Goal: Task Accomplishment & Management: Complete application form

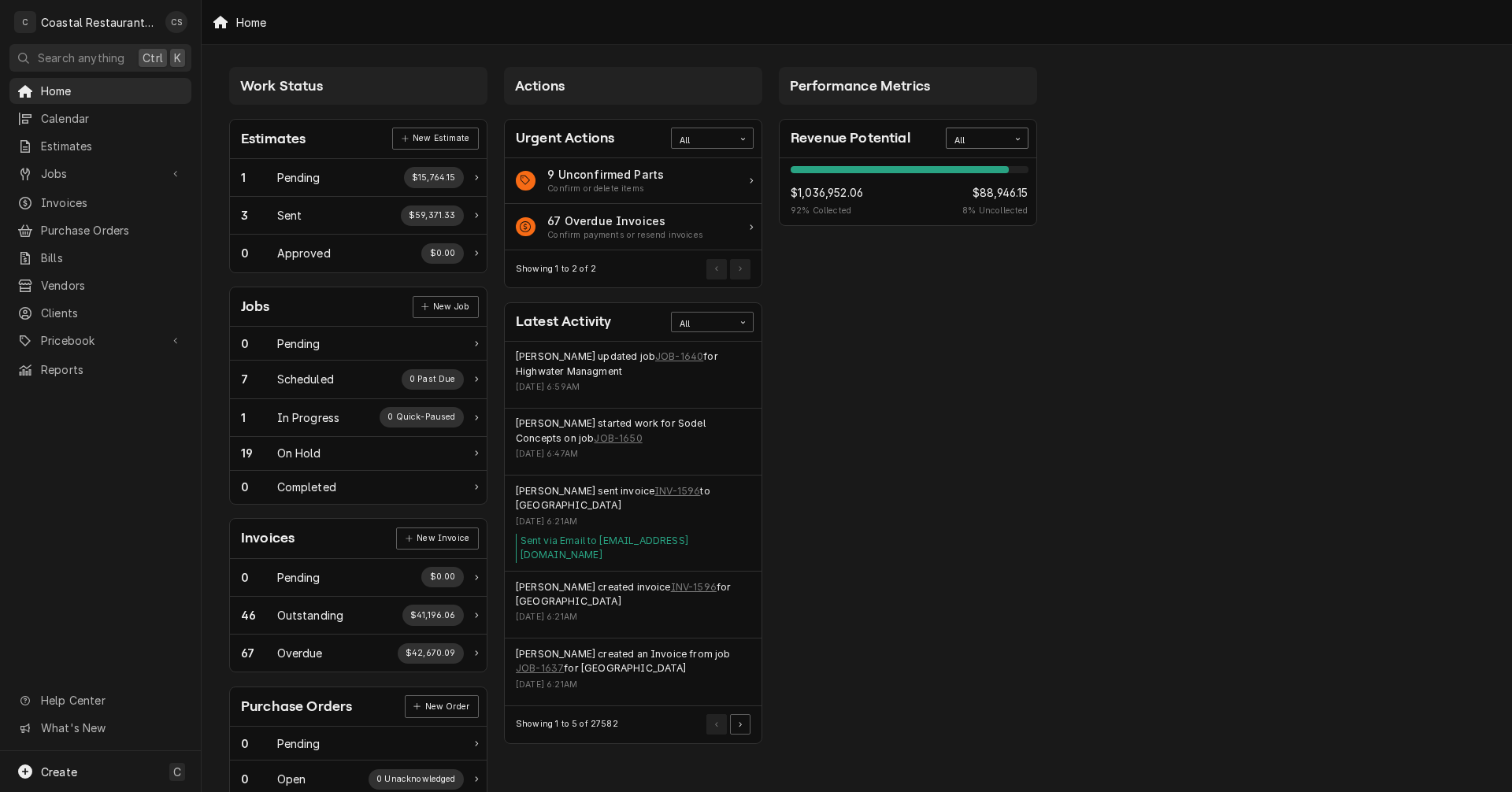
click at [997, 135] on div "All" at bounding box center [977, 140] width 45 height 12
click at [968, 249] on div "This Year" at bounding box center [987, 251] width 81 height 18
click at [65, 172] on span "Jobs" at bounding box center [101, 173] width 119 height 17
click at [68, 196] on span "Jobs" at bounding box center [112, 201] width 142 height 17
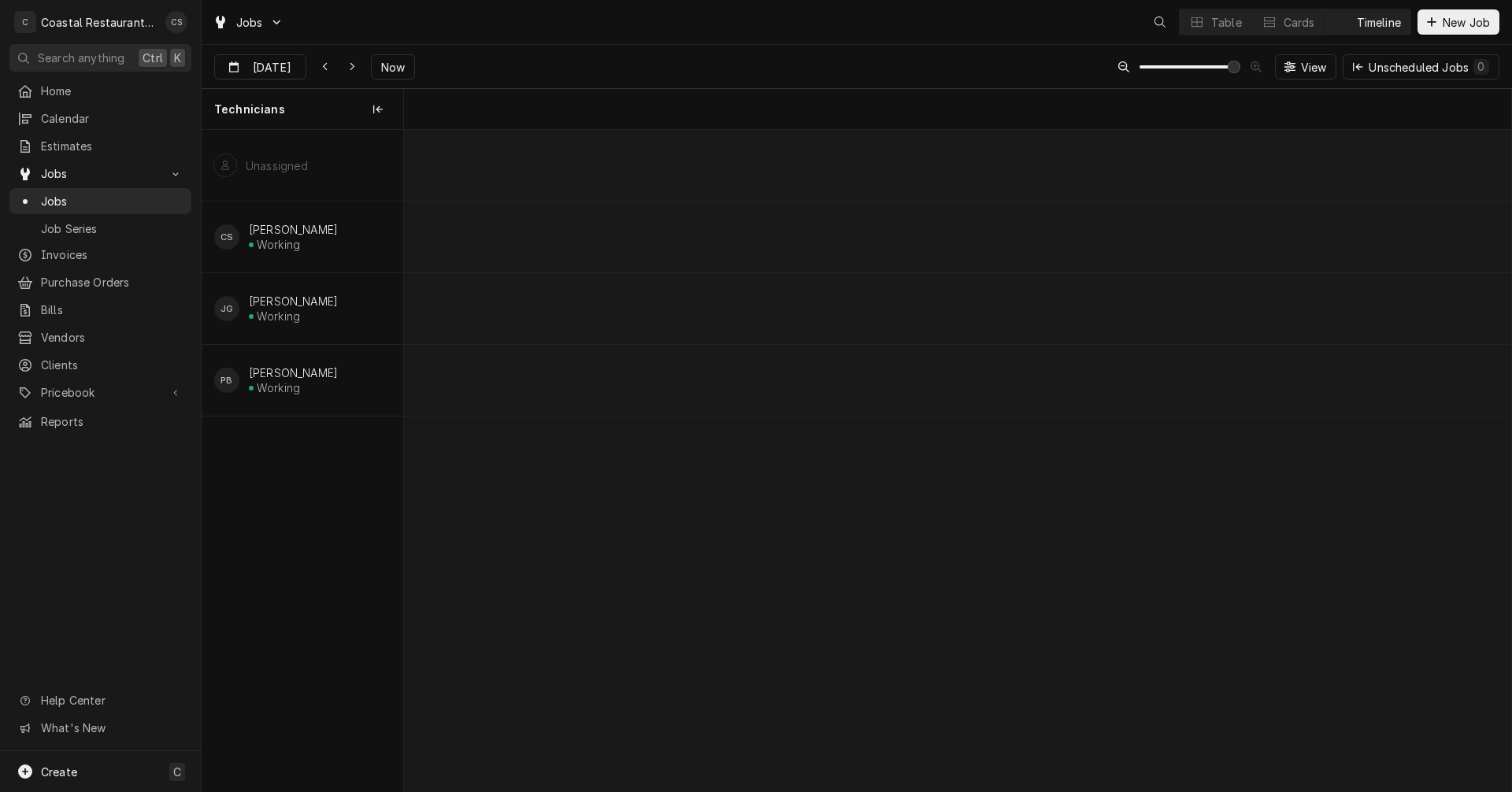
scroll to position [0, 21959]
click at [388, 59] on span "Now" at bounding box center [392, 67] width 30 height 17
type input "[DATE]"
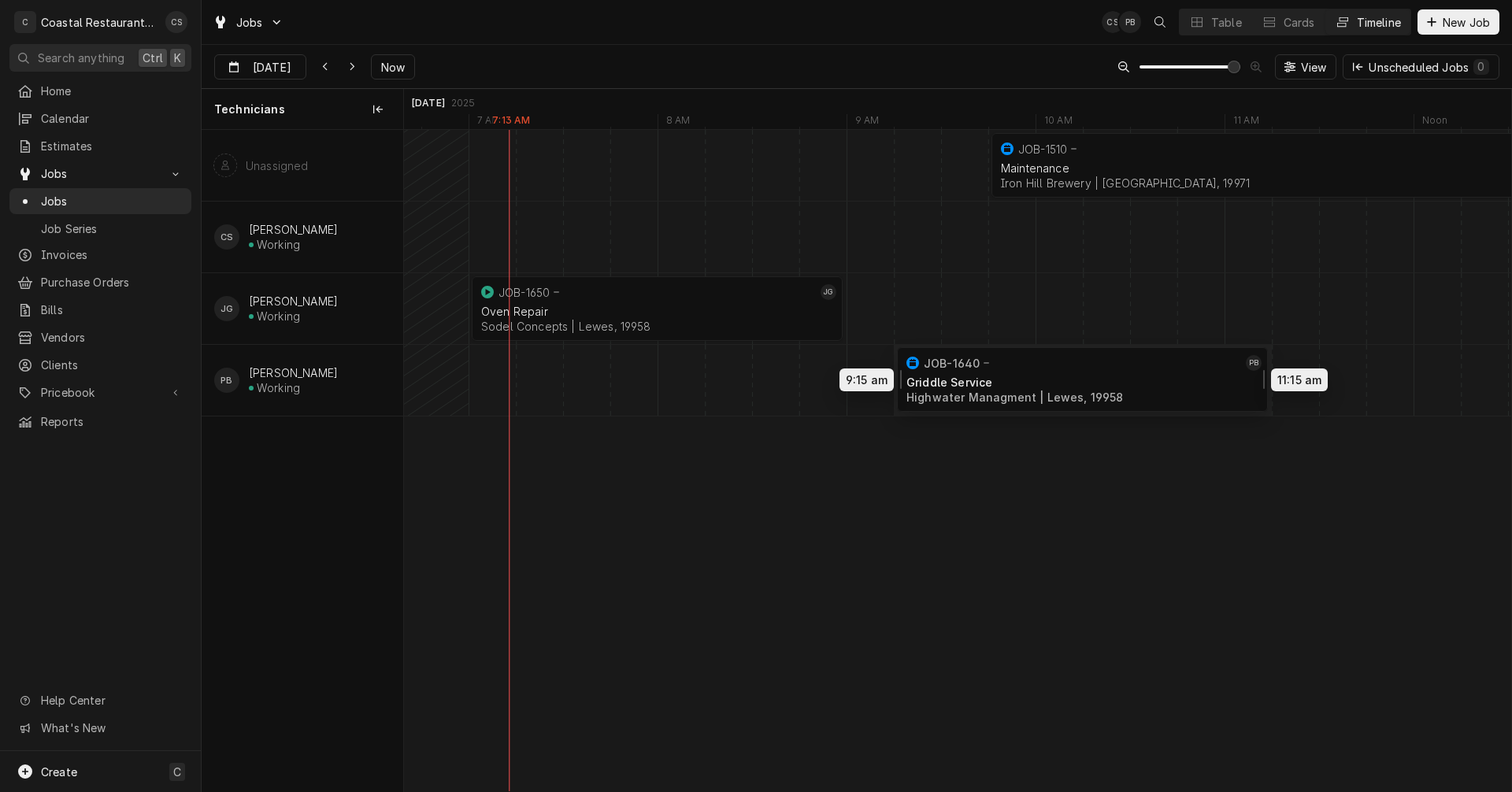
drag, startPoint x: 798, startPoint y: 378, endPoint x: 1028, endPoint y: 377, distance: 230.0
click at [1028, 377] on div "9:45 AM 12:45 PM JOB-1510 Maintenance Iron Hill Brewery | Rehoboth Beach, 19971…" at bounding box center [958, 460] width 1107 height 661
click at [1028, 377] on div "Griddle Service" at bounding box center [1082, 383] width 352 height 13
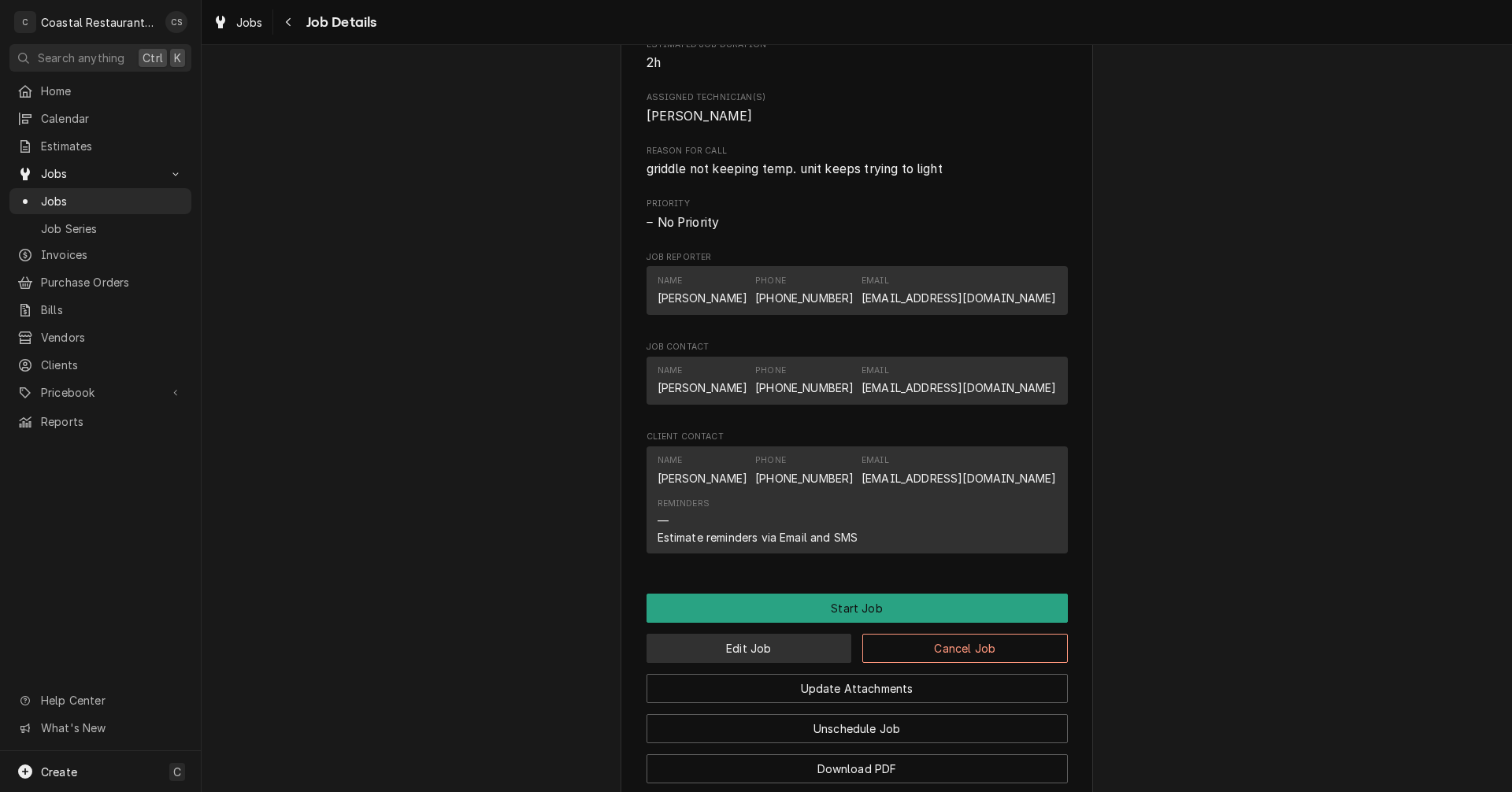
scroll to position [945, 0]
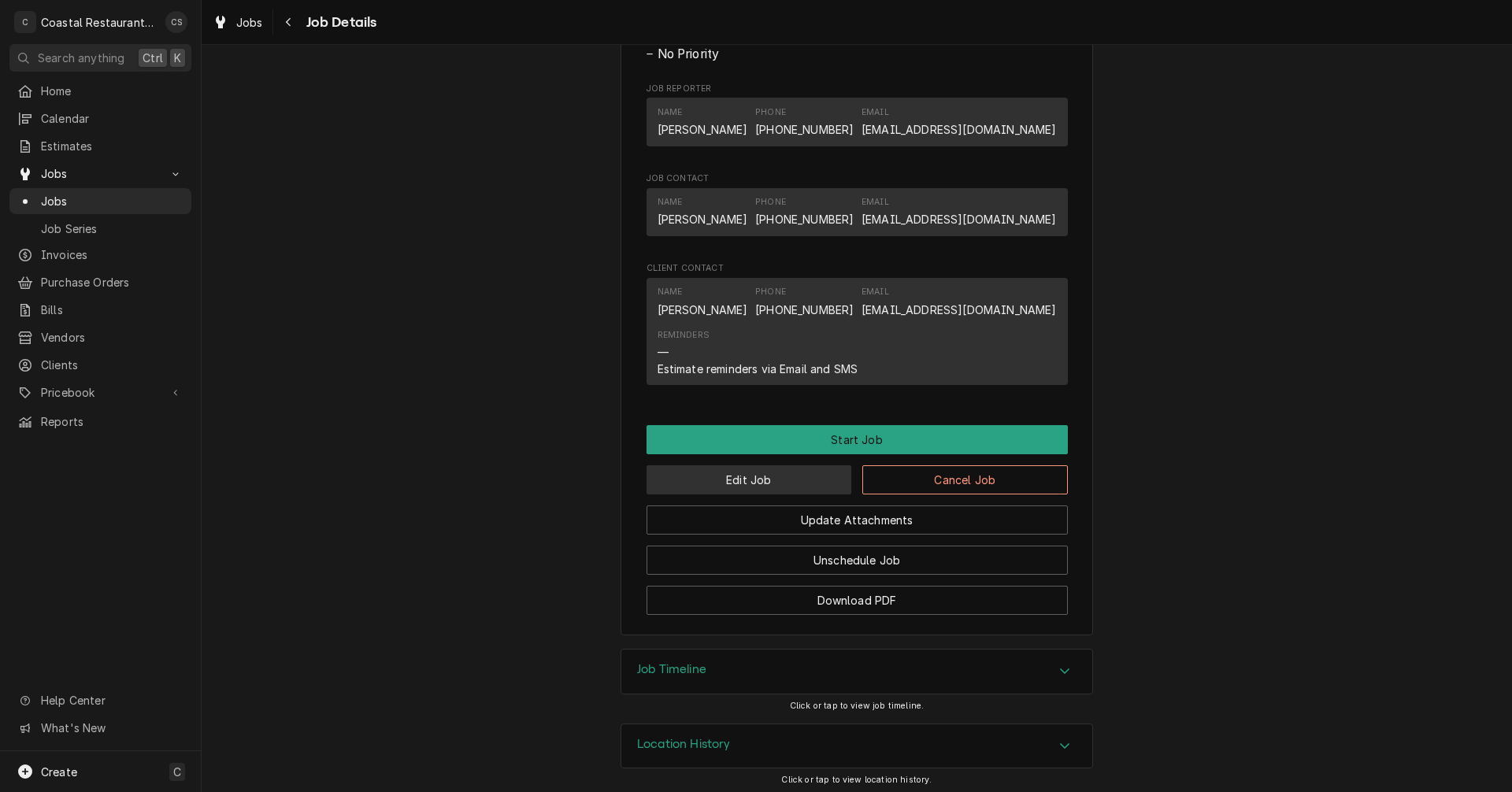
click at [784, 477] on button "Edit Job" at bounding box center [749, 479] width 206 height 29
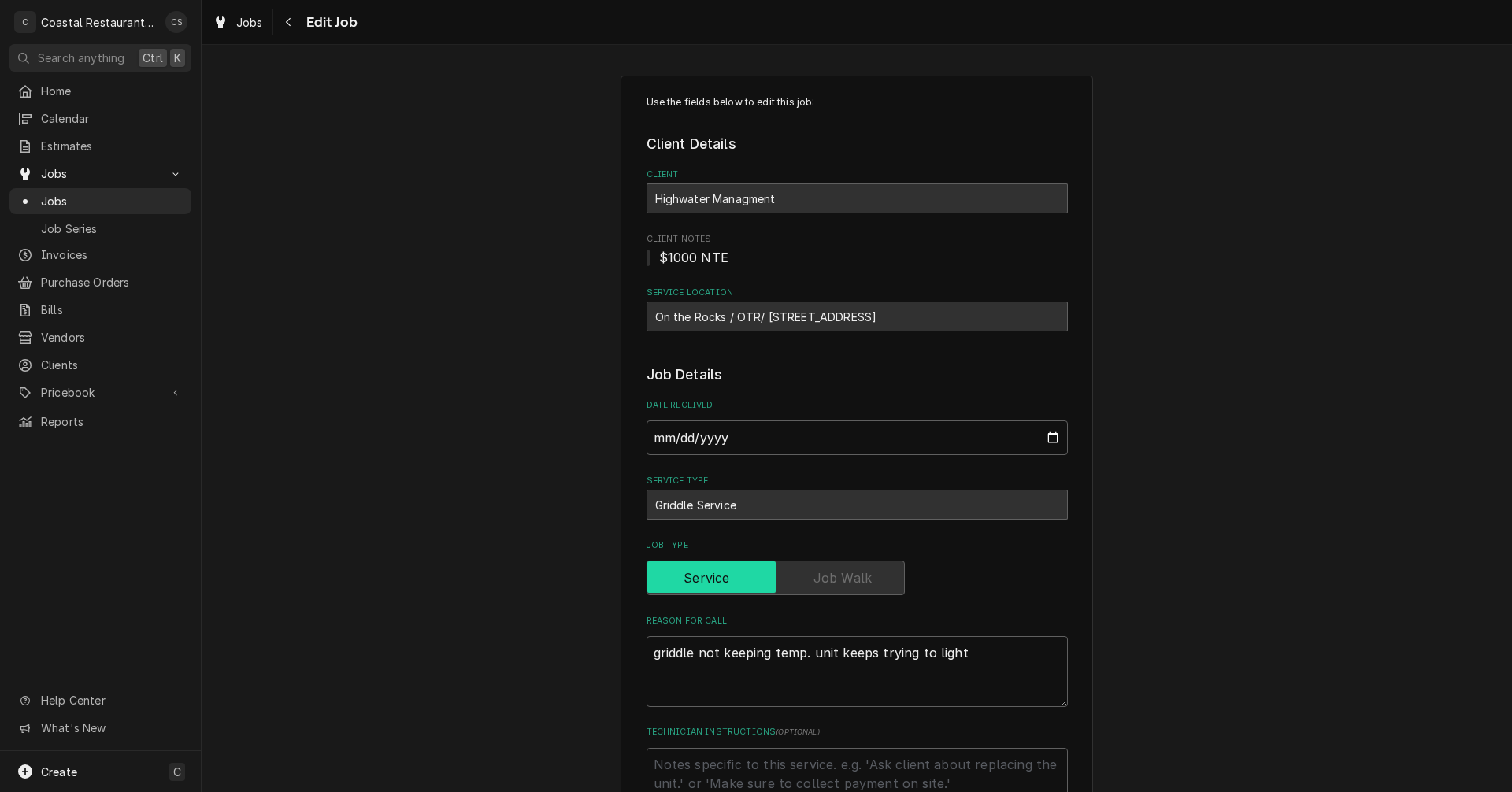
type textarea "x"
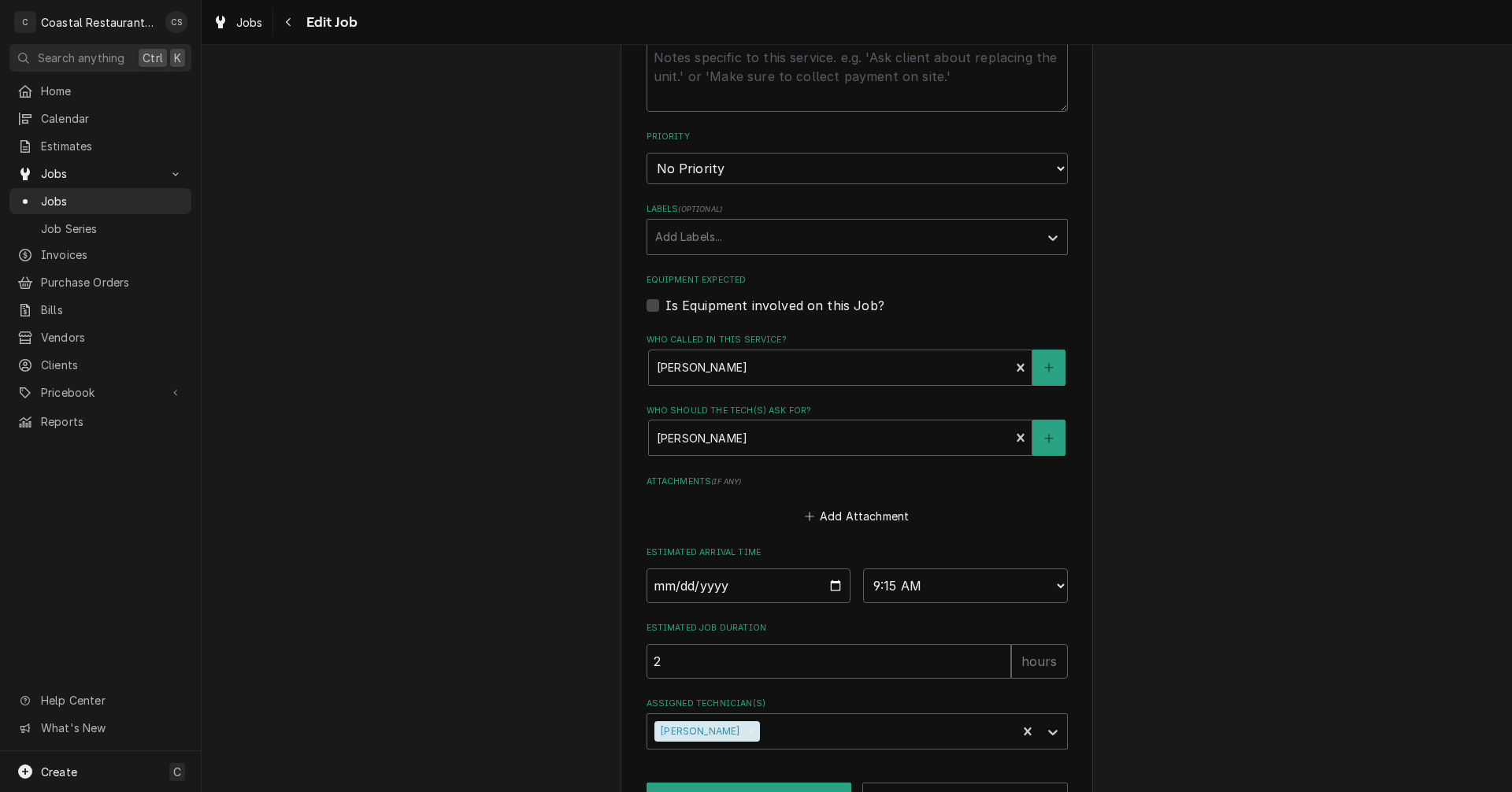
scroll to position [709, 0]
click at [829, 581] on input "2025-09-17" at bounding box center [749, 584] width 205 height 35
type input "2025-09-18"
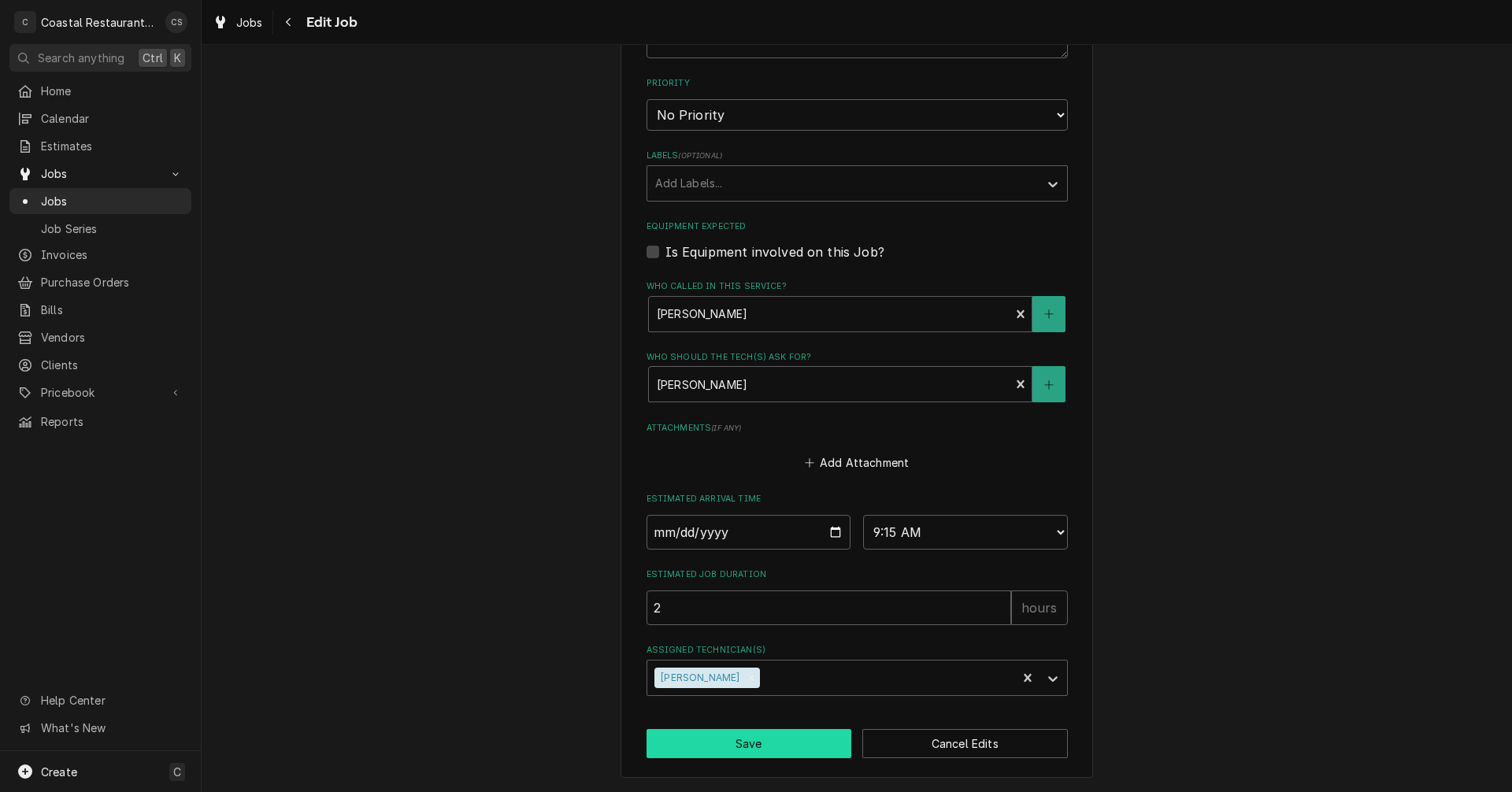
click at [764, 741] on button "Save" at bounding box center [749, 742] width 206 height 29
type textarea "x"
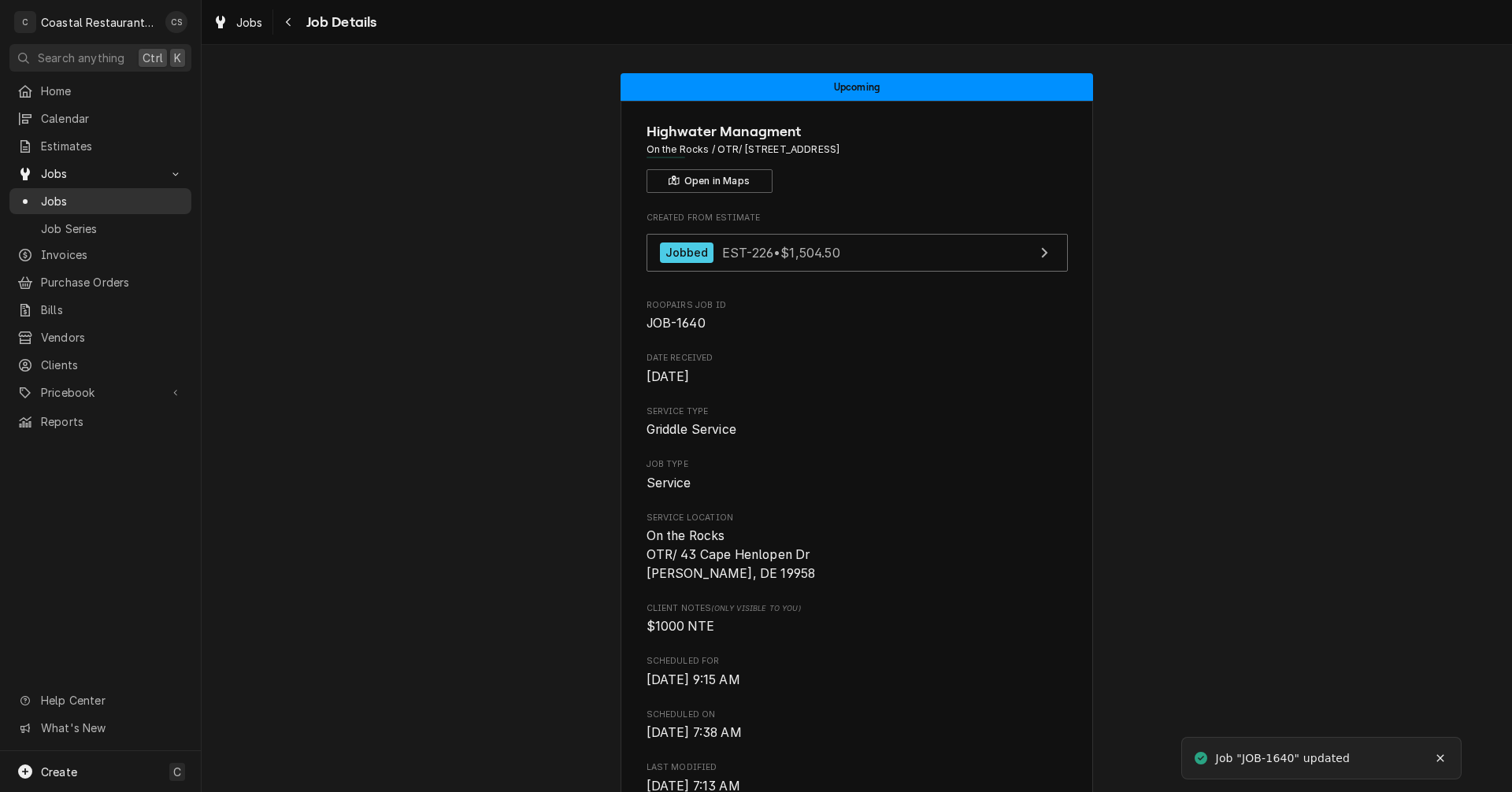
click at [73, 192] on span "Jobs" at bounding box center [112, 201] width 142 height 17
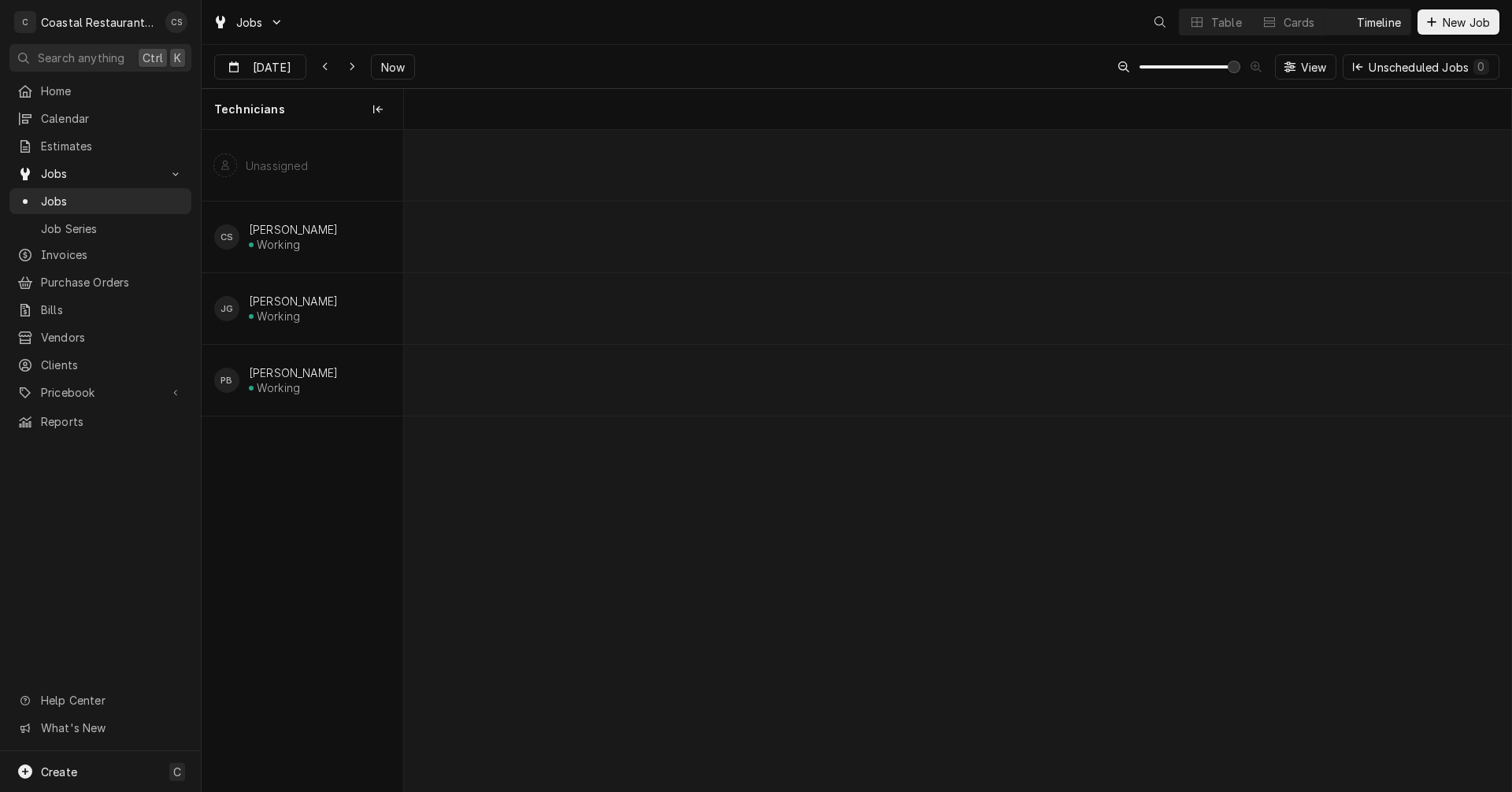
scroll to position [0, 21950]
click at [1201, 21] on div "Dynamic Content Wrapper" at bounding box center [1196, 21] width 16 height 16
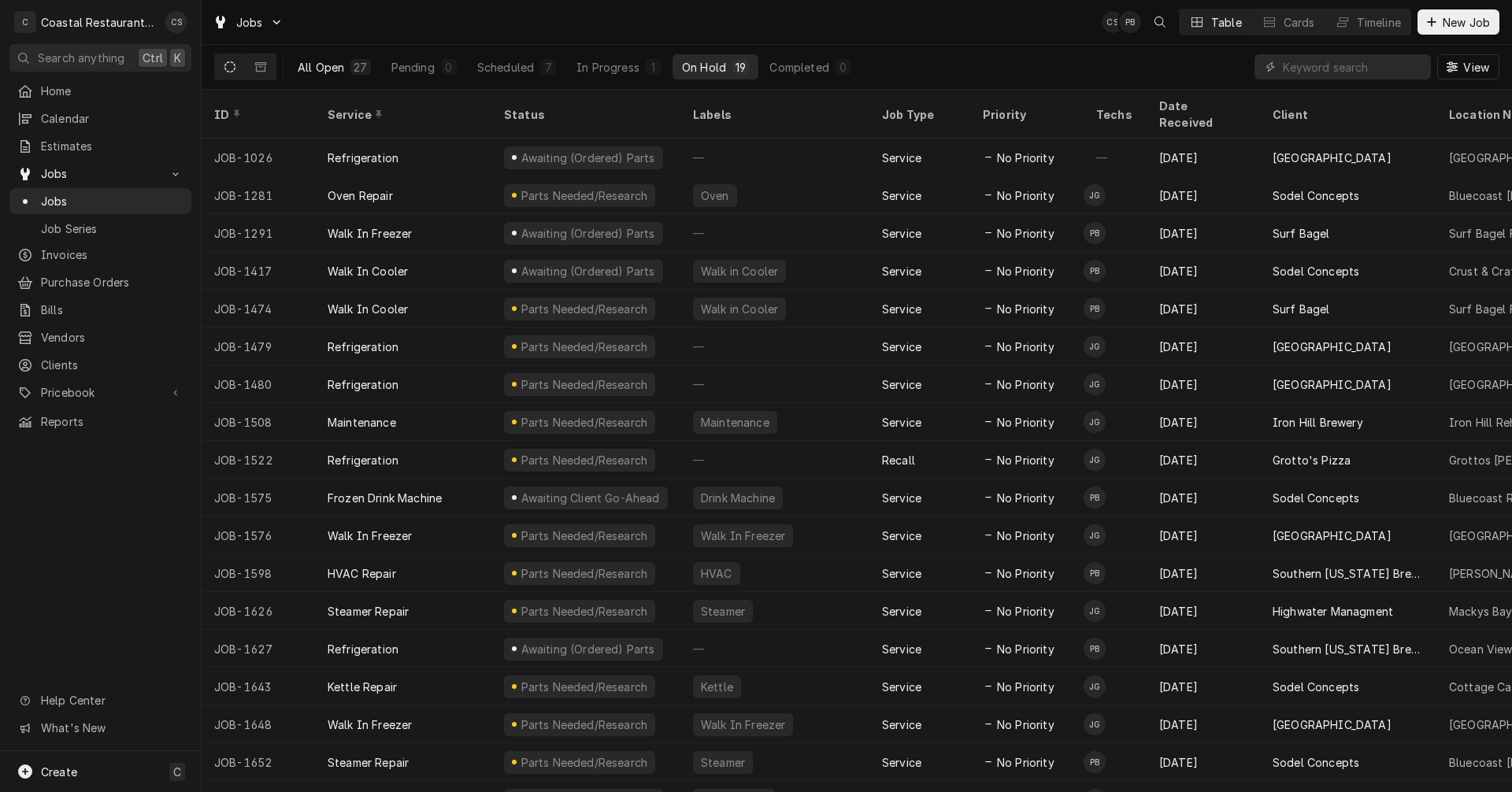
click at [336, 63] on div "All Open" at bounding box center [321, 67] width 46 height 17
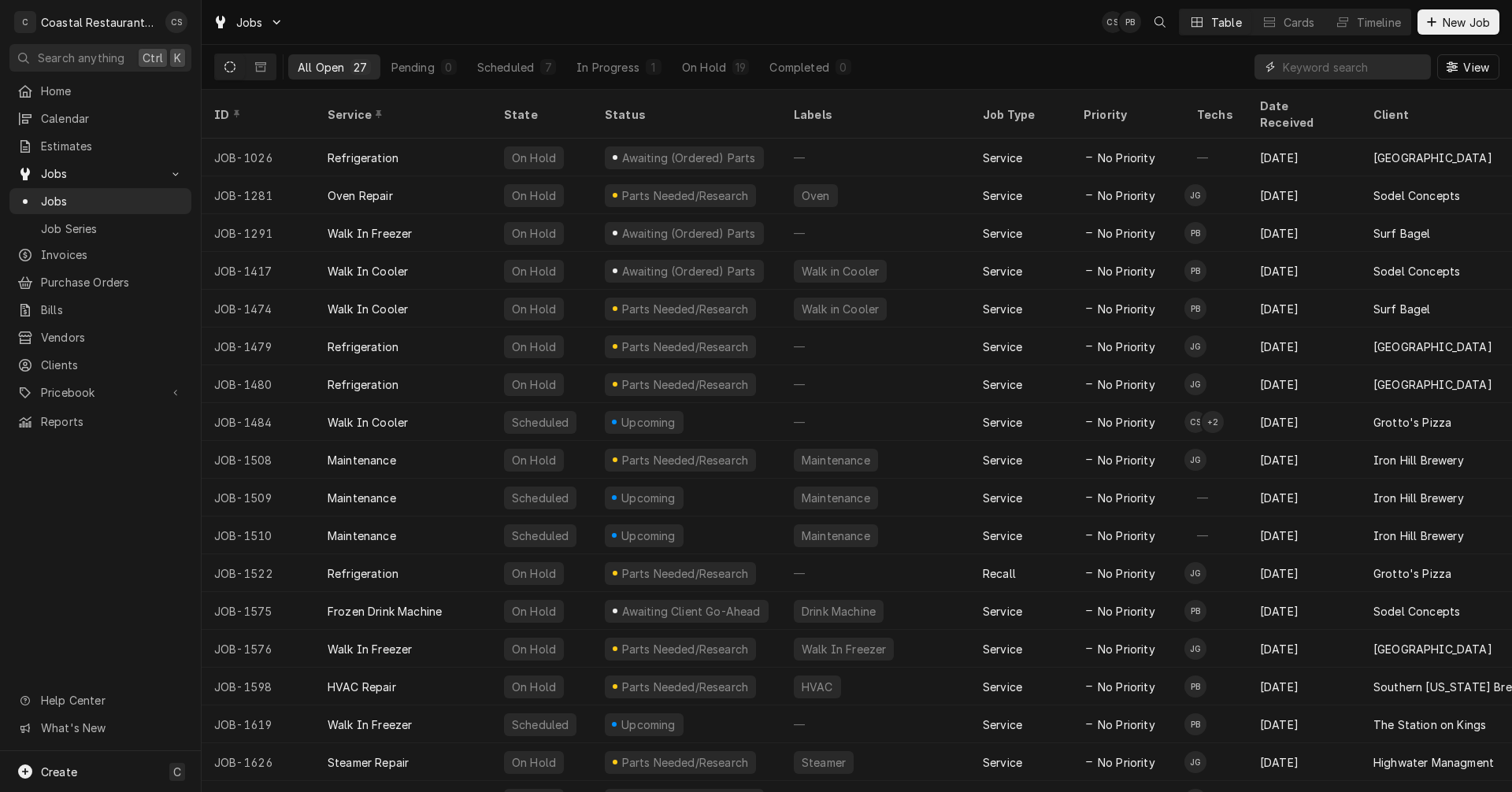
click at [1313, 69] on input "Dynamic Content Wrapper" at bounding box center [1353, 67] width 140 height 25
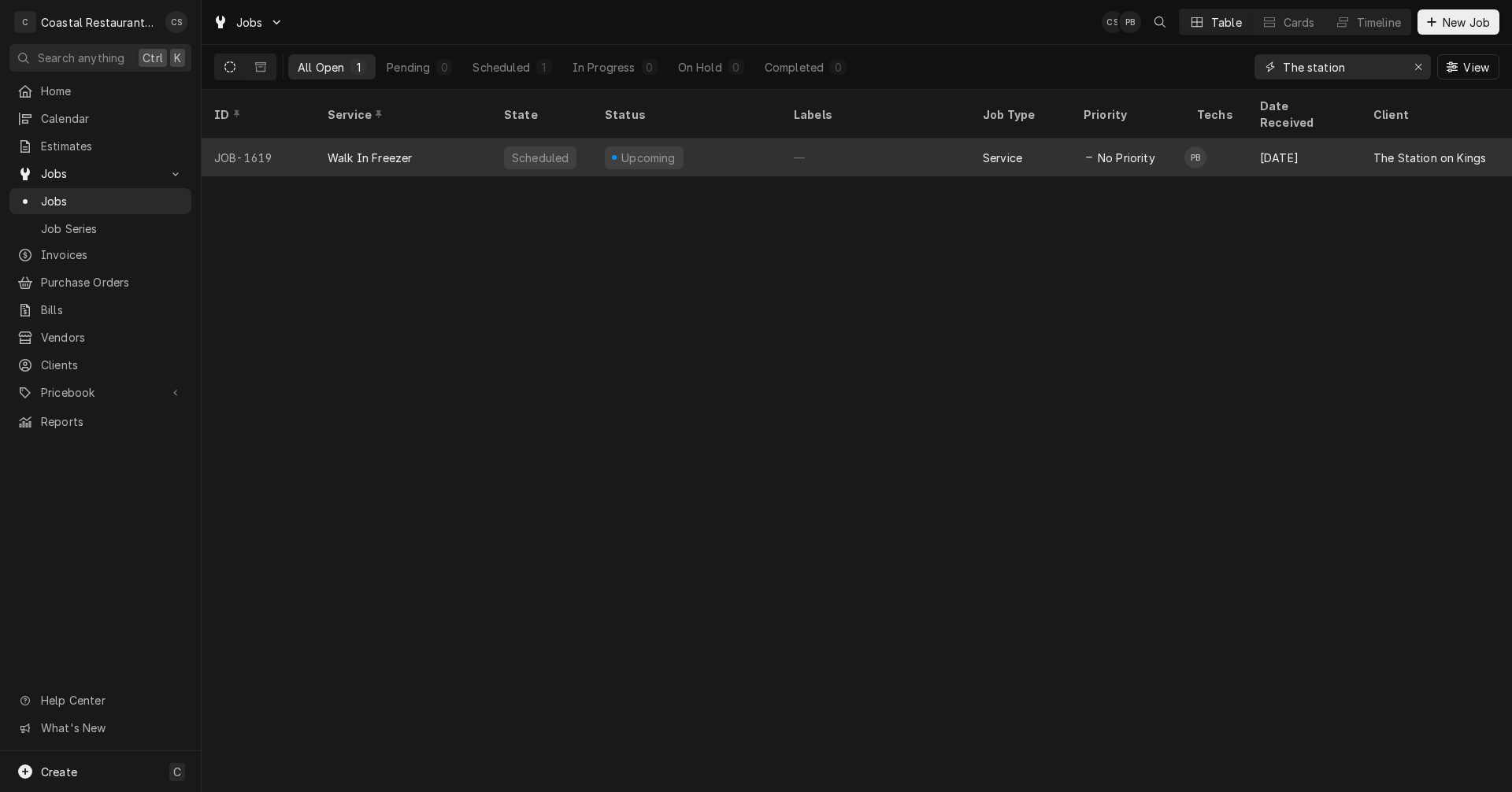
type input "The station"
click at [737, 142] on div "Upcoming" at bounding box center [687, 158] width 189 height 38
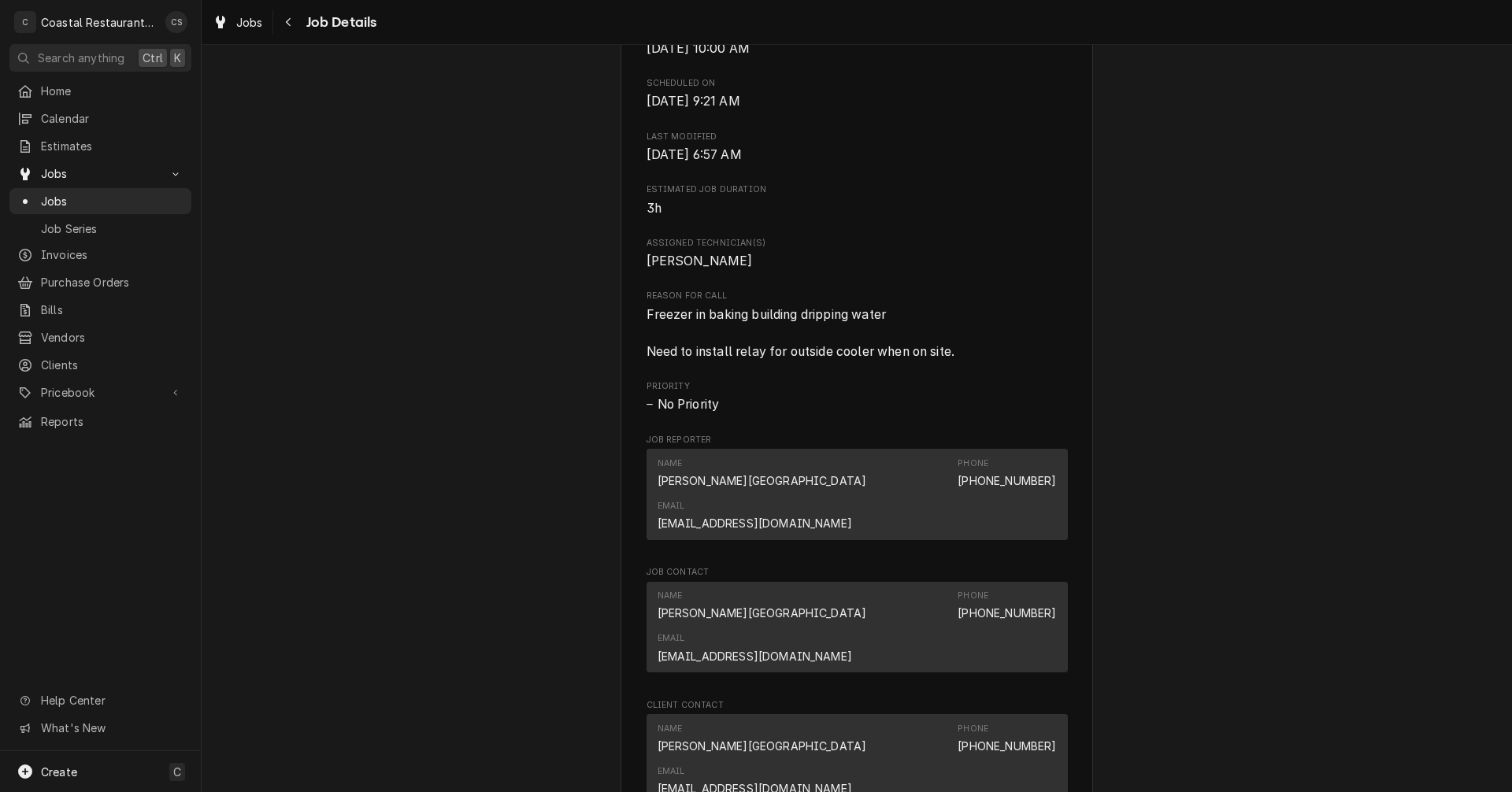
scroll to position [847, 0]
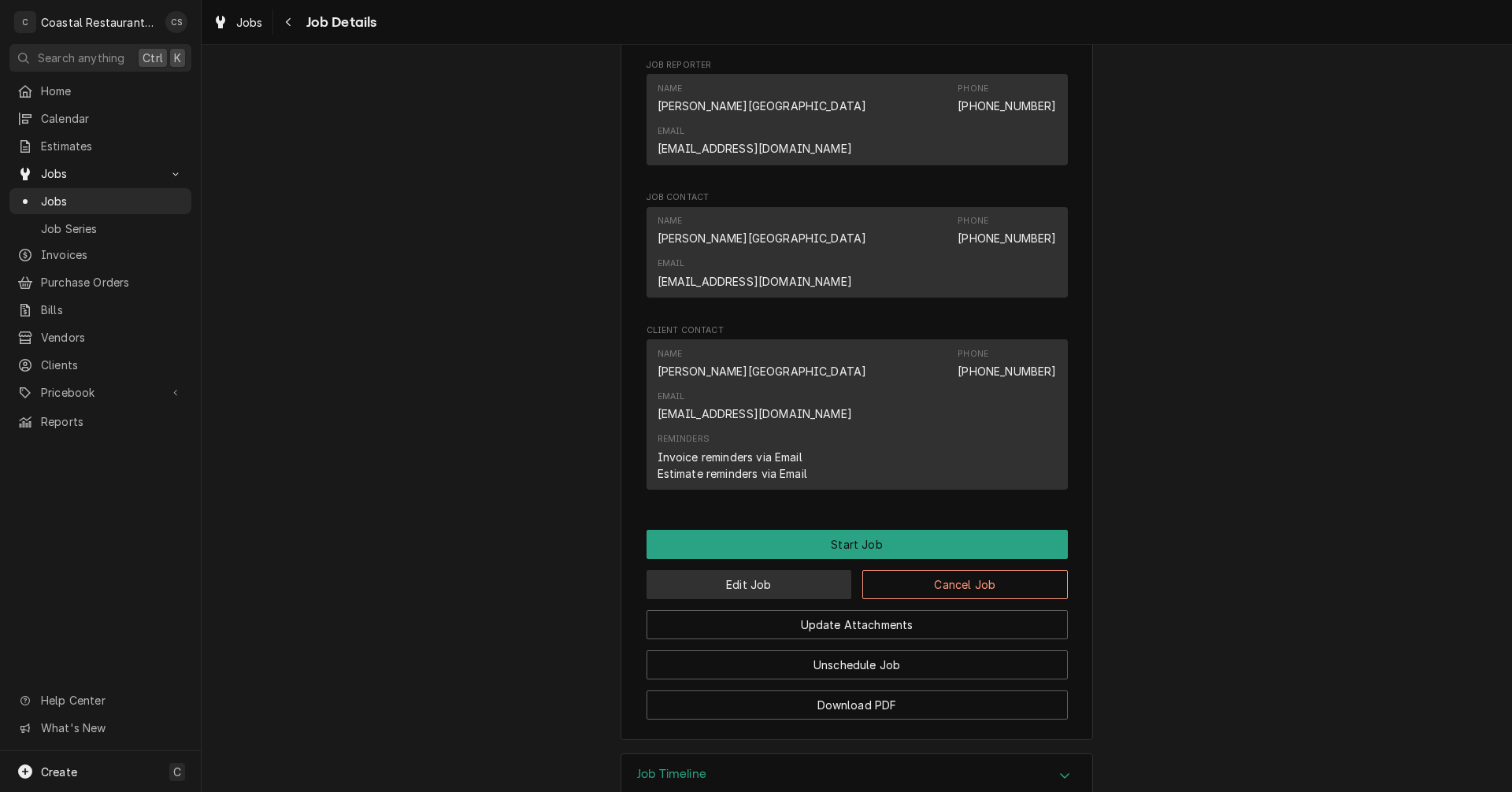
click at [788, 570] on button "Edit Job" at bounding box center [749, 584] width 206 height 29
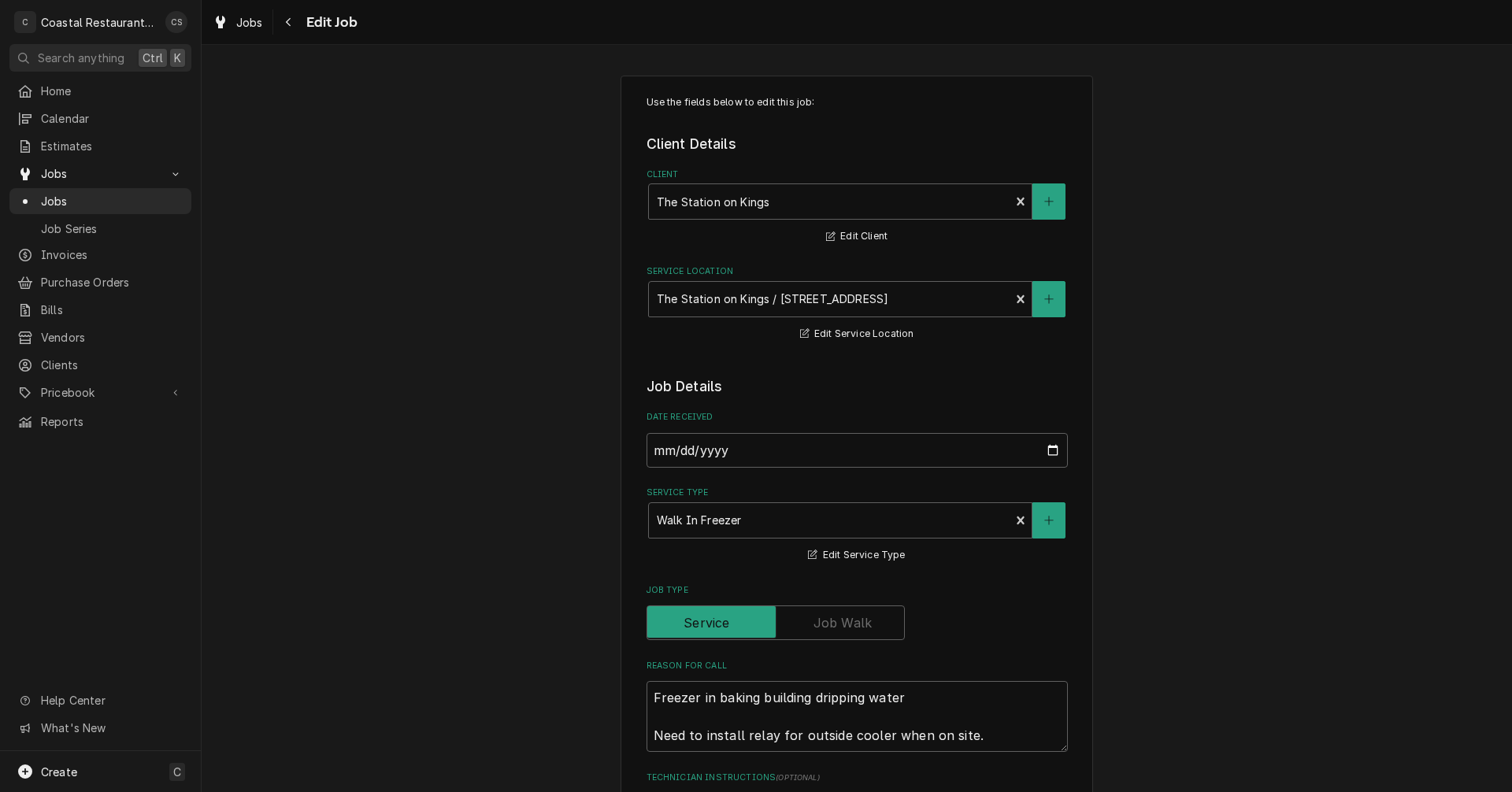
type textarea "x"
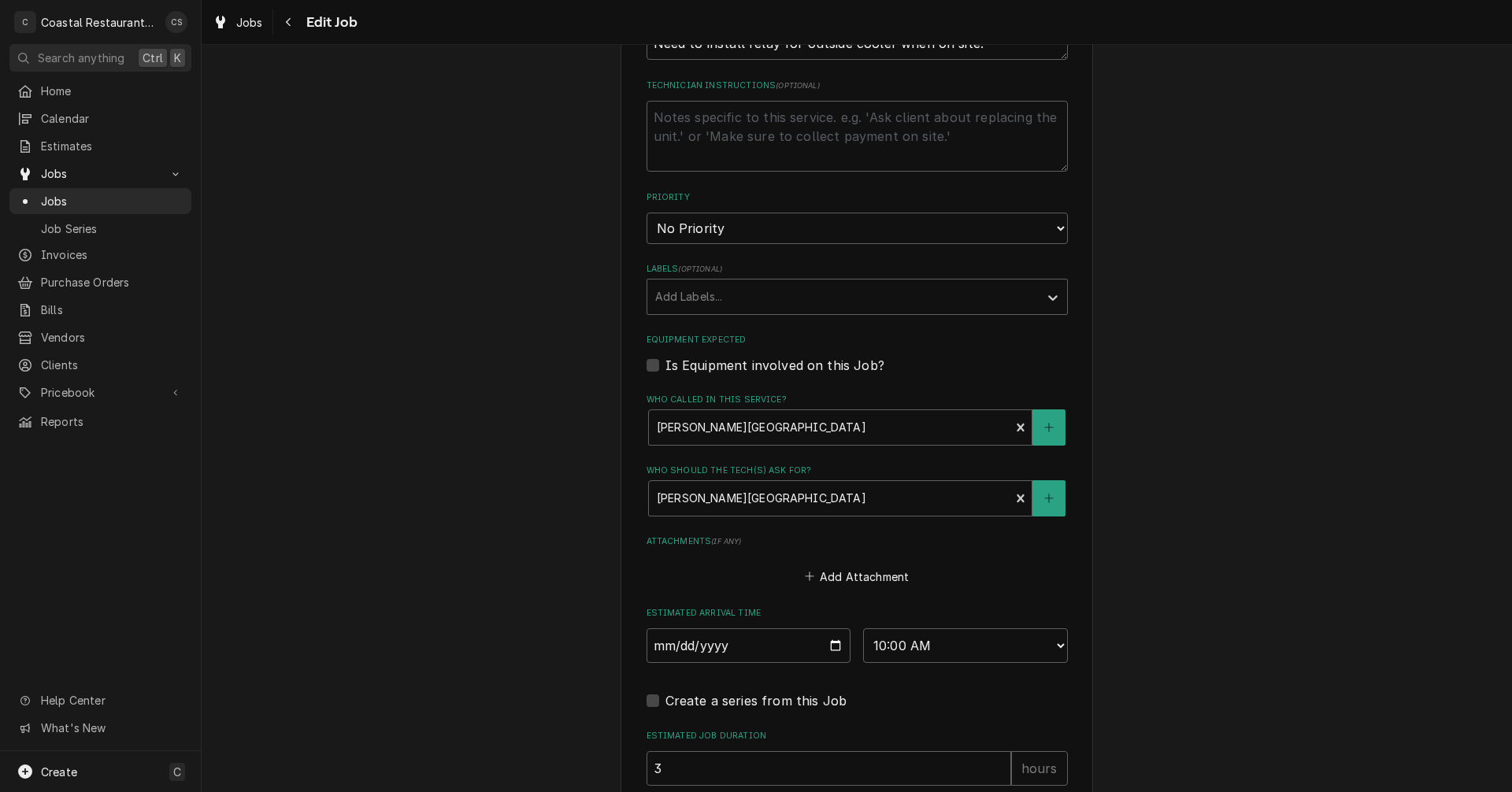
scroll to position [852, 0]
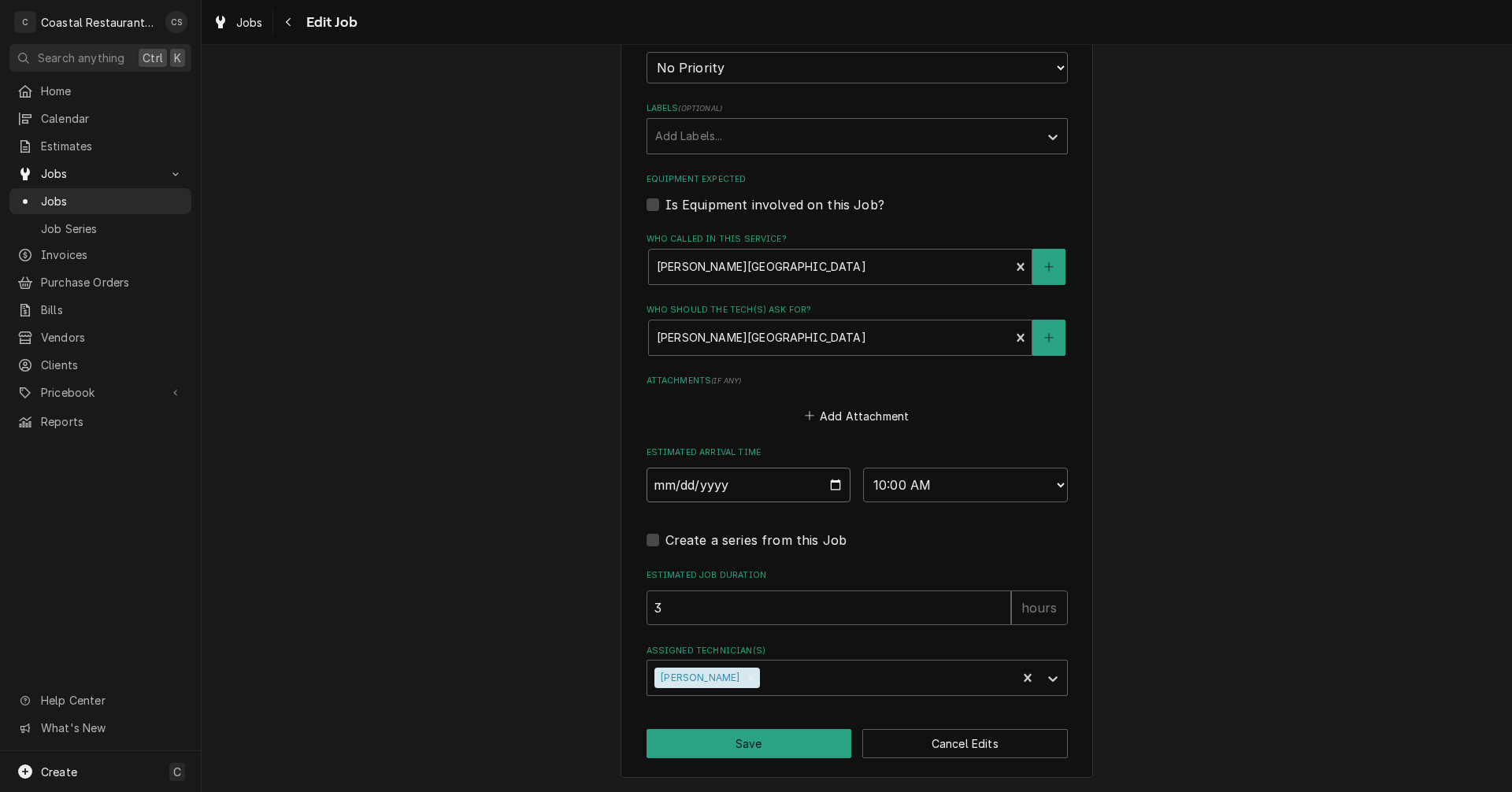
click at [832, 488] on input "[DATE]" at bounding box center [749, 485] width 205 height 35
type input "[DATE]"
click at [791, 747] on button "Save" at bounding box center [749, 742] width 206 height 29
type textarea "x"
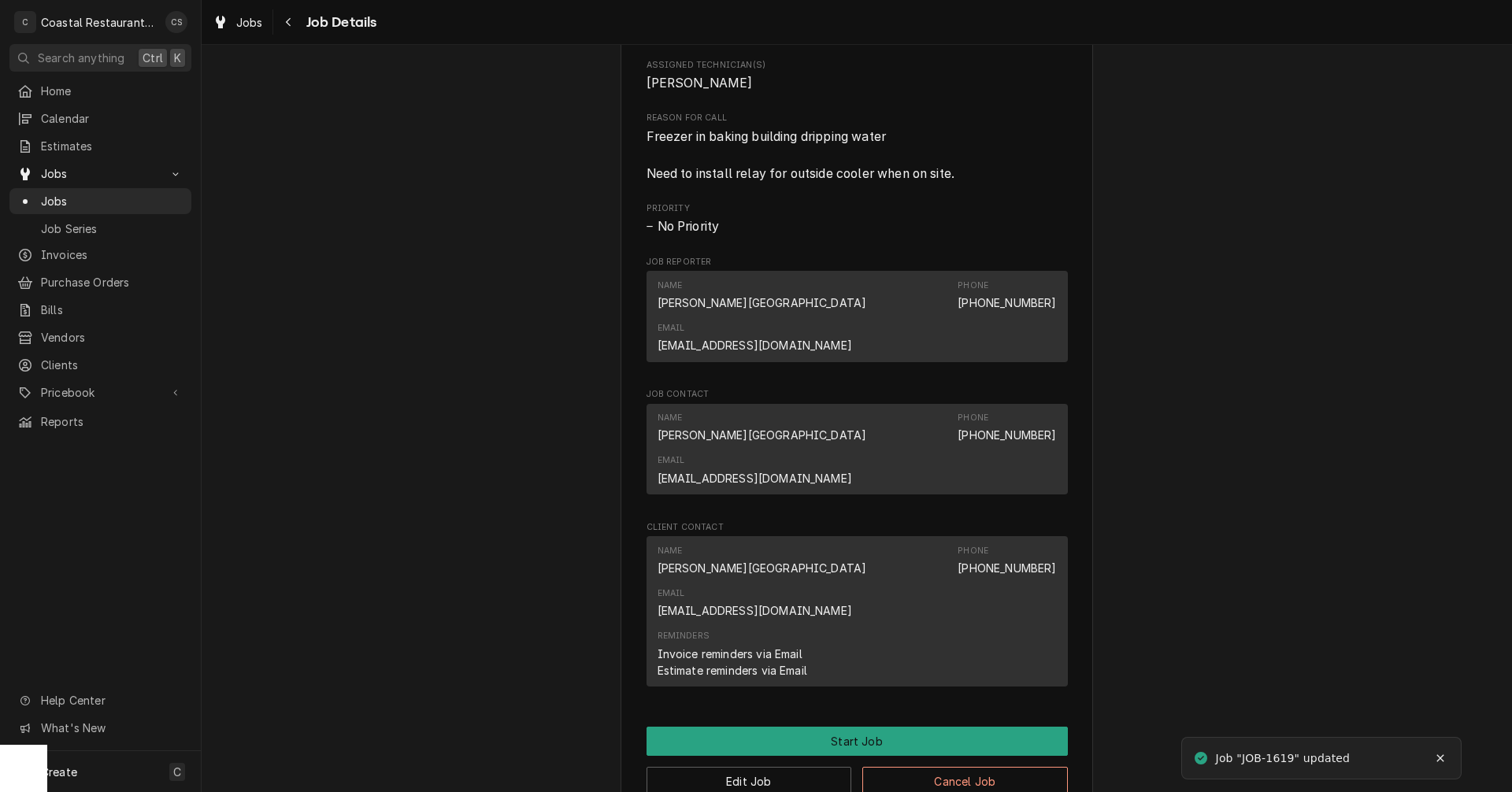
scroll to position [847, 0]
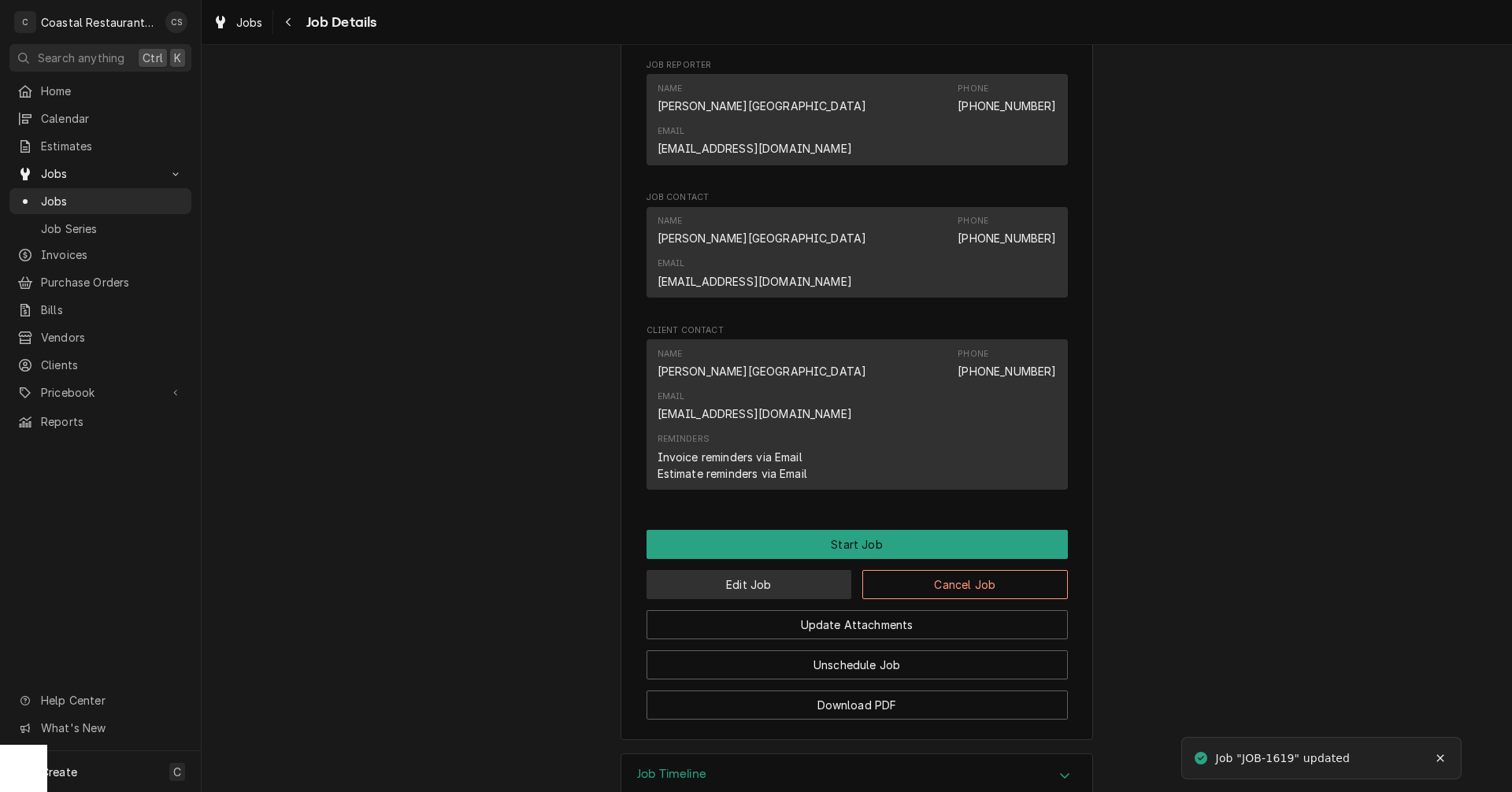
click at [767, 570] on button "Edit Job" at bounding box center [749, 584] width 206 height 29
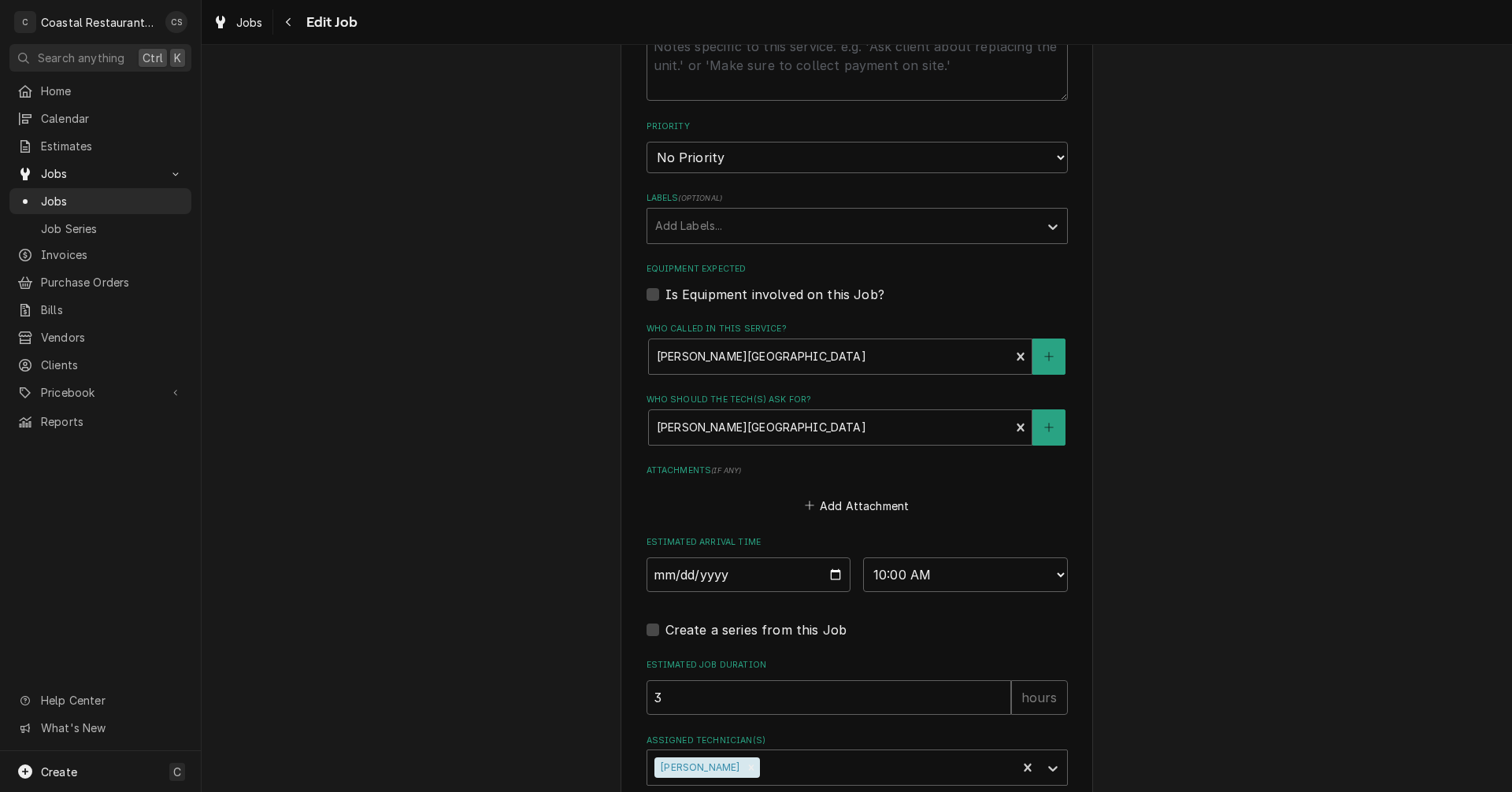
scroll to position [852, 0]
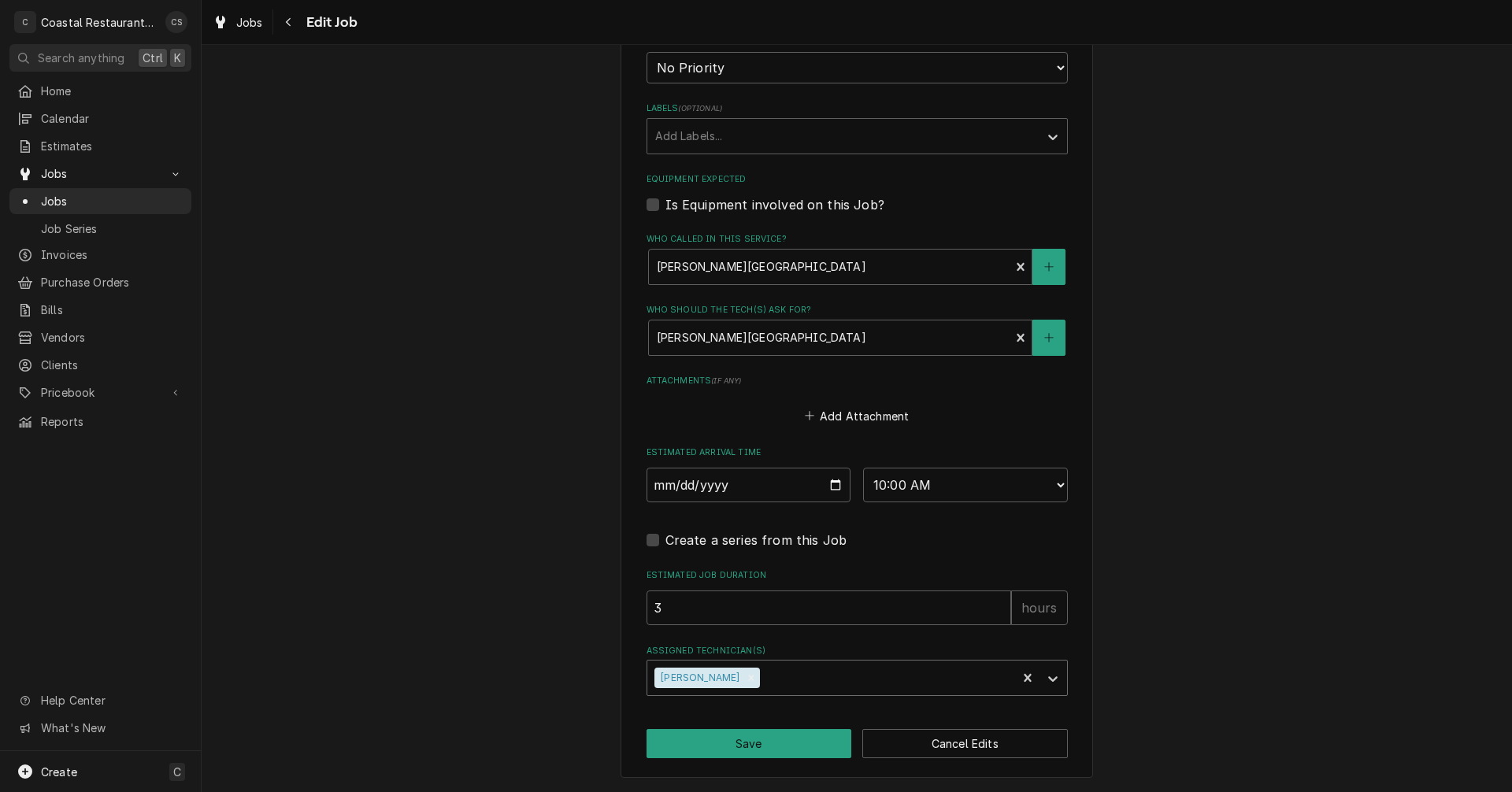
click at [763, 684] on div "Assigned Technician(s)" at bounding box center [885, 677] width 245 height 28
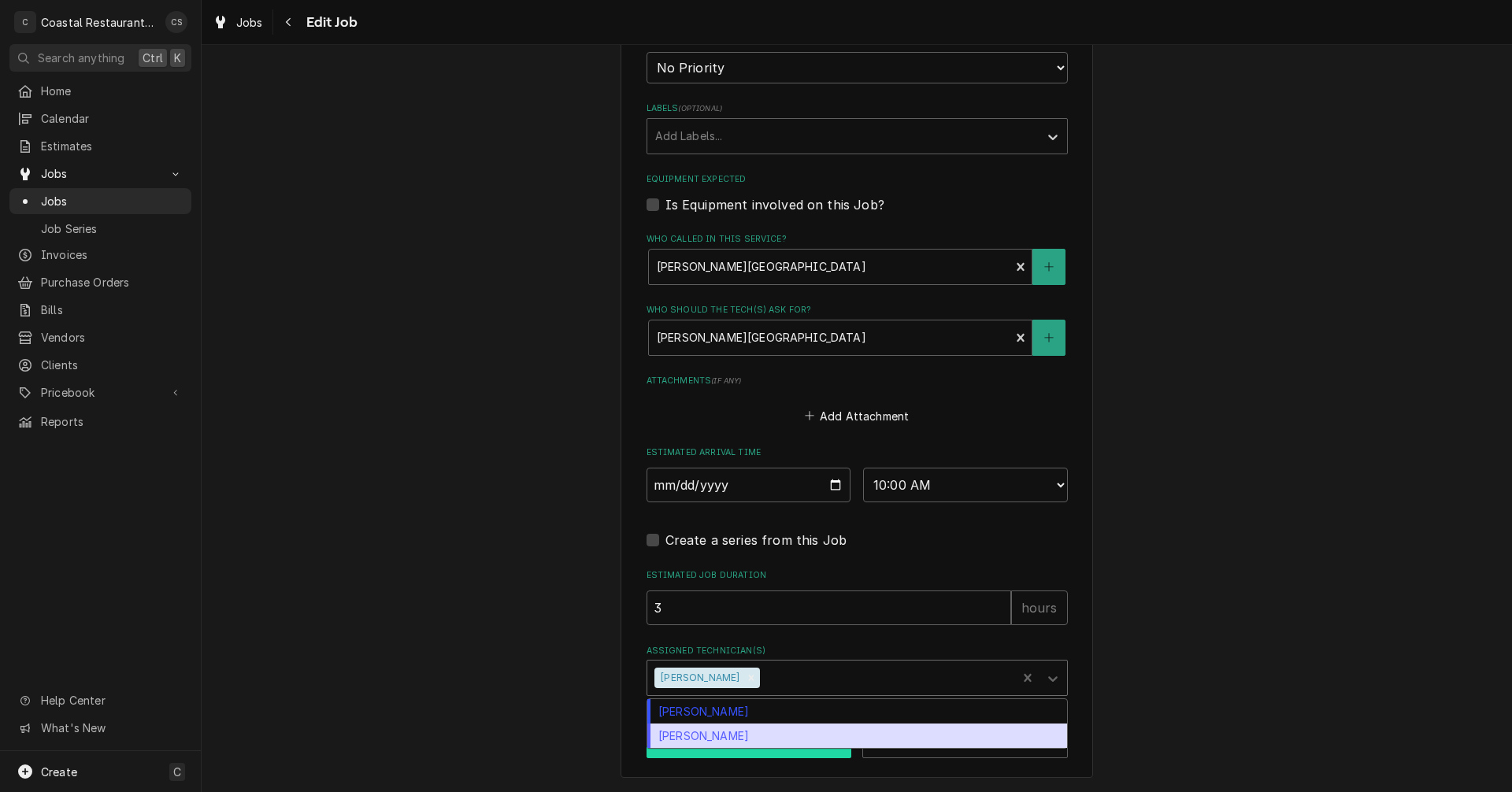
click at [745, 735] on div "[PERSON_NAME]" at bounding box center [857, 736] width 420 height 25
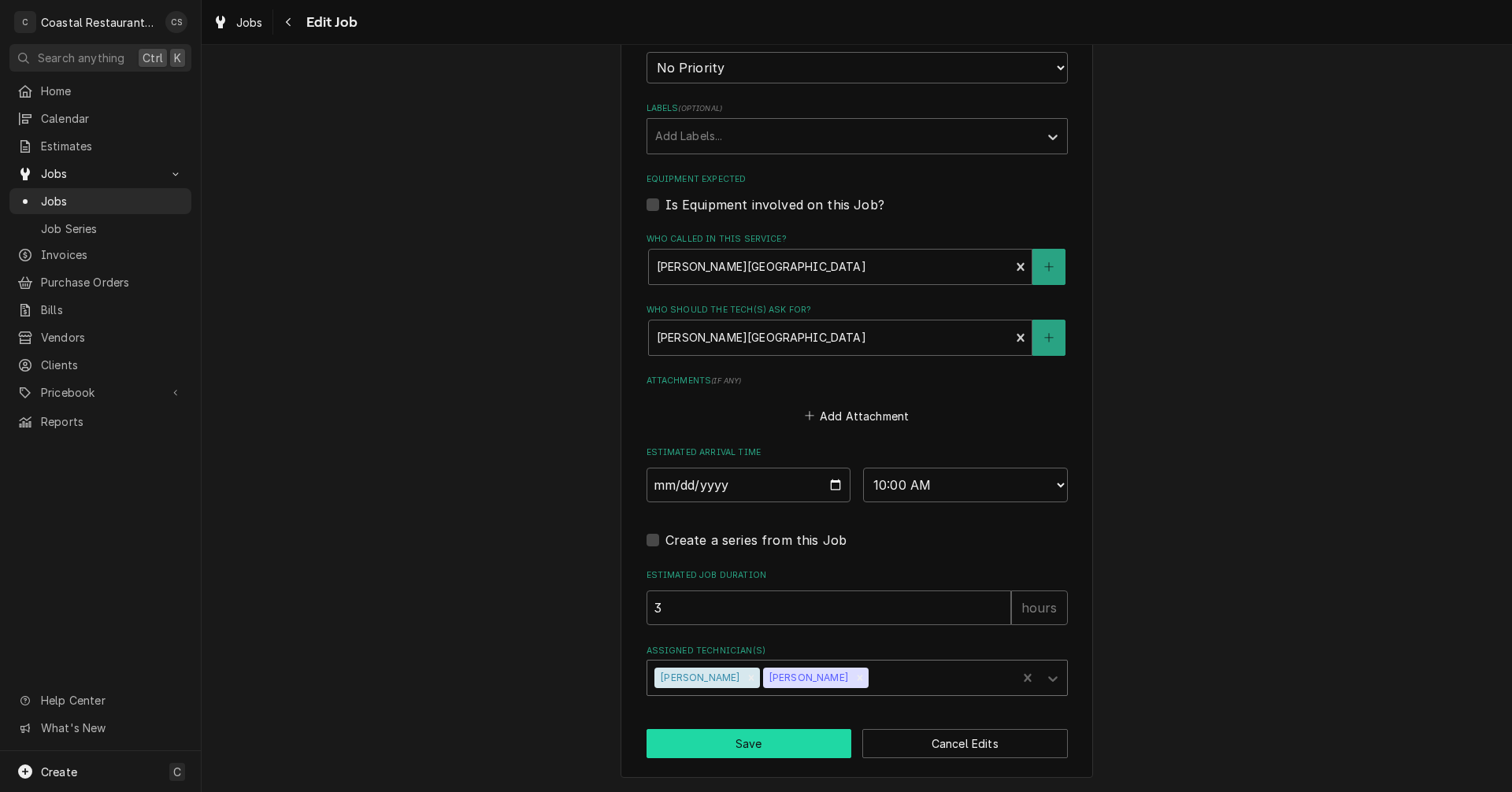
click at [749, 752] on button "Save" at bounding box center [749, 742] width 206 height 29
type textarea "x"
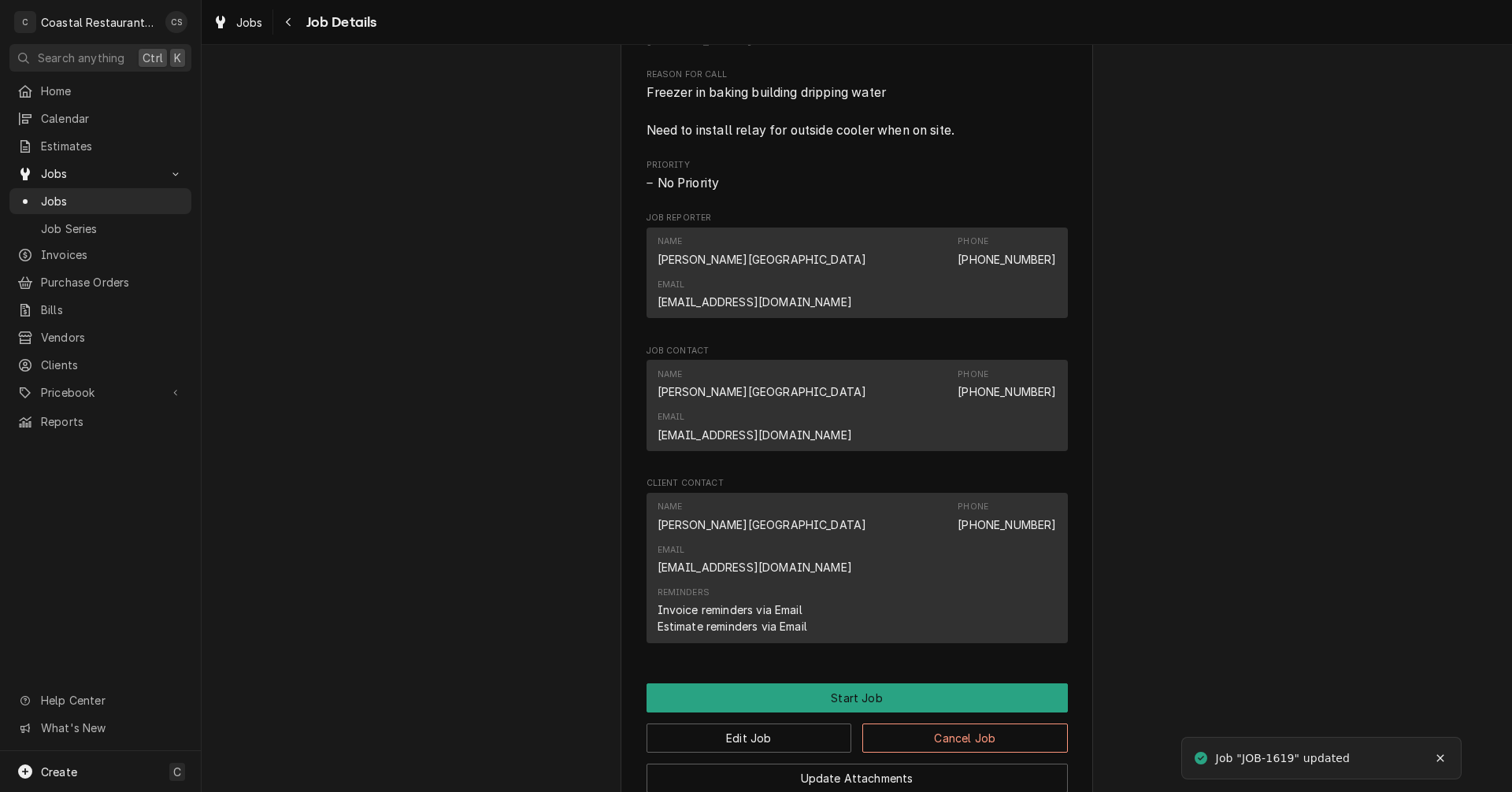
scroll to position [866, 0]
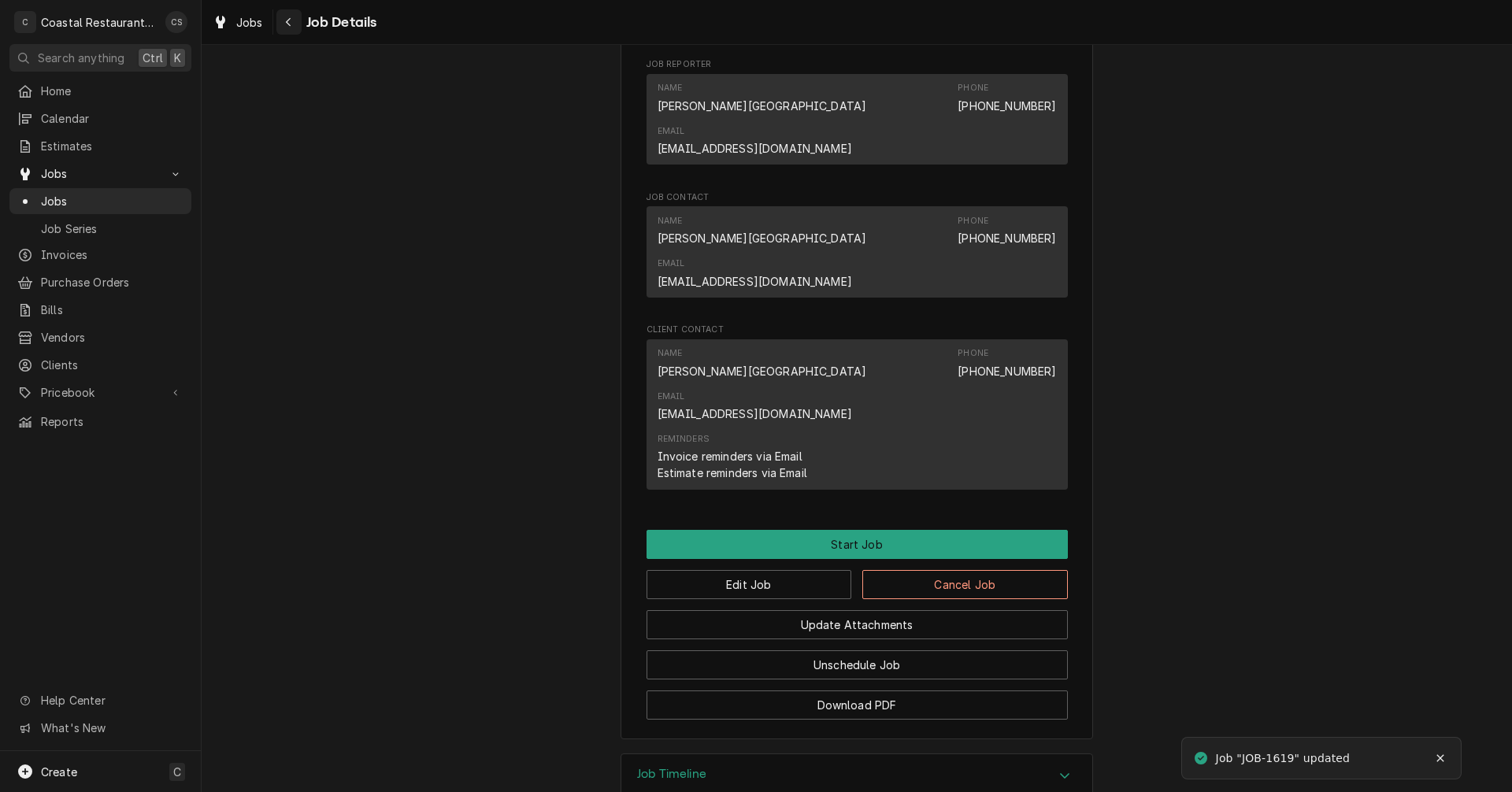
click at [288, 20] on icon "Navigate back" at bounding box center [288, 22] width 5 height 8
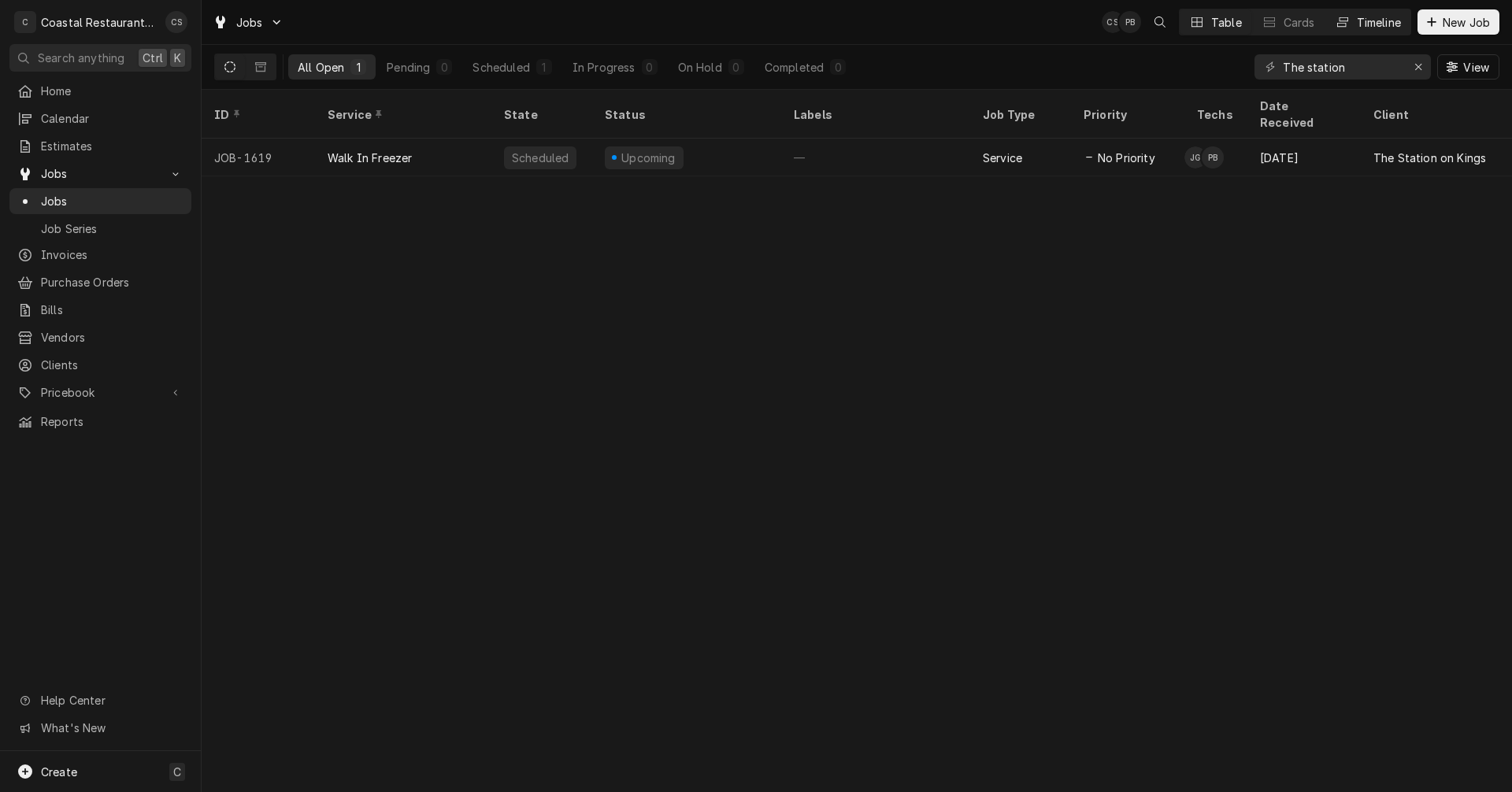
click at [1371, 15] on div "Timeline" at bounding box center [1378, 22] width 44 height 17
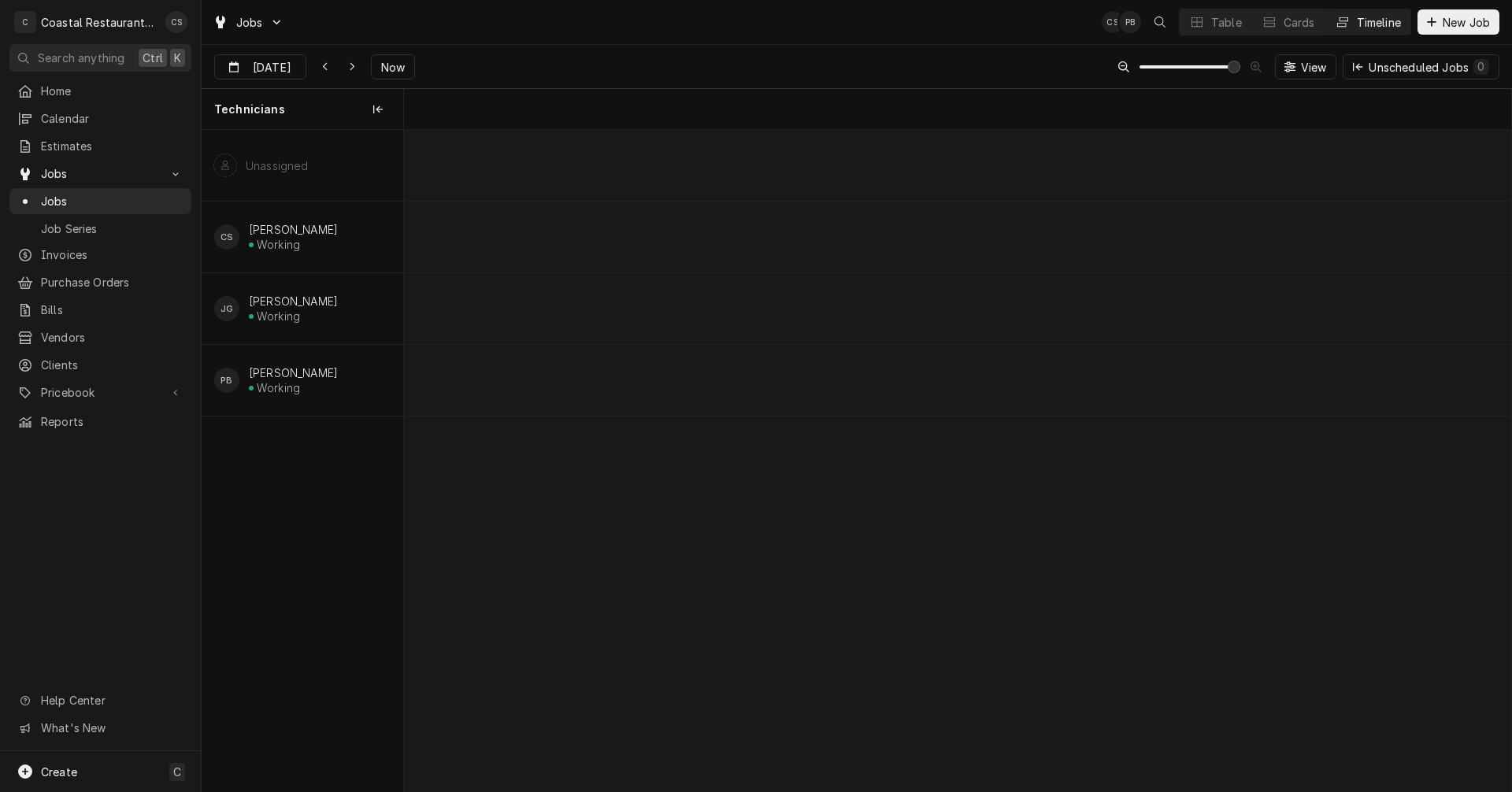
scroll to position [0, 21950]
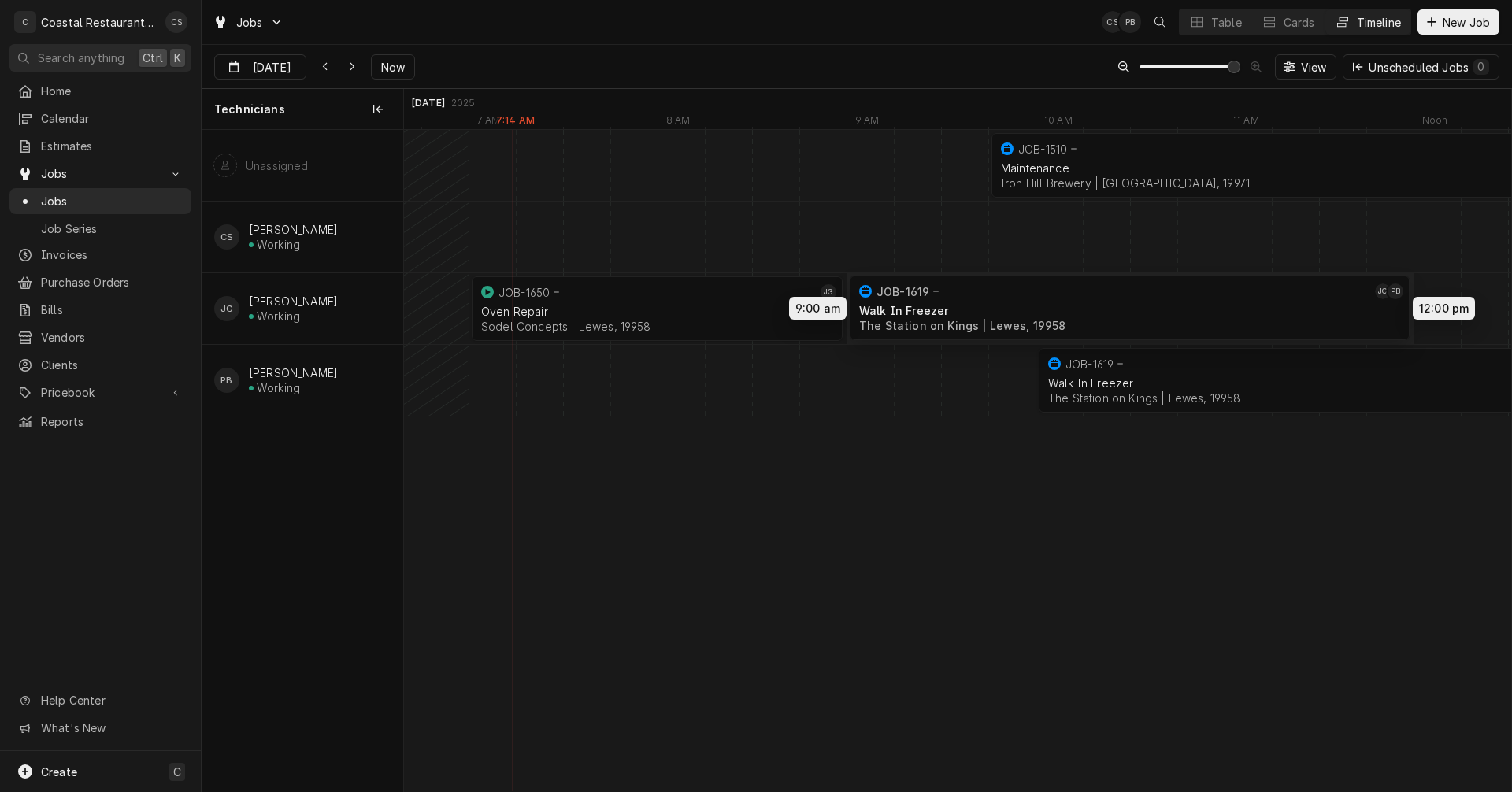
drag, startPoint x: 1114, startPoint y: 295, endPoint x: 934, endPoint y: 294, distance: 180.0
click at [934, 294] on div "9:45 AM 12:45 PM JOB-1510 Maintenance Iron Hill Brewery | Rehoboth Beach, 19971…" at bounding box center [958, 460] width 1107 height 661
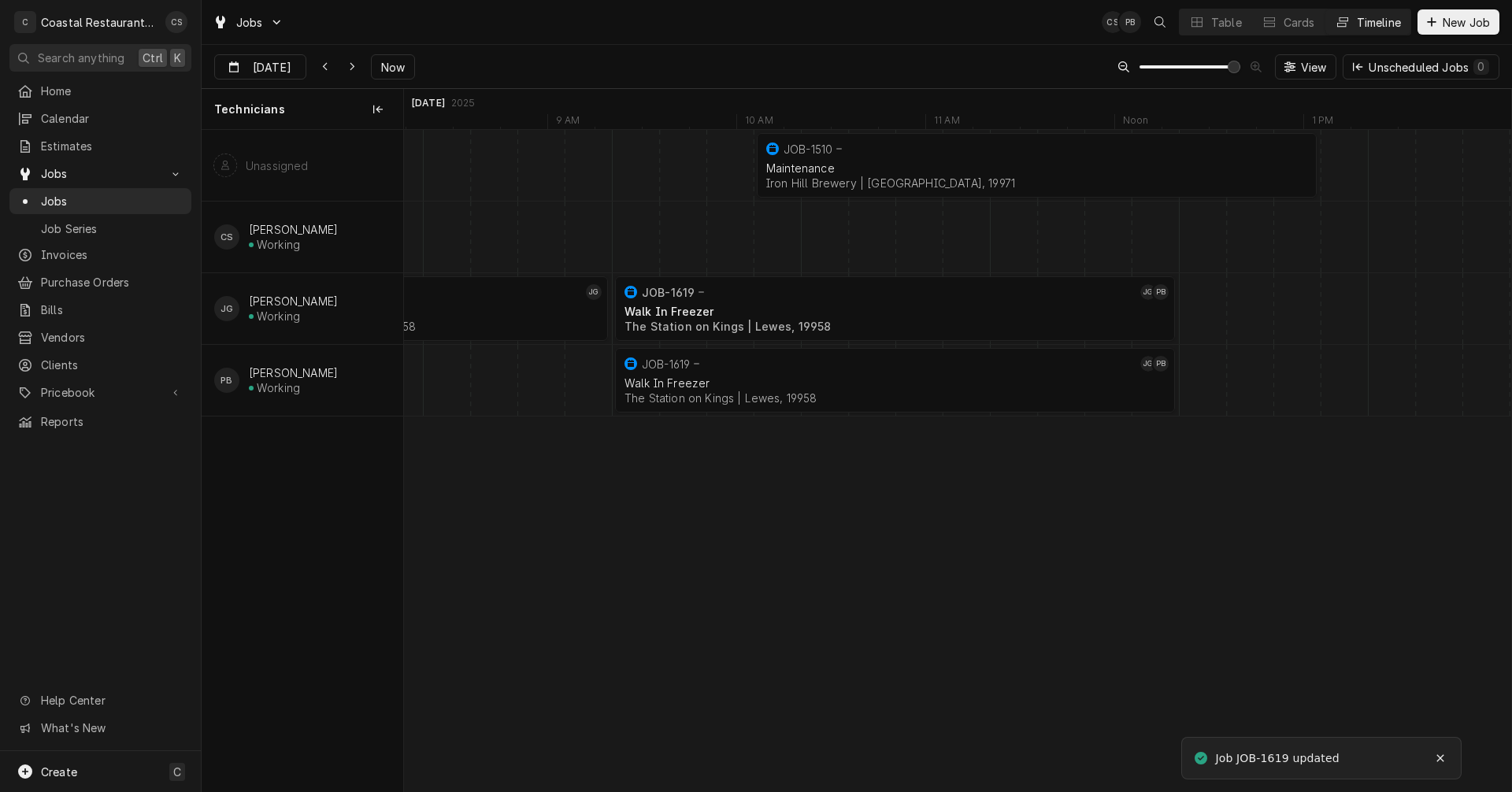
scroll to position [0, 0]
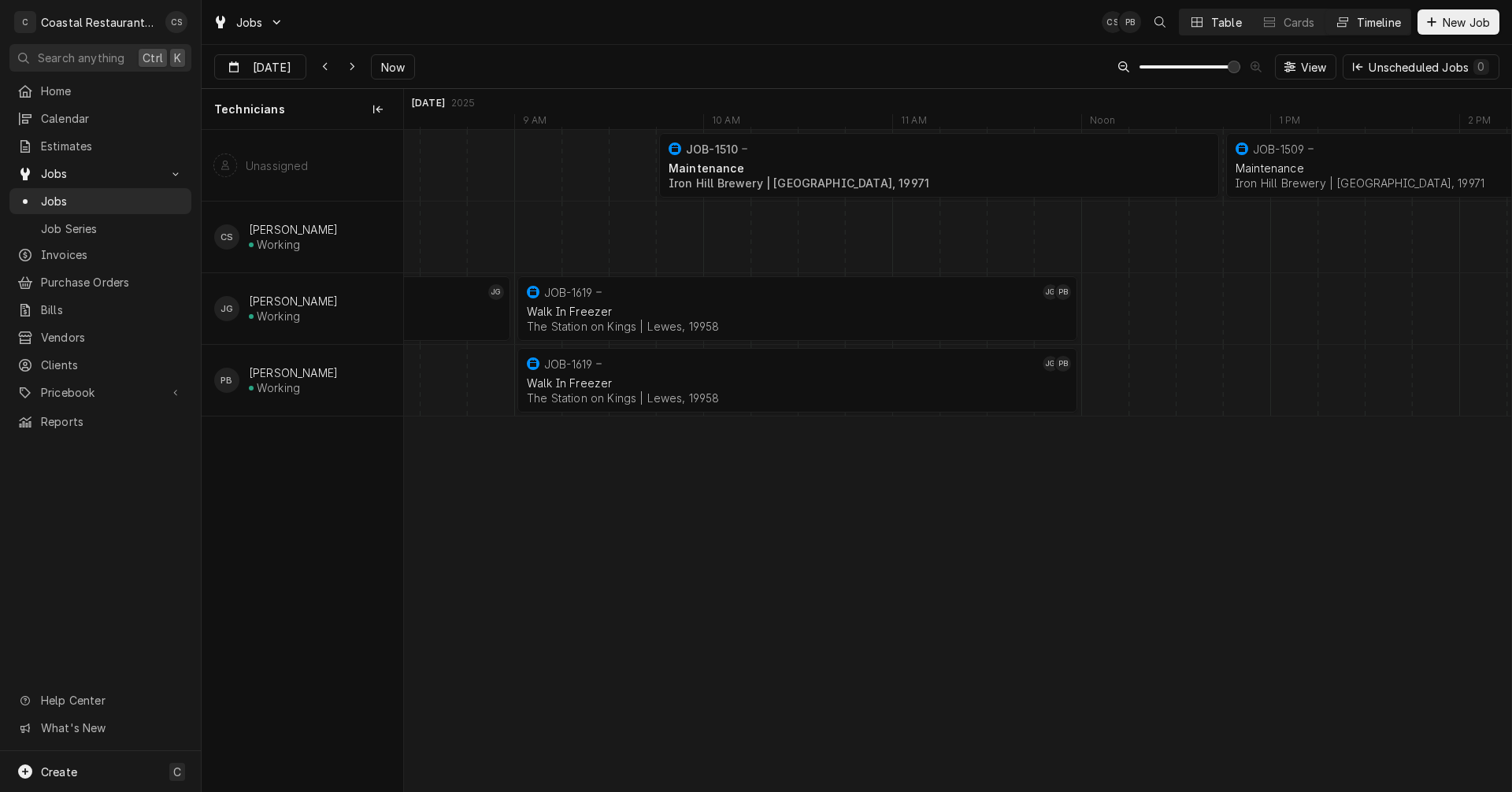
click at [1224, 19] on div "Table" at bounding box center [1226, 22] width 31 height 17
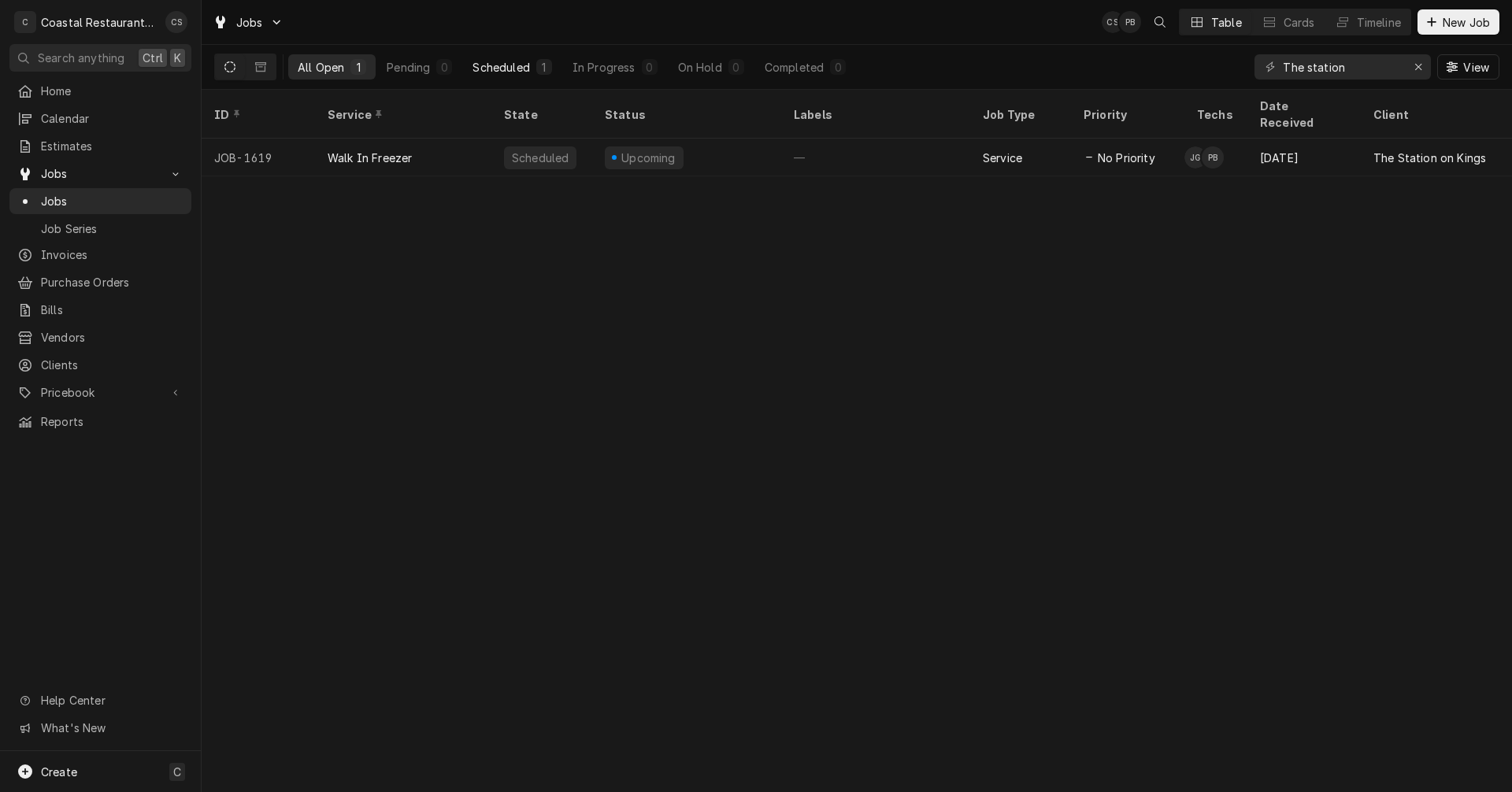
click at [521, 62] on div "Scheduled" at bounding box center [501, 67] width 57 height 17
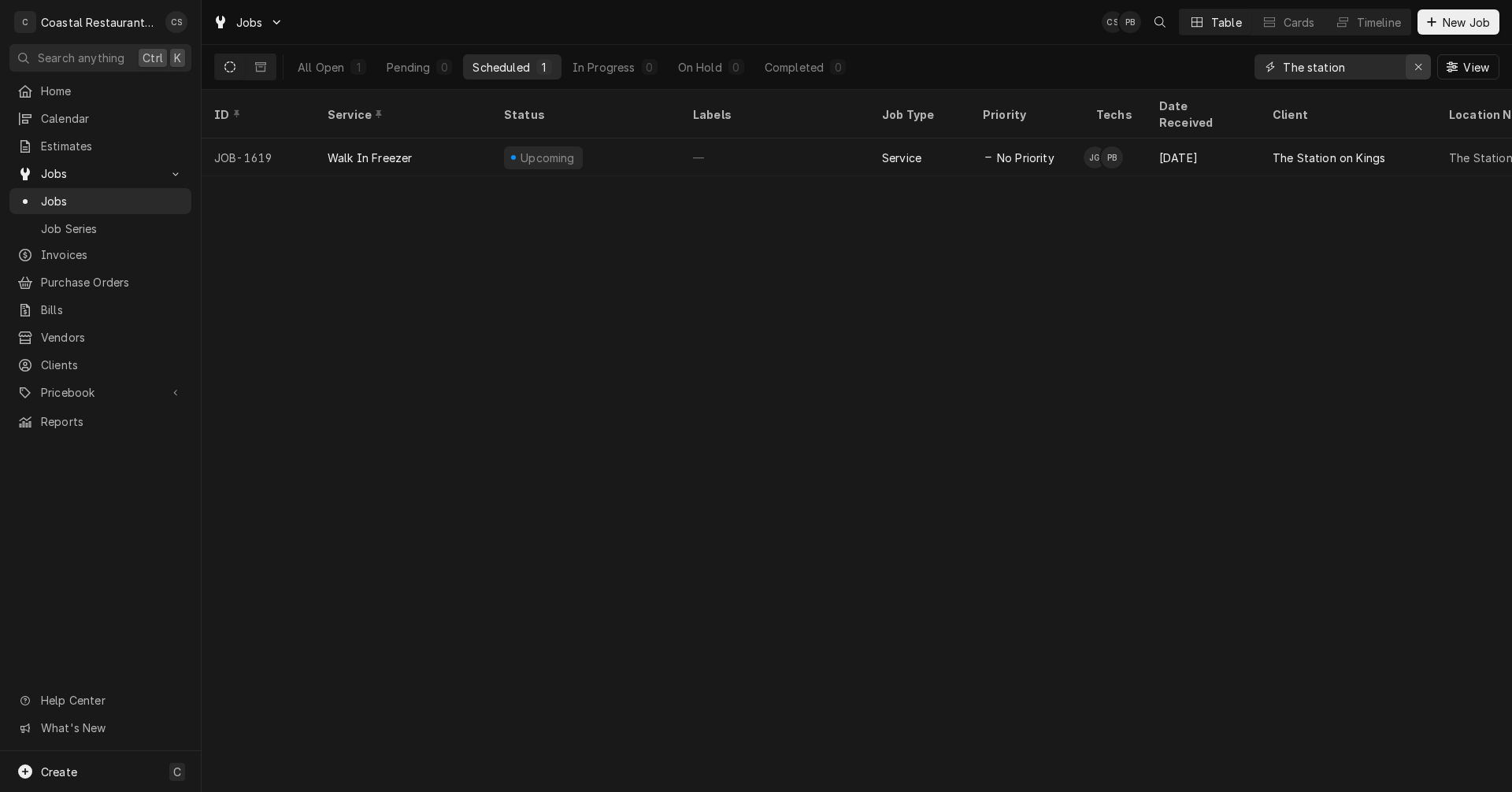
click at [1419, 65] on icon "Erase input" at bounding box center [1419, 66] width 8 height 11
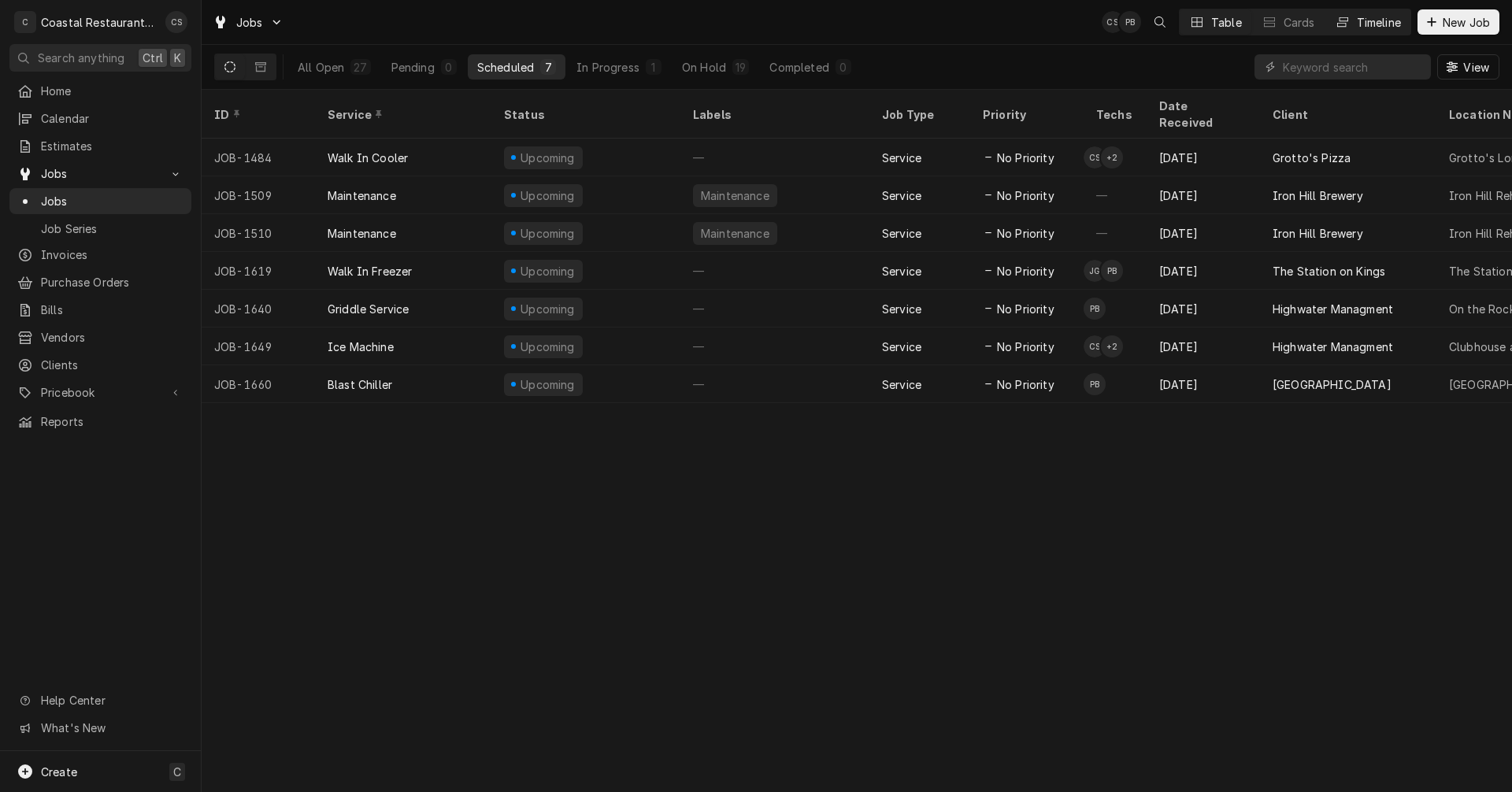
click at [1364, 31] on button "Timeline" at bounding box center [1367, 21] width 85 height 25
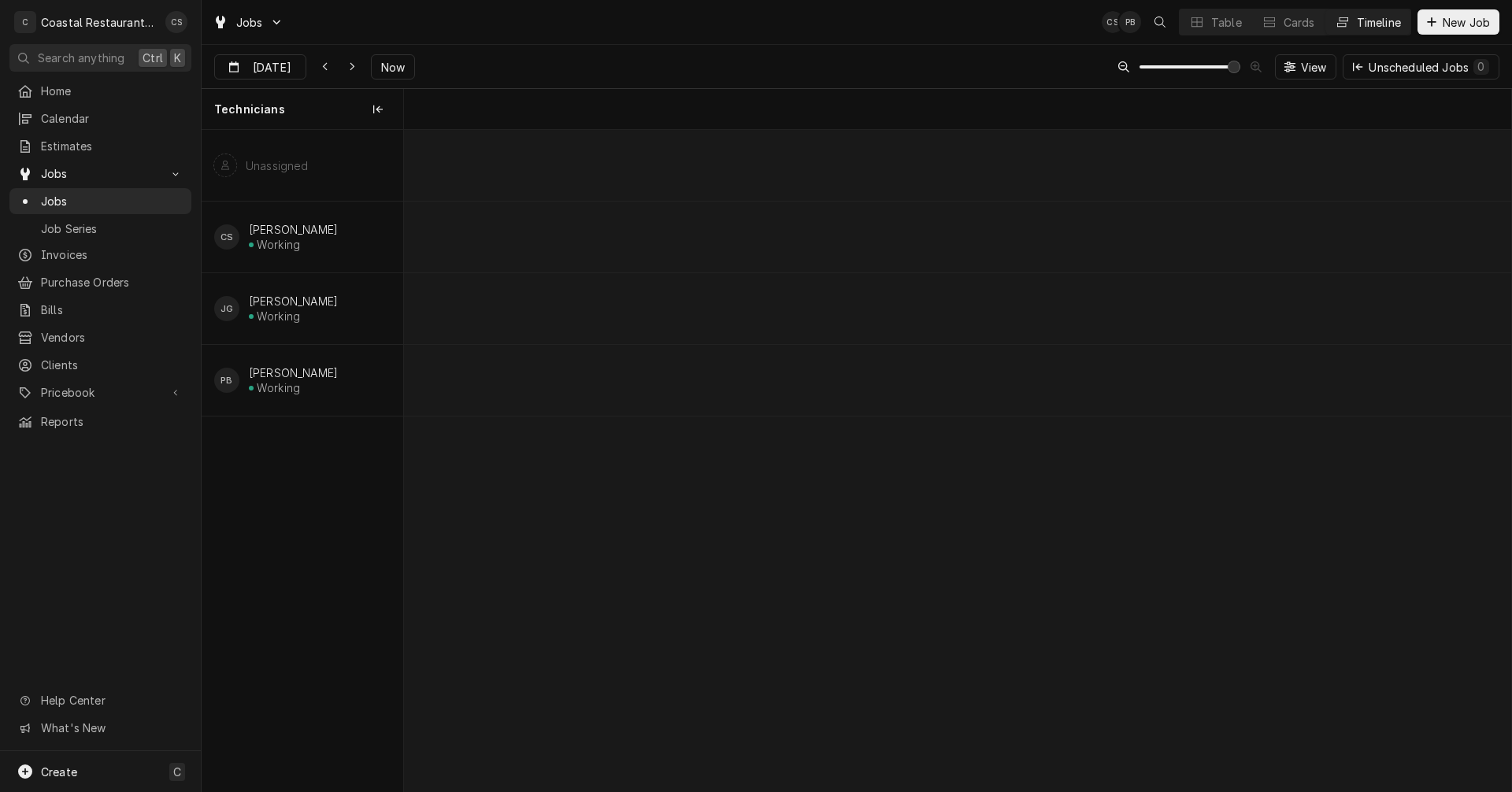
scroll to position [0, 21952]
click at [1197, 24] on icon "Dynamic Content Wrapper" at bounding box center [1196, 21] width 11 height 11
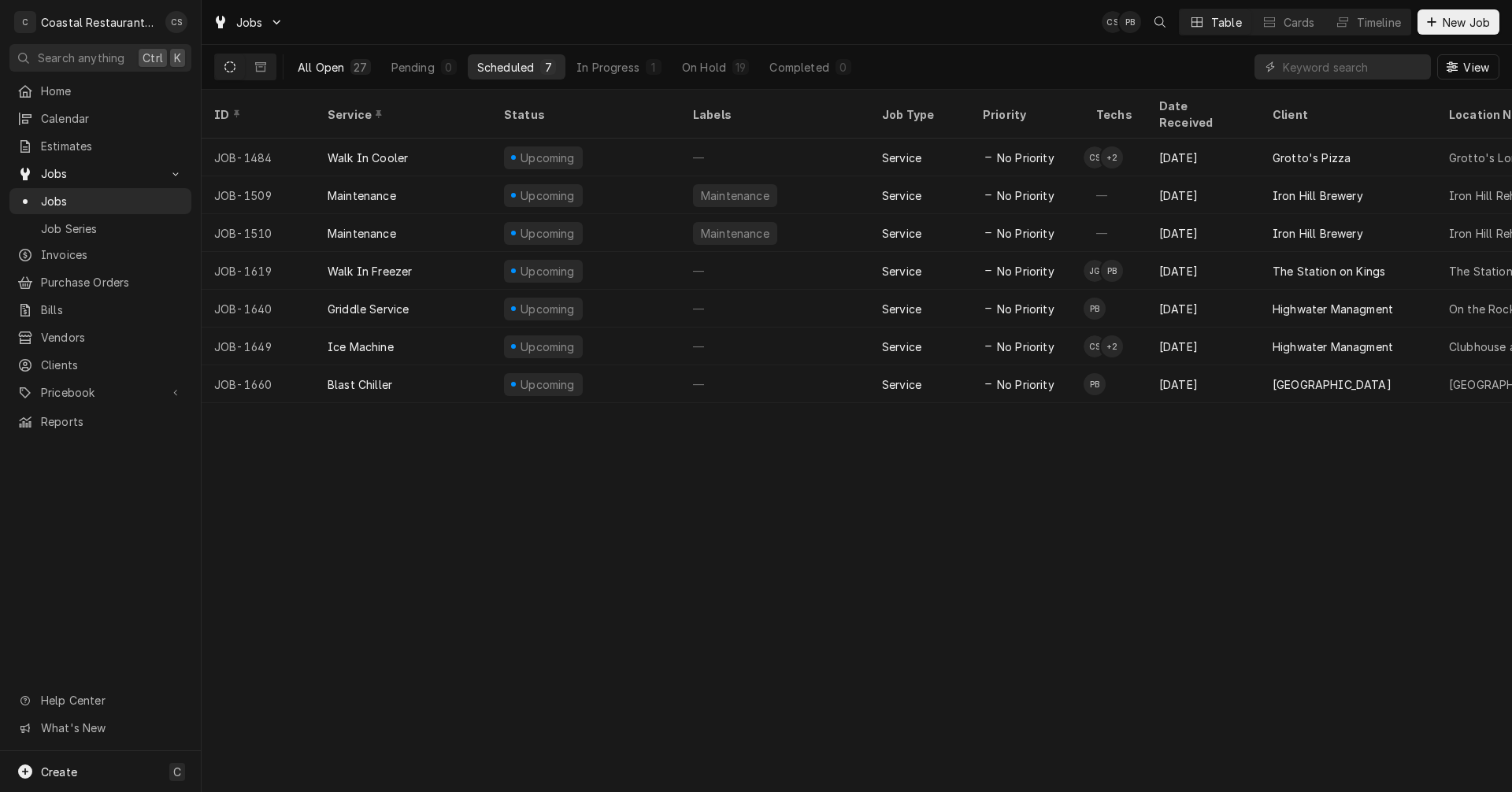
click at [331, 63] on div "All Open" at bounding box center [321, 67] width 46 height 17
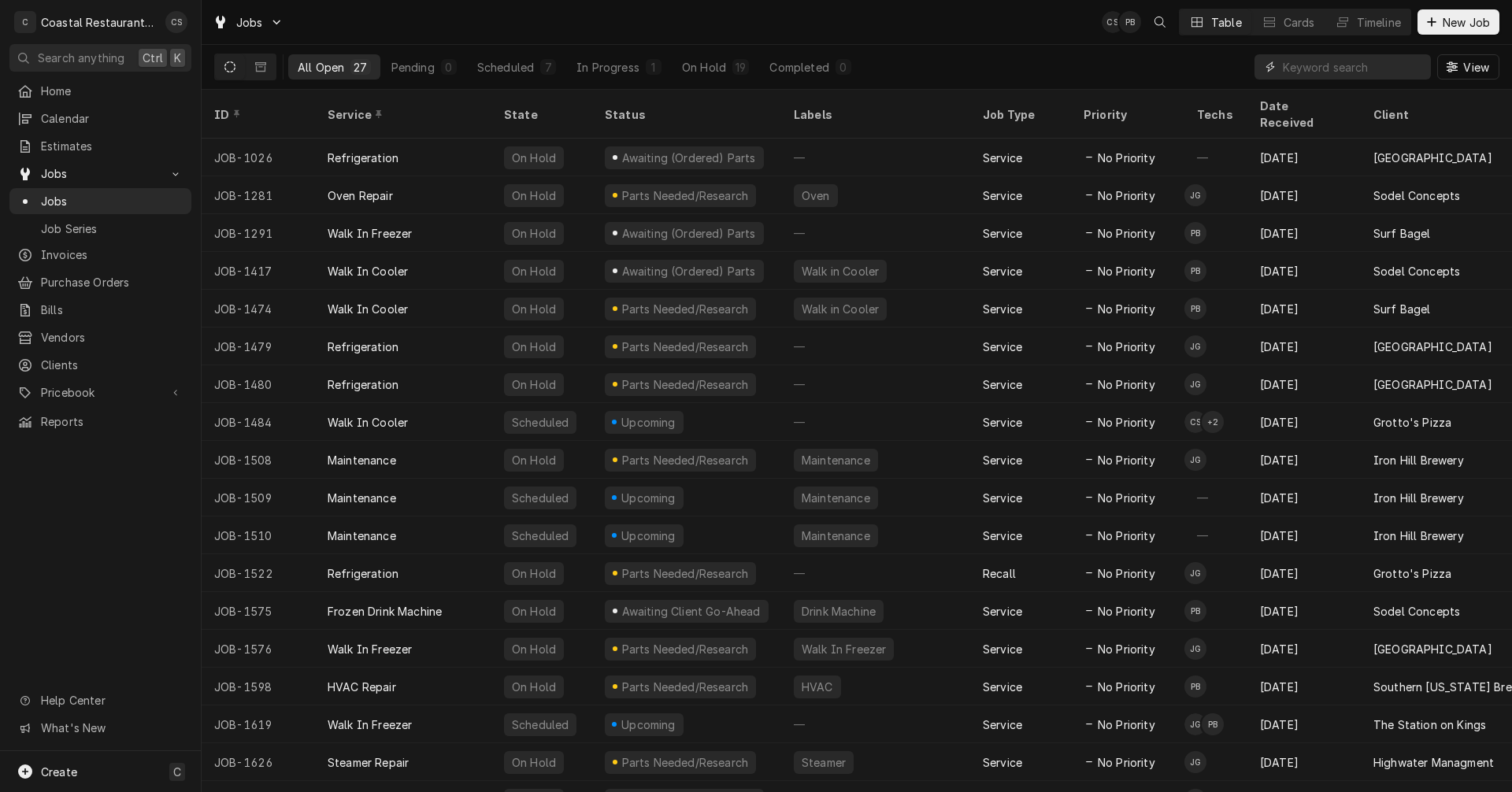
click at [1305, 63] on input "Dynamic Content Wrapper" at bounding box center [1353, 67] width 140 height 25
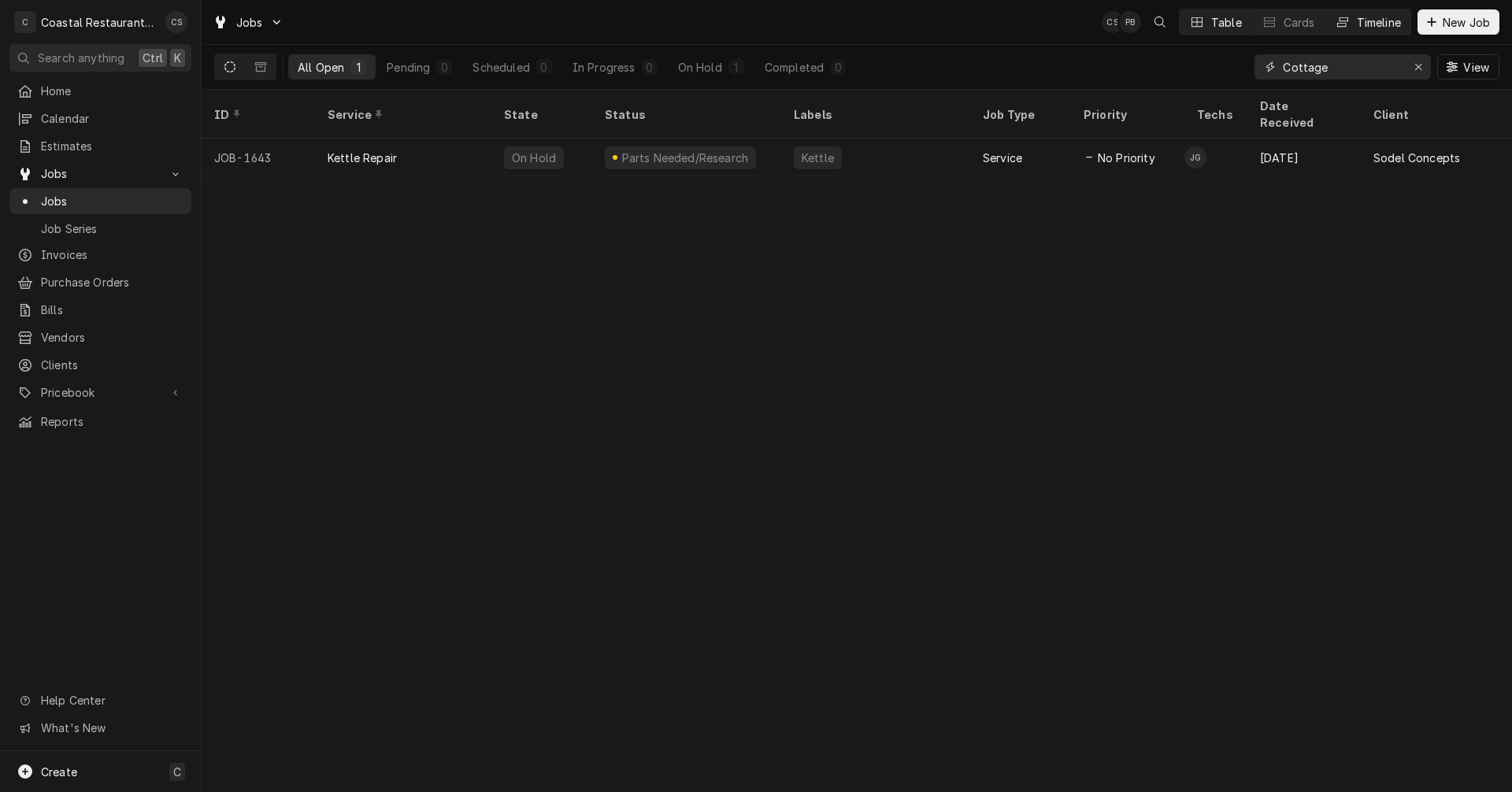
type input "Cottage"
click at [1364, 25] on div "Timeline" at bounding box center [1378, 22] width 44 height 17
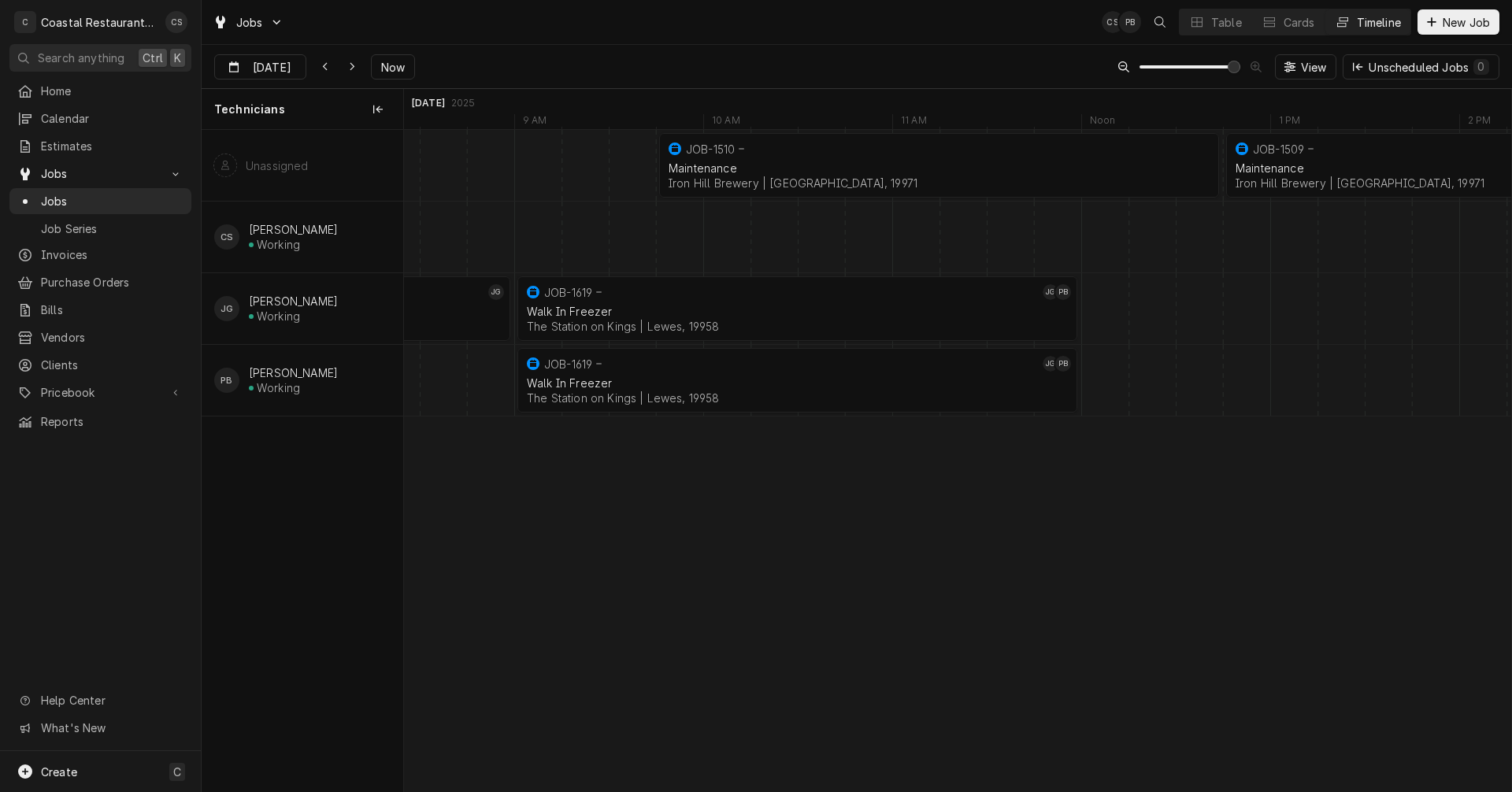
click at [1104, 304] on div "normal" at bounding box center [1175, 309] width 45447 height 71
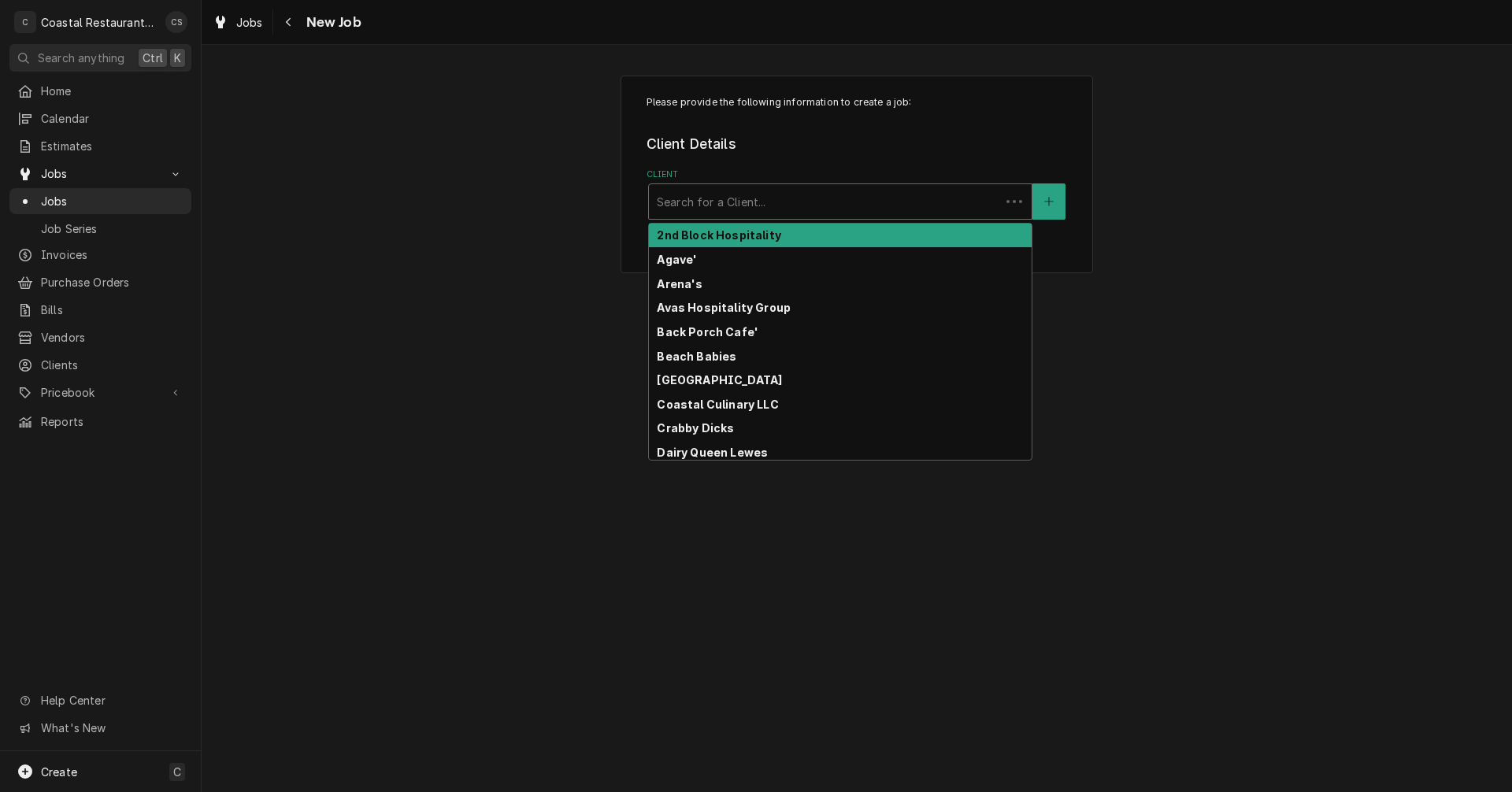
click at [711, 201] on div "Client" at bounding box center [825, 202] width 335 height 28
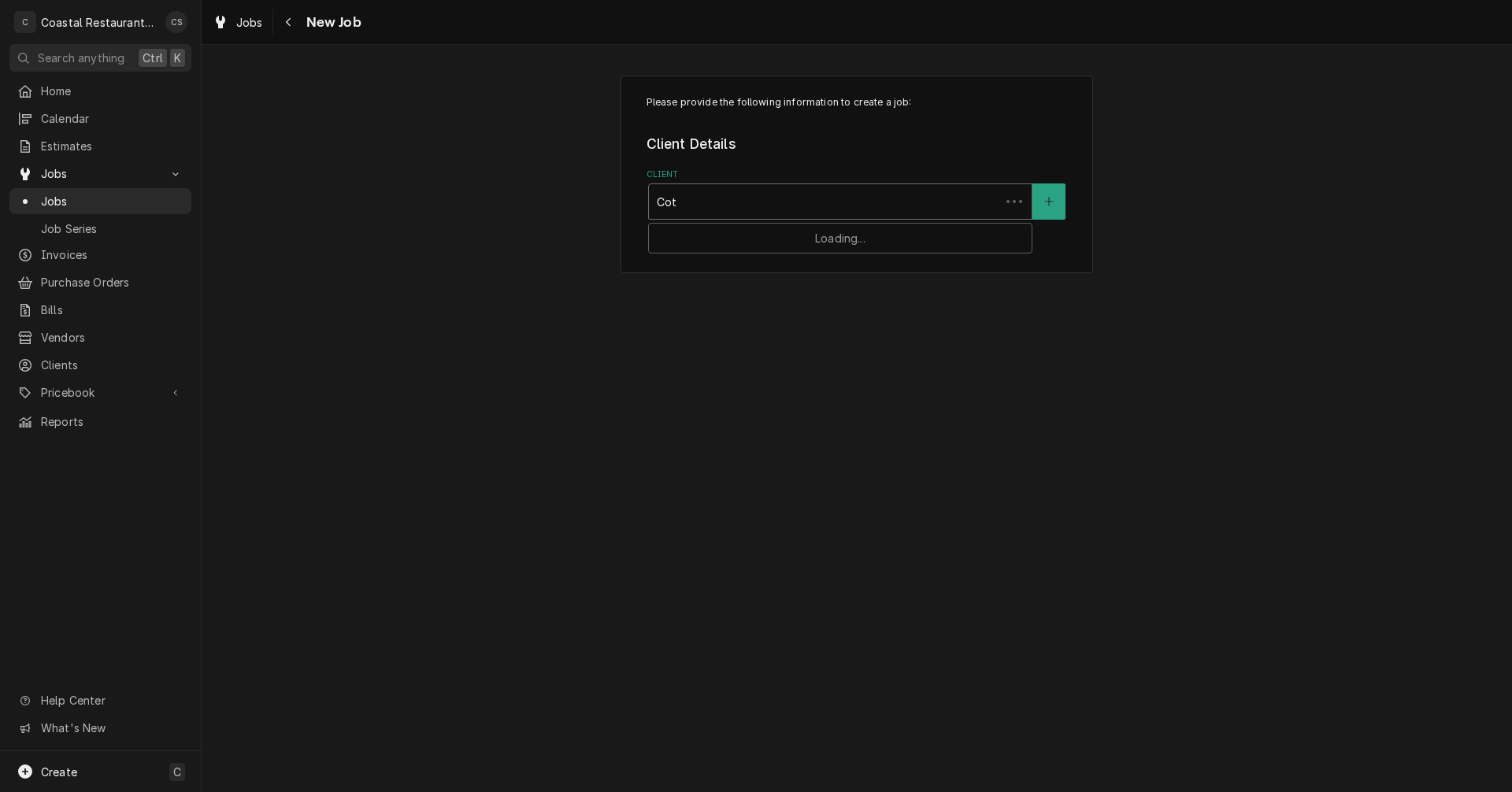
type input "Cott"
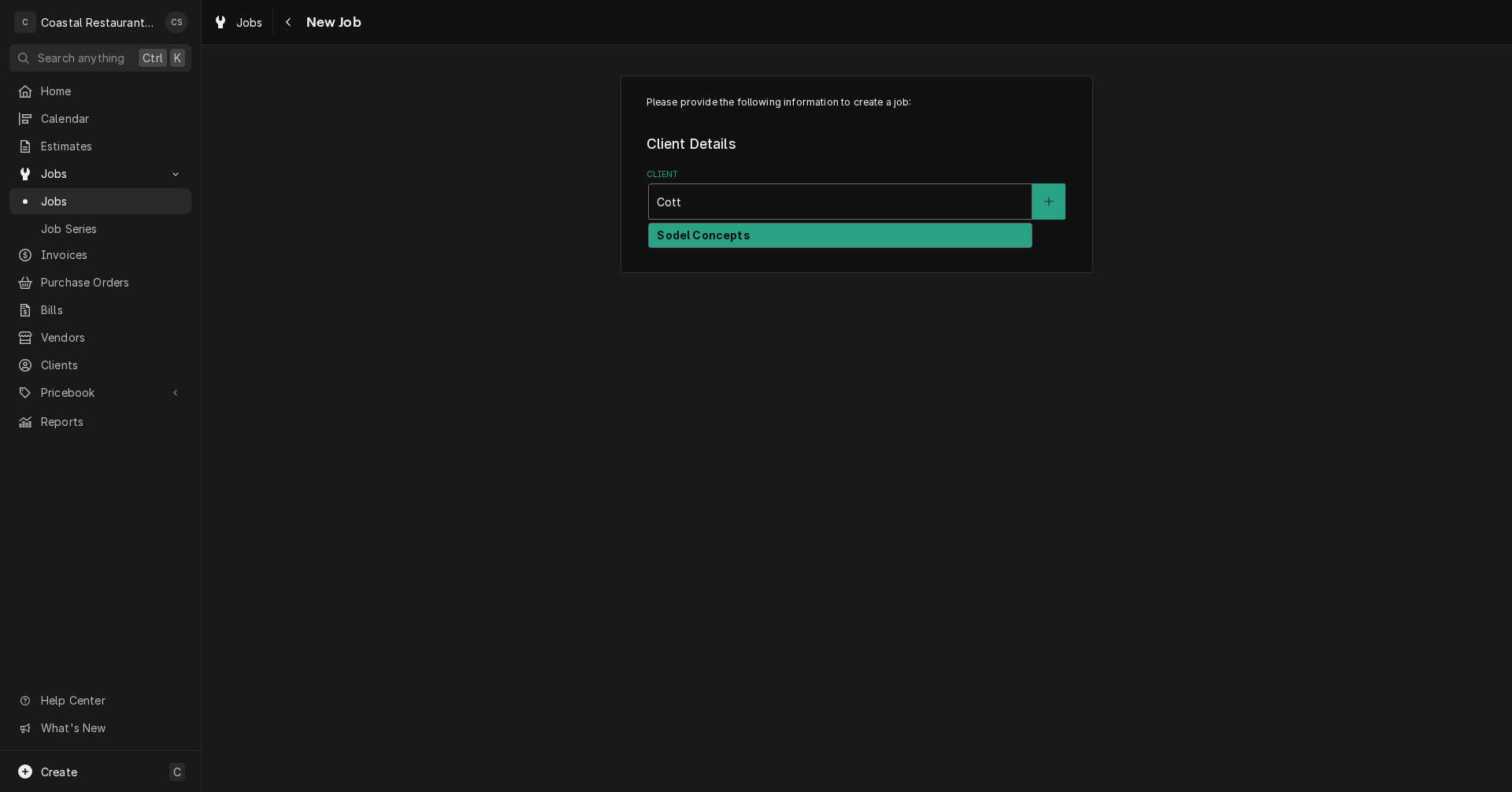
click at [692, 239] on strong "Sodel Concepts" at bounding box center [703, 235] width 93 height 13
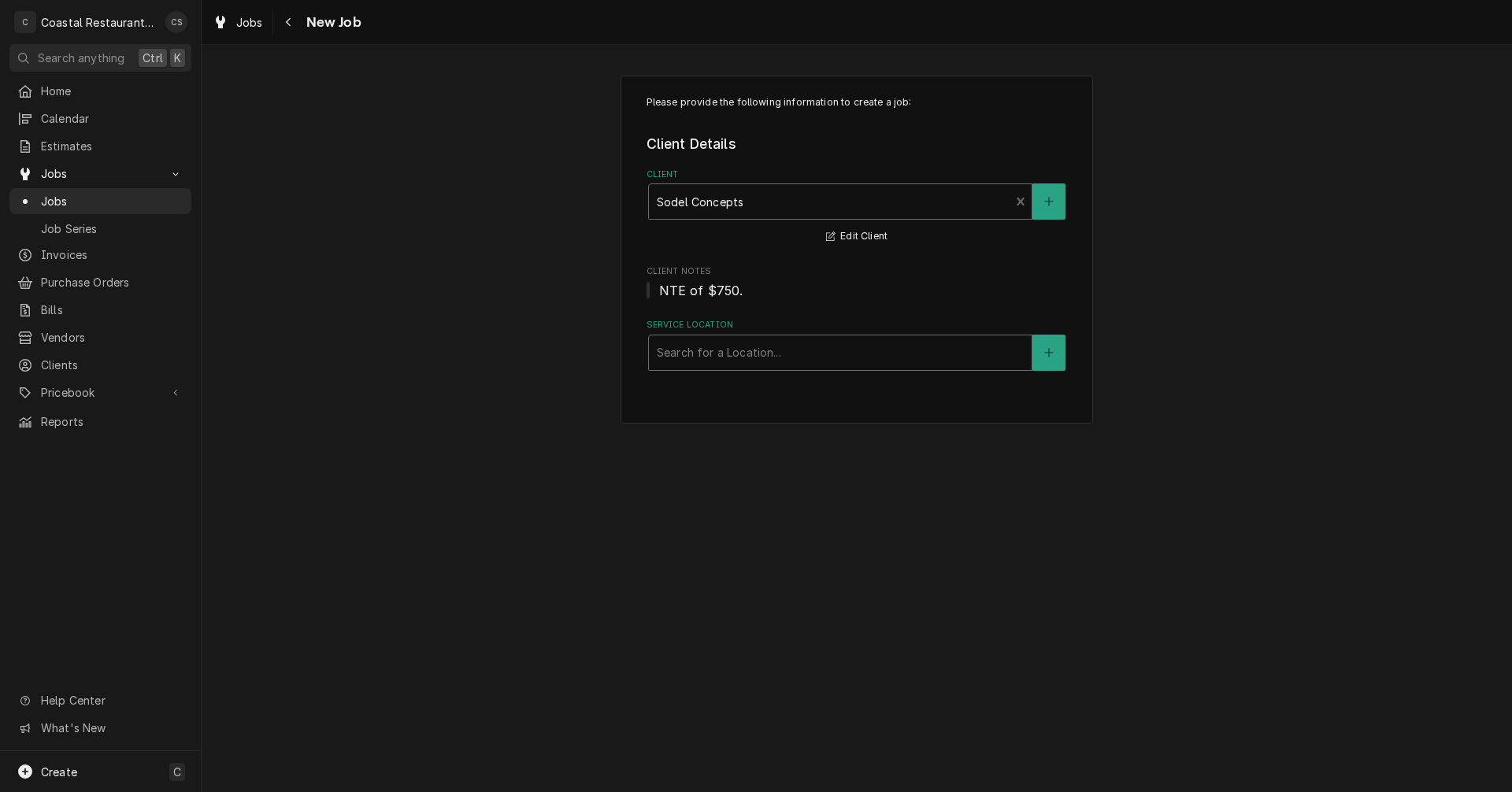
click at [697, 362] on div "Service Location" at bounding box center [840, 353] width 367 height 28
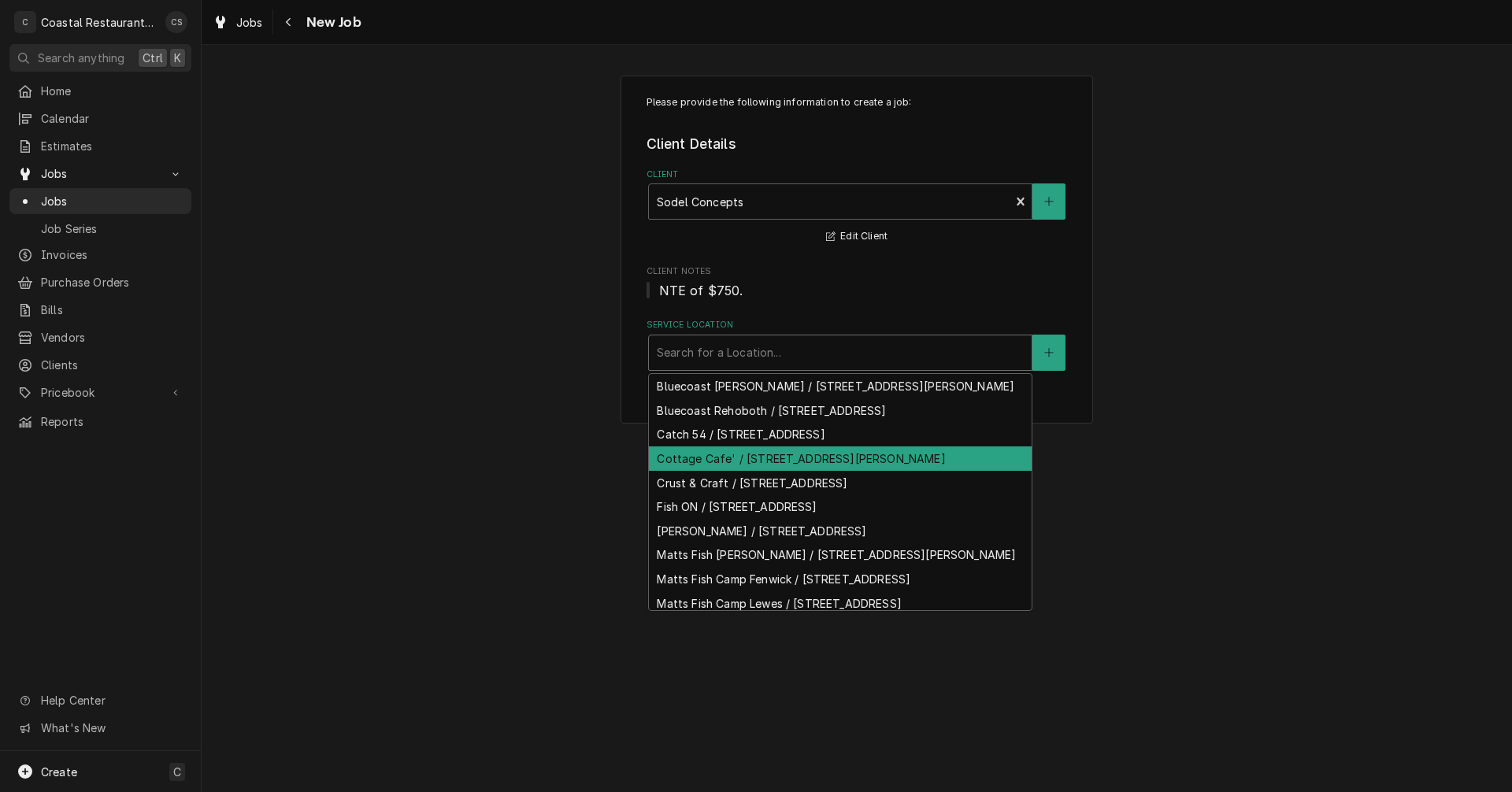
click at [702, 471] on div "Cottage Cafe' / 33034 Coastal Hwy, Bethany Beach, DE 19930" at bounding box center [839, 458] width 383 height 25
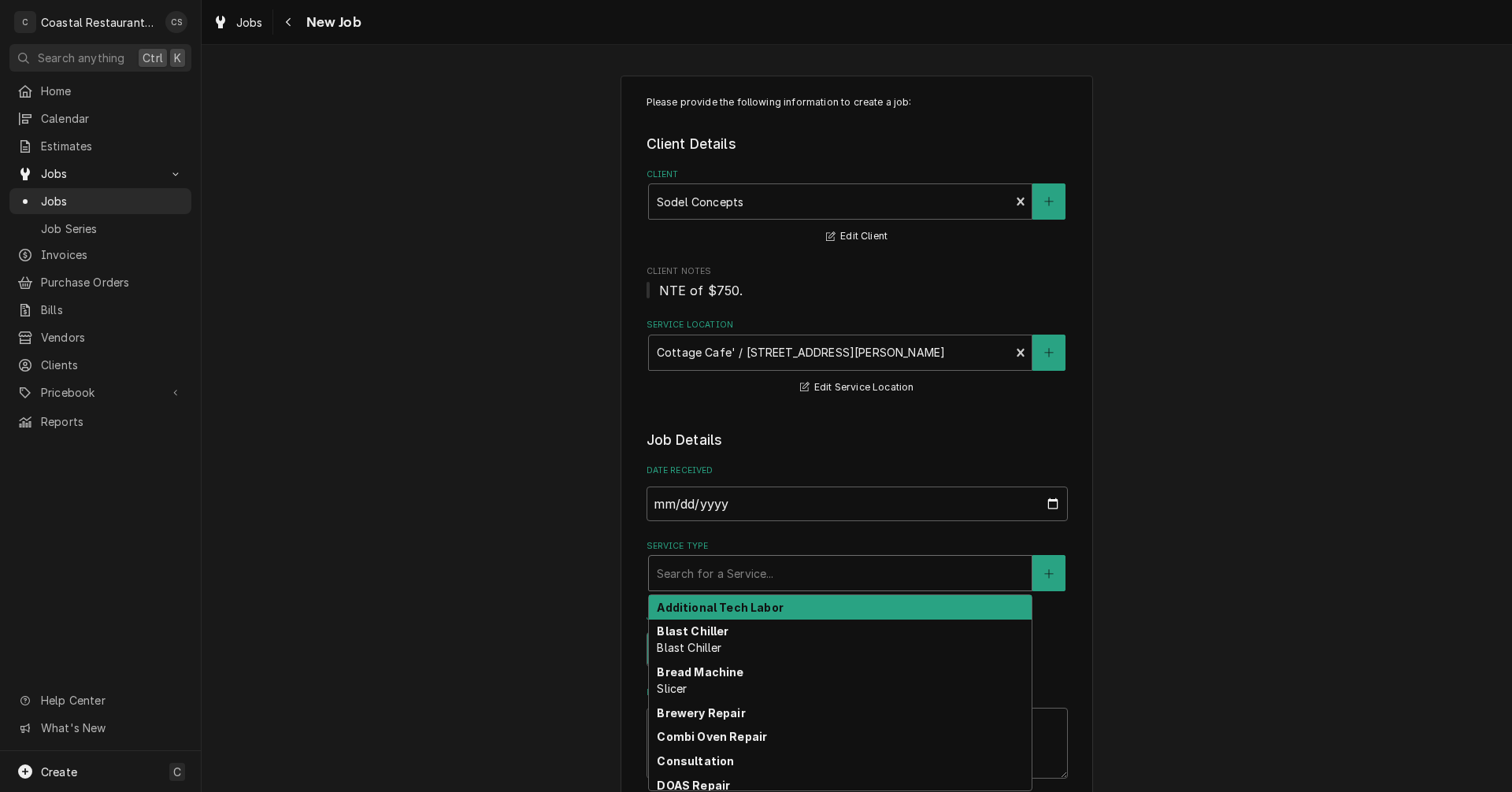
click at [711, 575] on div "Service Type" at bounding box center [840, 573] width 367 height 28
type textarea "x"
type input "i"
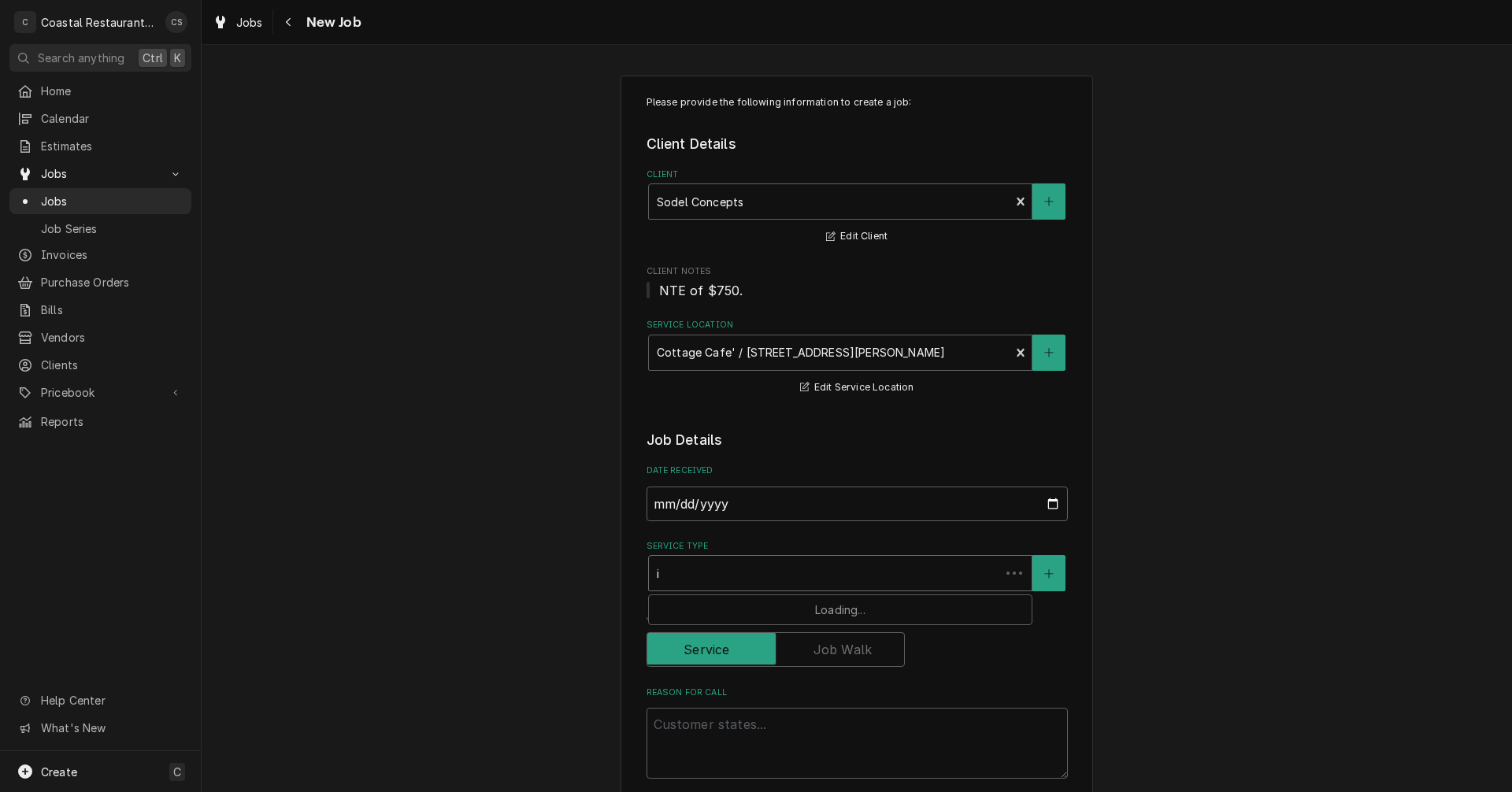
type textarea "x"
type input "ic"
type textarea "x"
type input "ice"
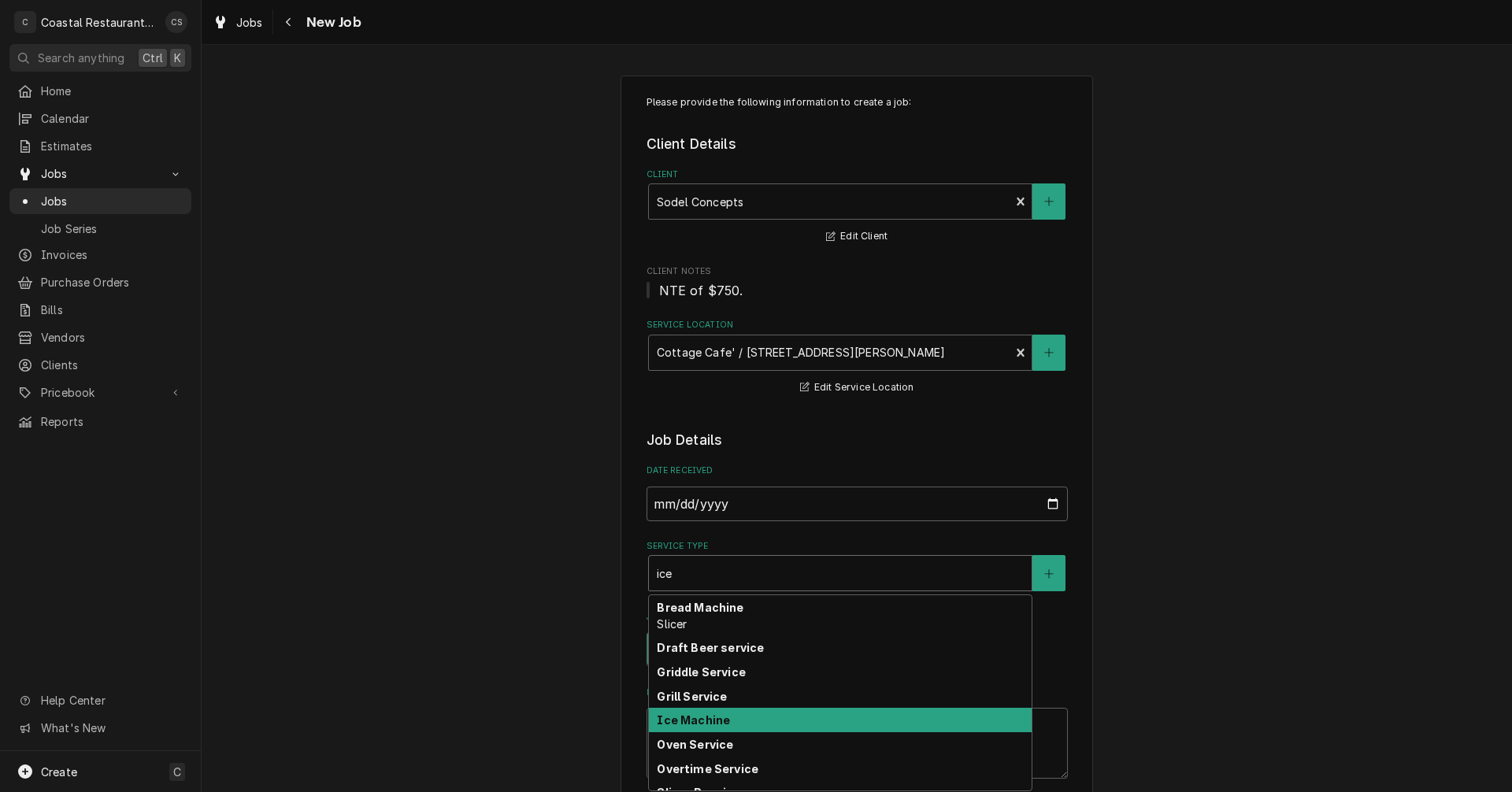
click at [689, 724] on strong "Ice Machine" at bounding box center [693, 719] width 74 height 13
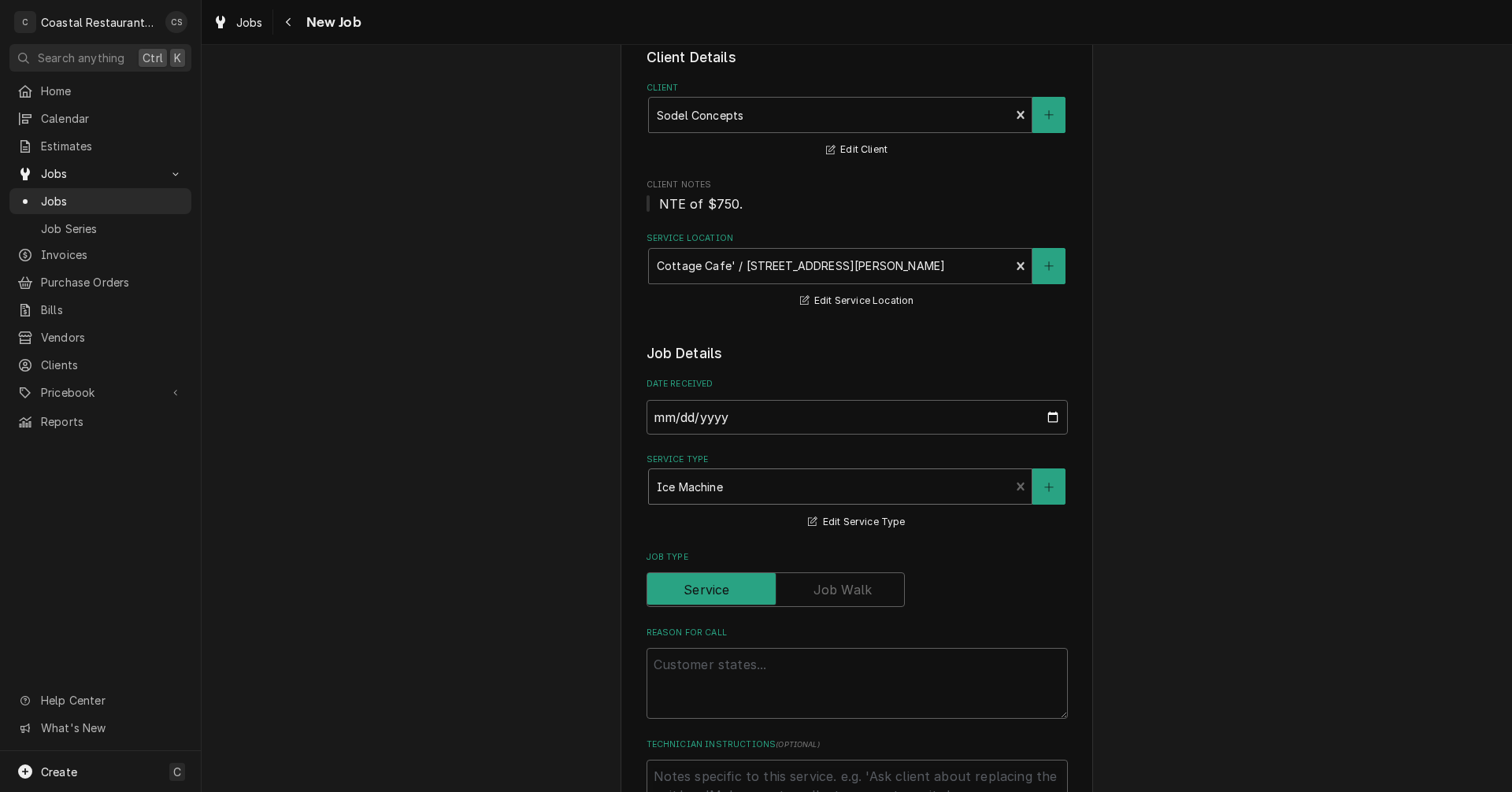
scroll to position [236, 0]
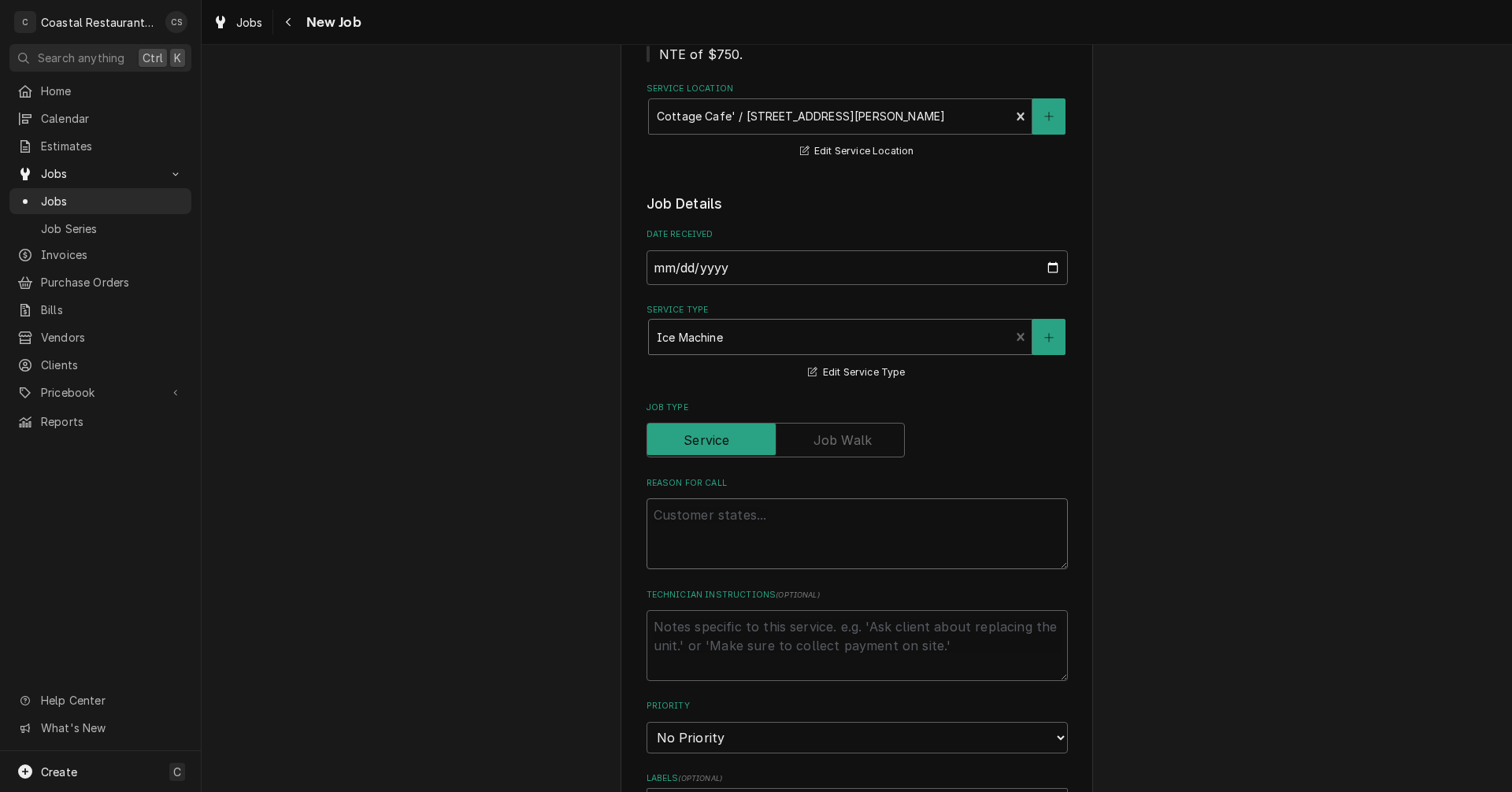
click at [696, 514] on textarea "Reason For Call" at bounding box center [857, 534] width 421 height 71
type textarea "x"
type textarea "D"
type textarea "x"
type textarea "De"
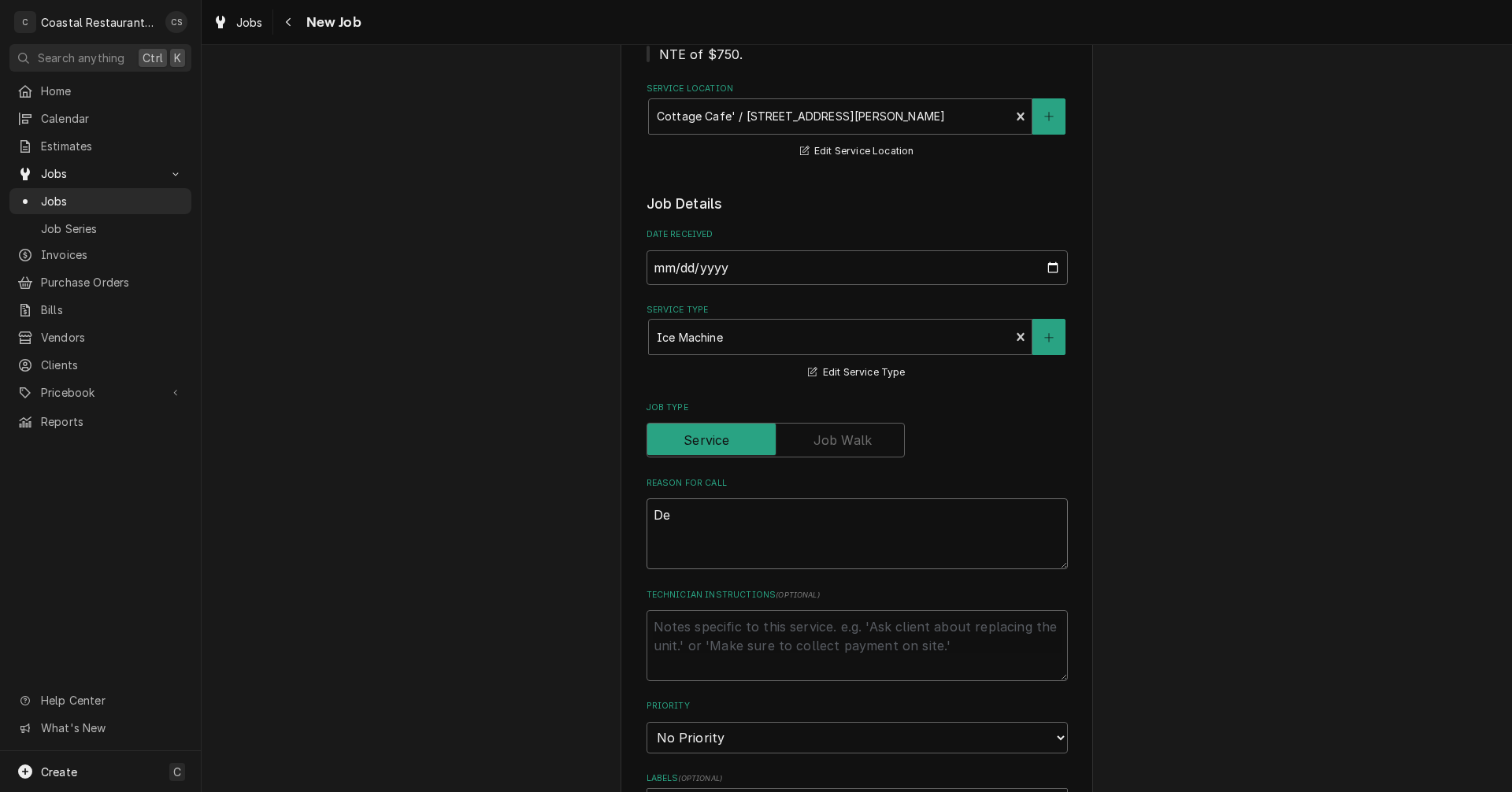
type textarea "x"
type textarea "Dee"
type textarea "x"
type textarea "Deep"
type textarea "x"
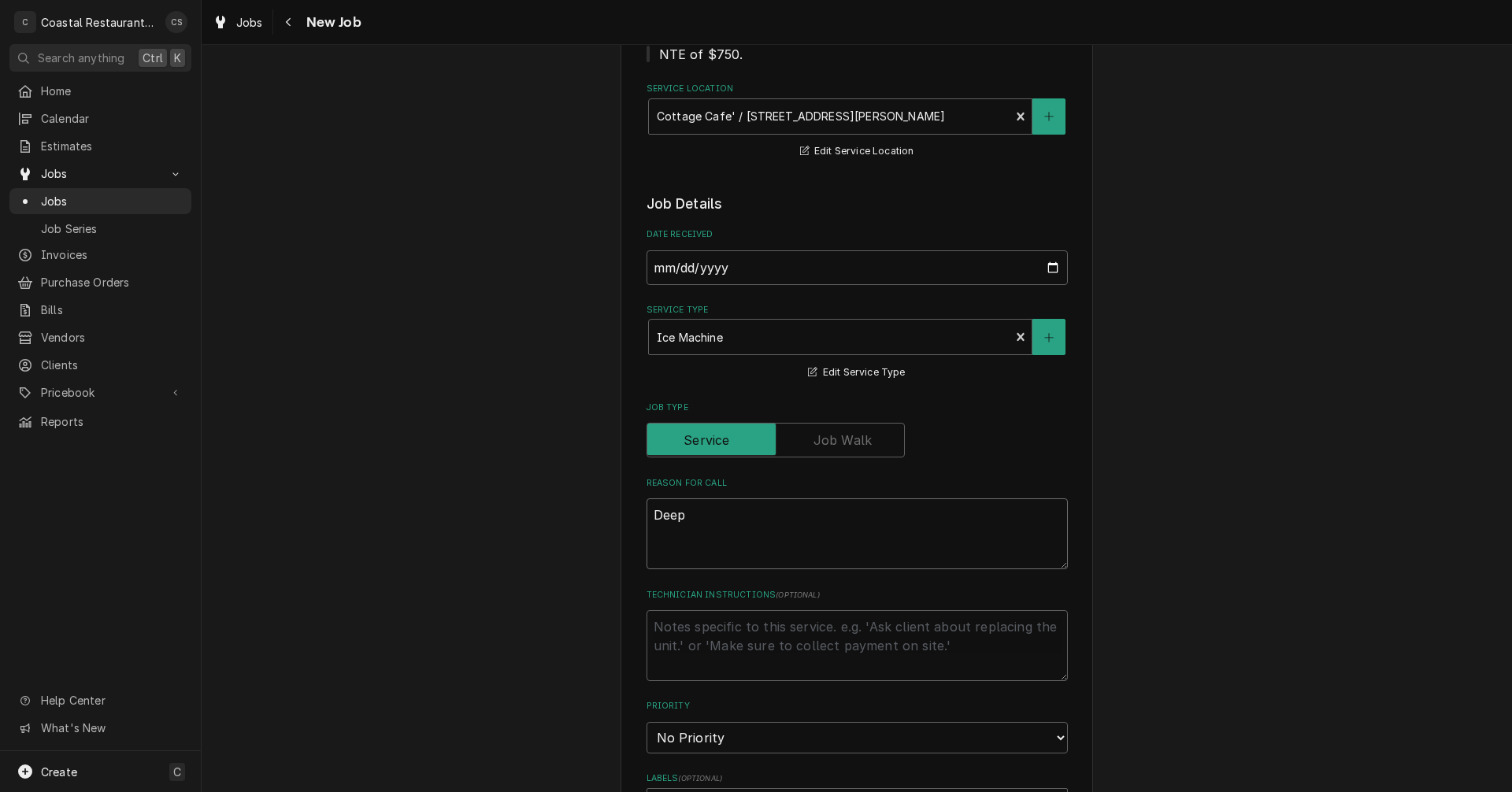
type textarea "Deep"
type textarea "x"
type textarea "Deep C"
type textarea "x"
type textarea "Deep Cl"
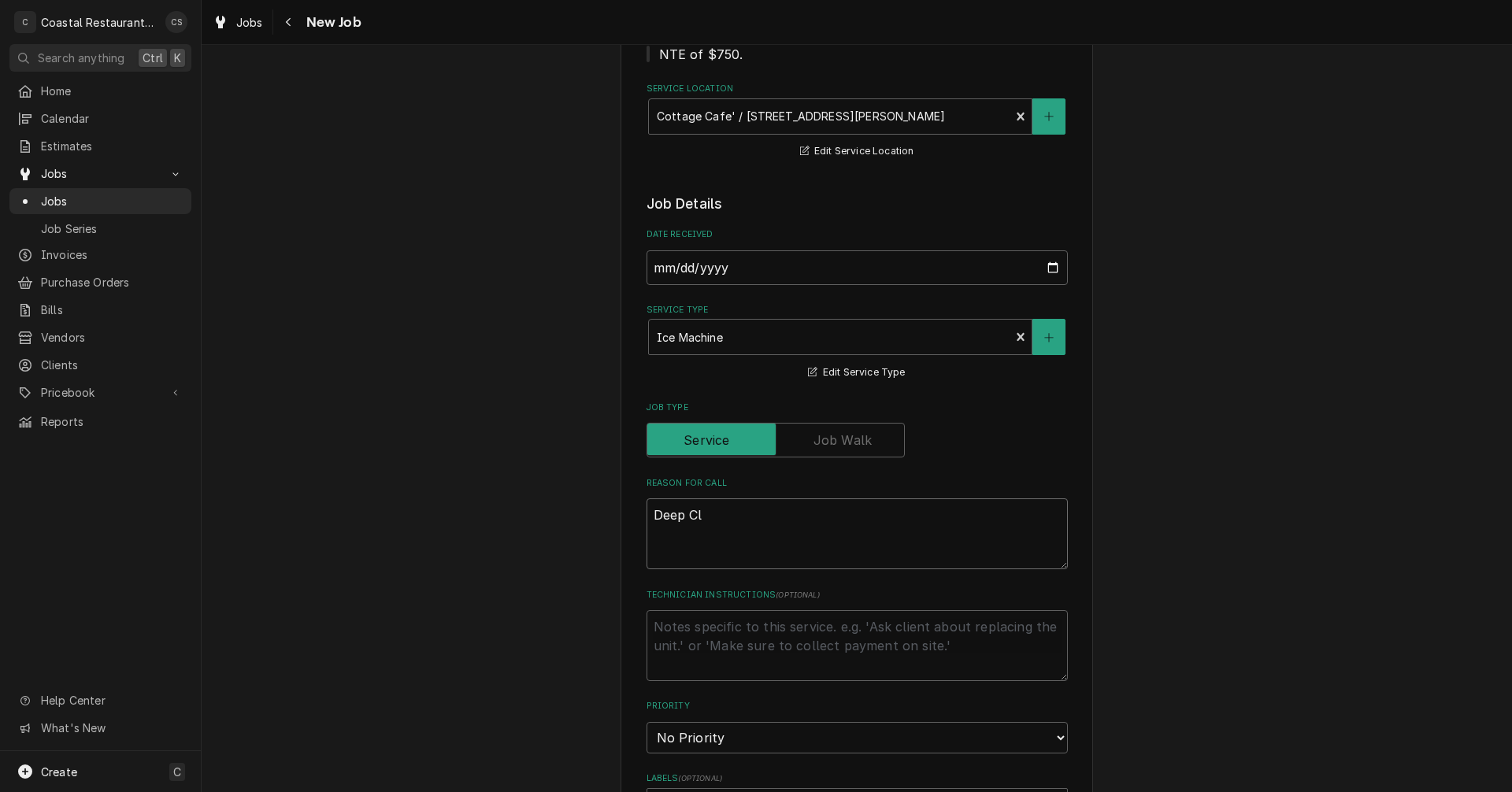
type textarea "x"
type textarea "Deep Cl;"
type textarea "x"
type textarea "Deep Cl;e"
type textarea "x"
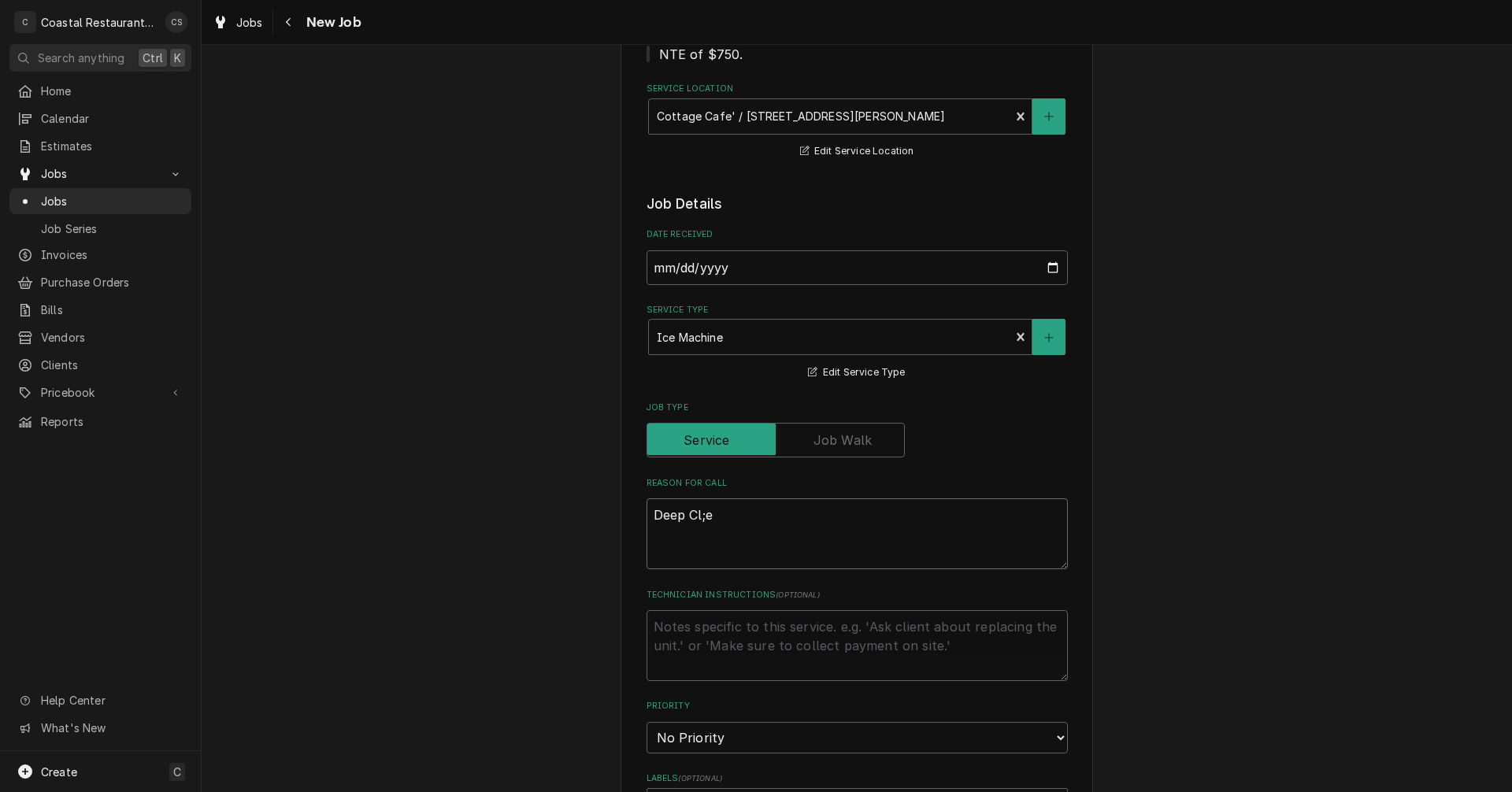
type textarea "Deep Cl;"
type textarea "x"
type textarea "Deep Cl"
type textarea "x"
type textarea "Deep Cle"
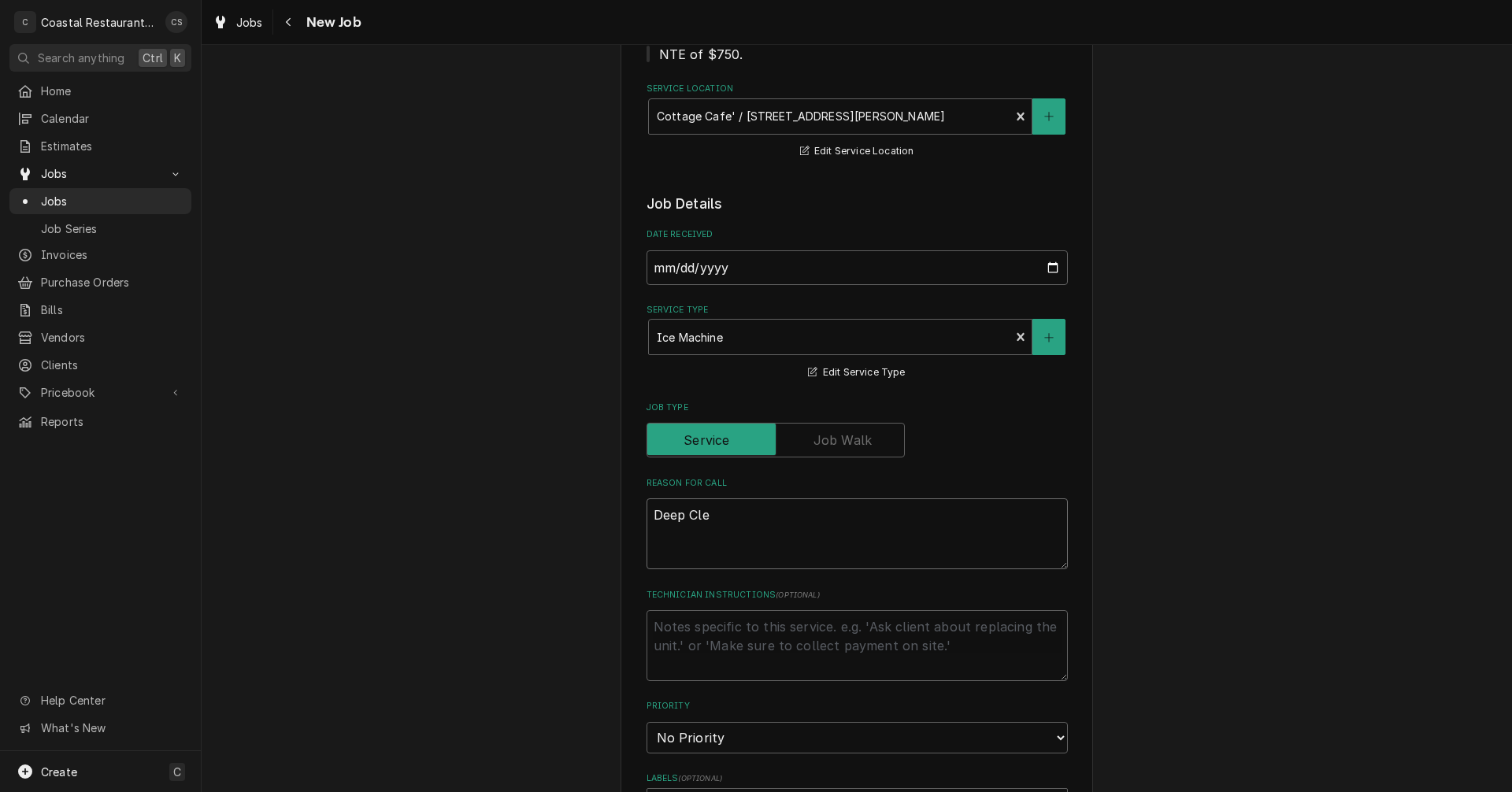
type textarea "x"
type textarea "Deep Clea"
type textarea "x"
type textarea "Deep Clean"
type textarea "x"
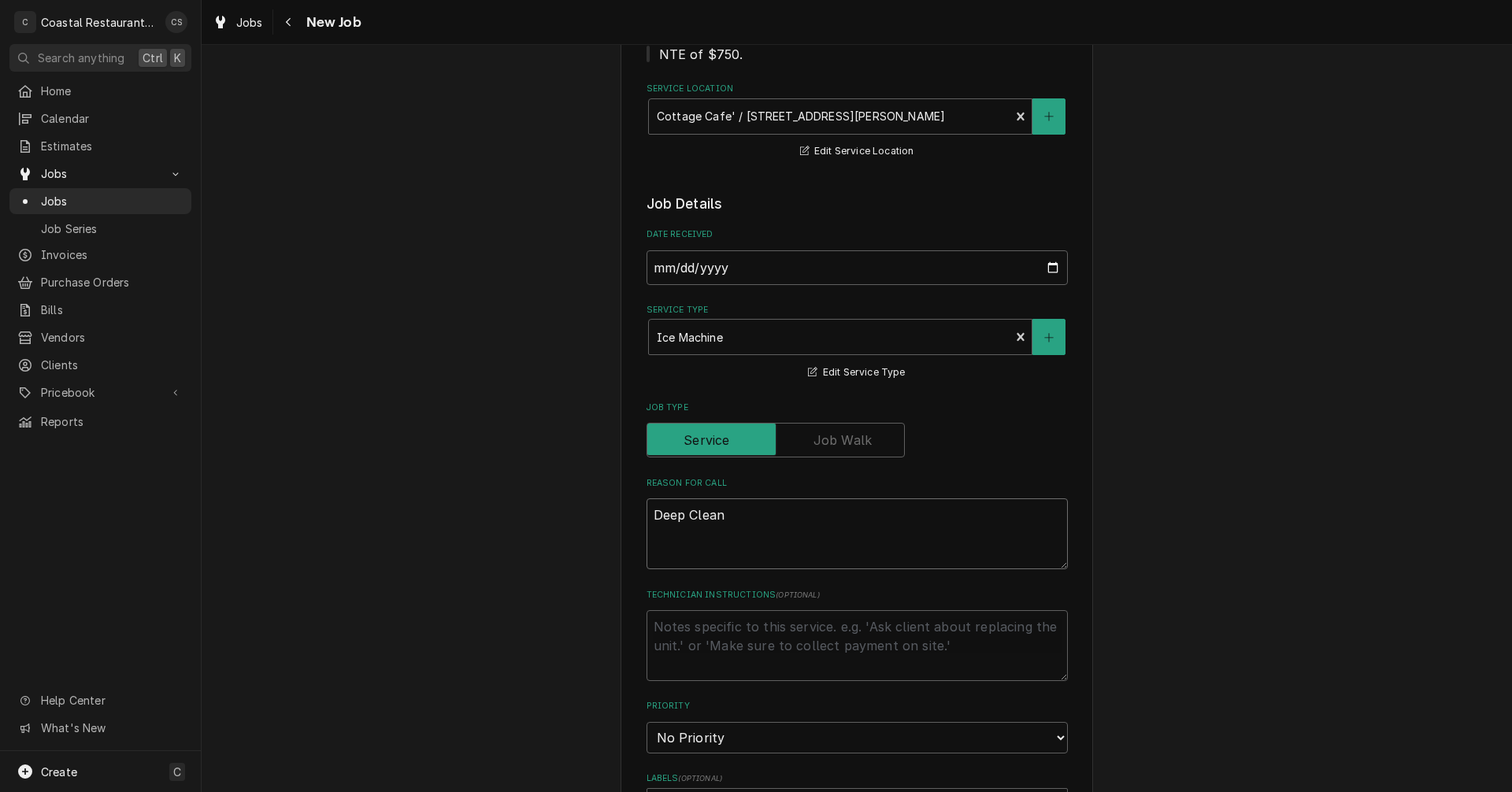
type textarea "Deep Clean"
type textarea "x"
type textarea "Deep Clean I"
type textarea "x"
type textarea "Deep Clean Ic"
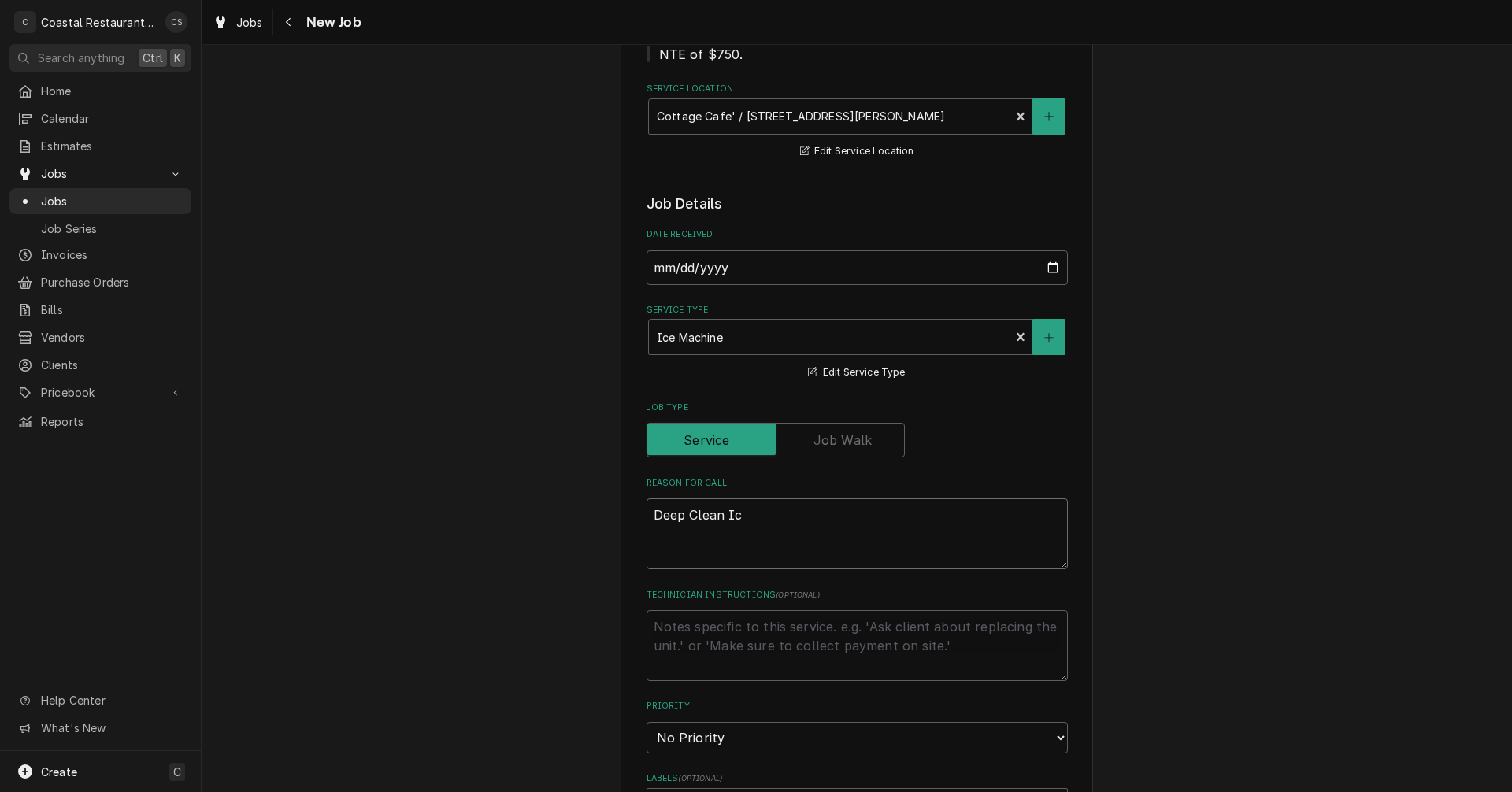
type textarea "x"
type textarea "Deep Clean Ice"
type textarea "x"
type textarea "Deep Clean Ice"
type textarea "x"
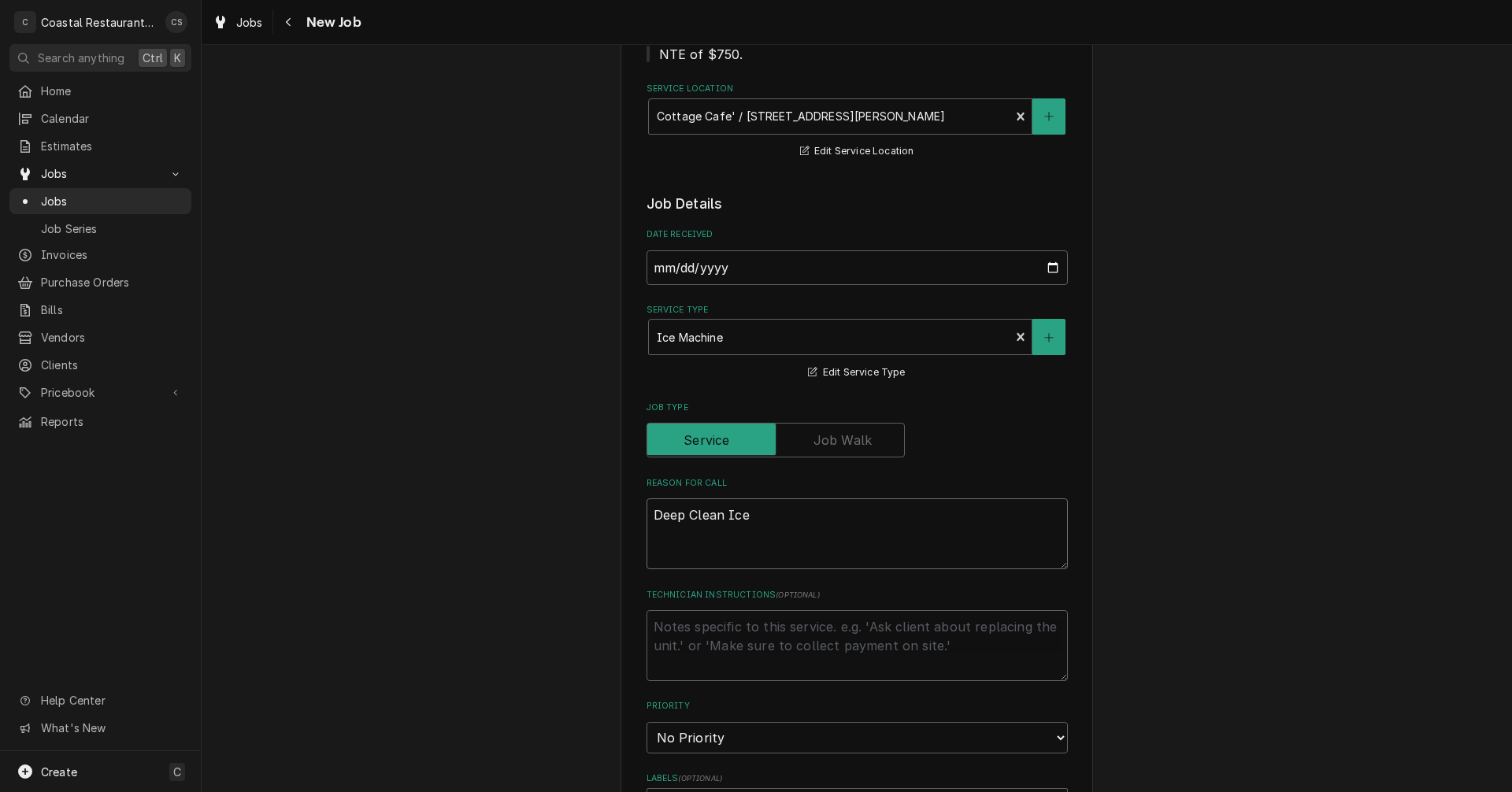
type textarea "Deep Clean Ice M"
type textarea "x"
type textarea "Deep Clean Ice Ma"
type textarea "x"
type textarea "Deep Clean Ice Mac"
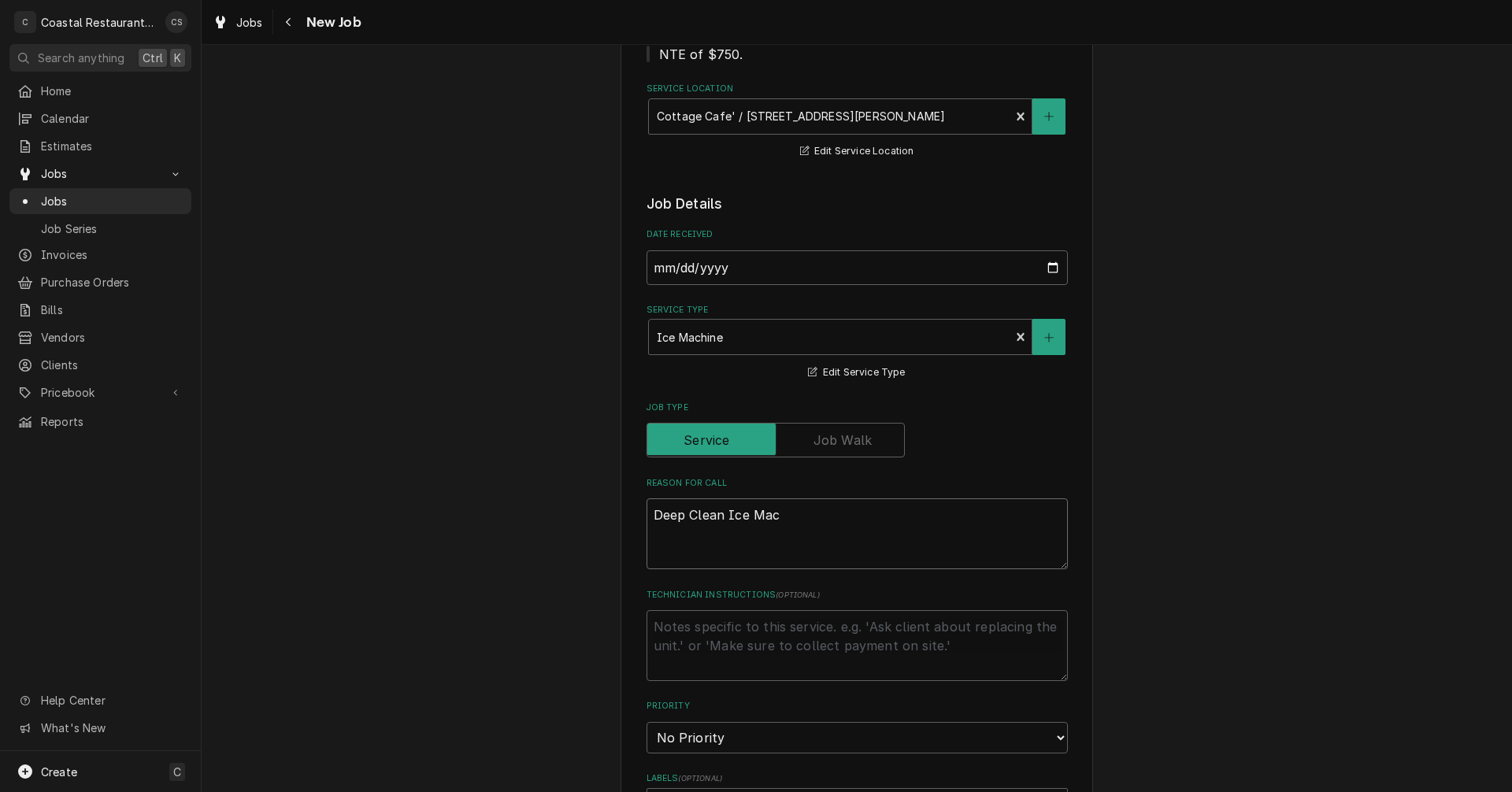
type textarea "x"
type textarea "Deep Clean Ice Mach"
type textarea "x"
type textarea "Deep Clean Ice Machi"
type textarea "x"
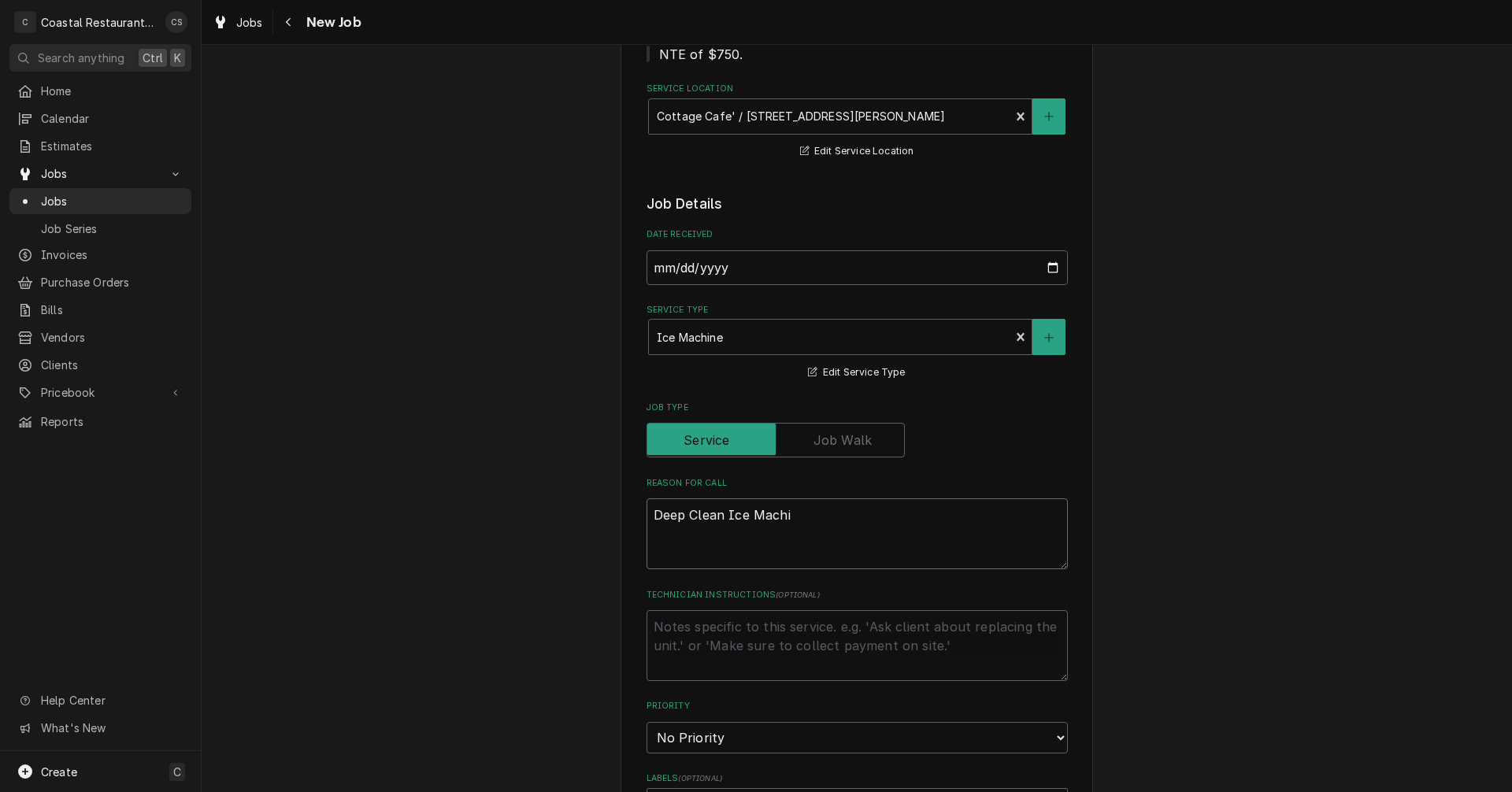
type textarea "Deep Clean Ice Machin"
type textarea "x"
type textarea "Deep Clean Ice Machine"
type textarea "x"
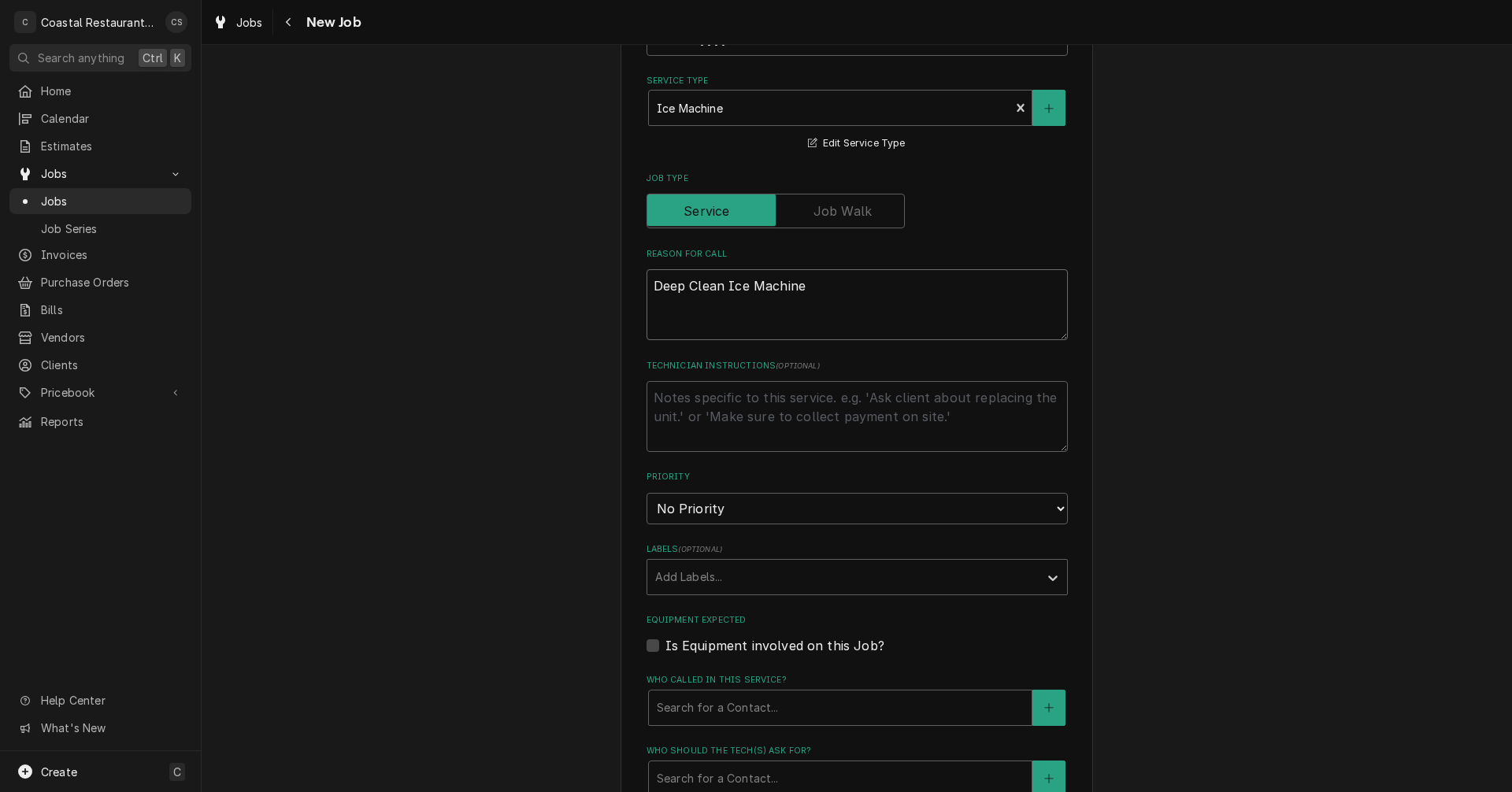
scroll to position [472, 0]
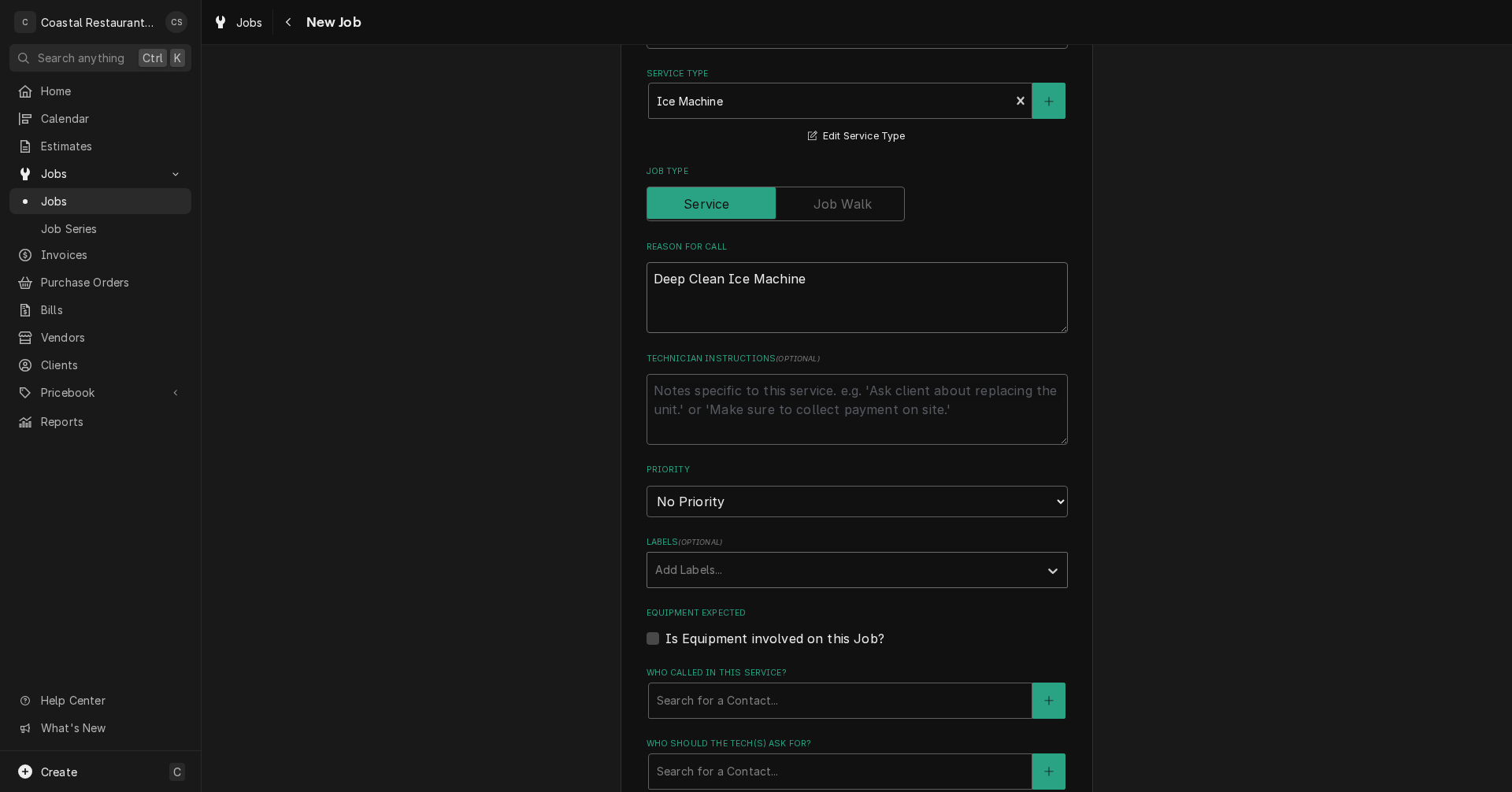
type textarea "Deep Clean Ice Machine"
click at [727, 574] on div "Labels" at bounding box center [843, 570] width 376 height 28
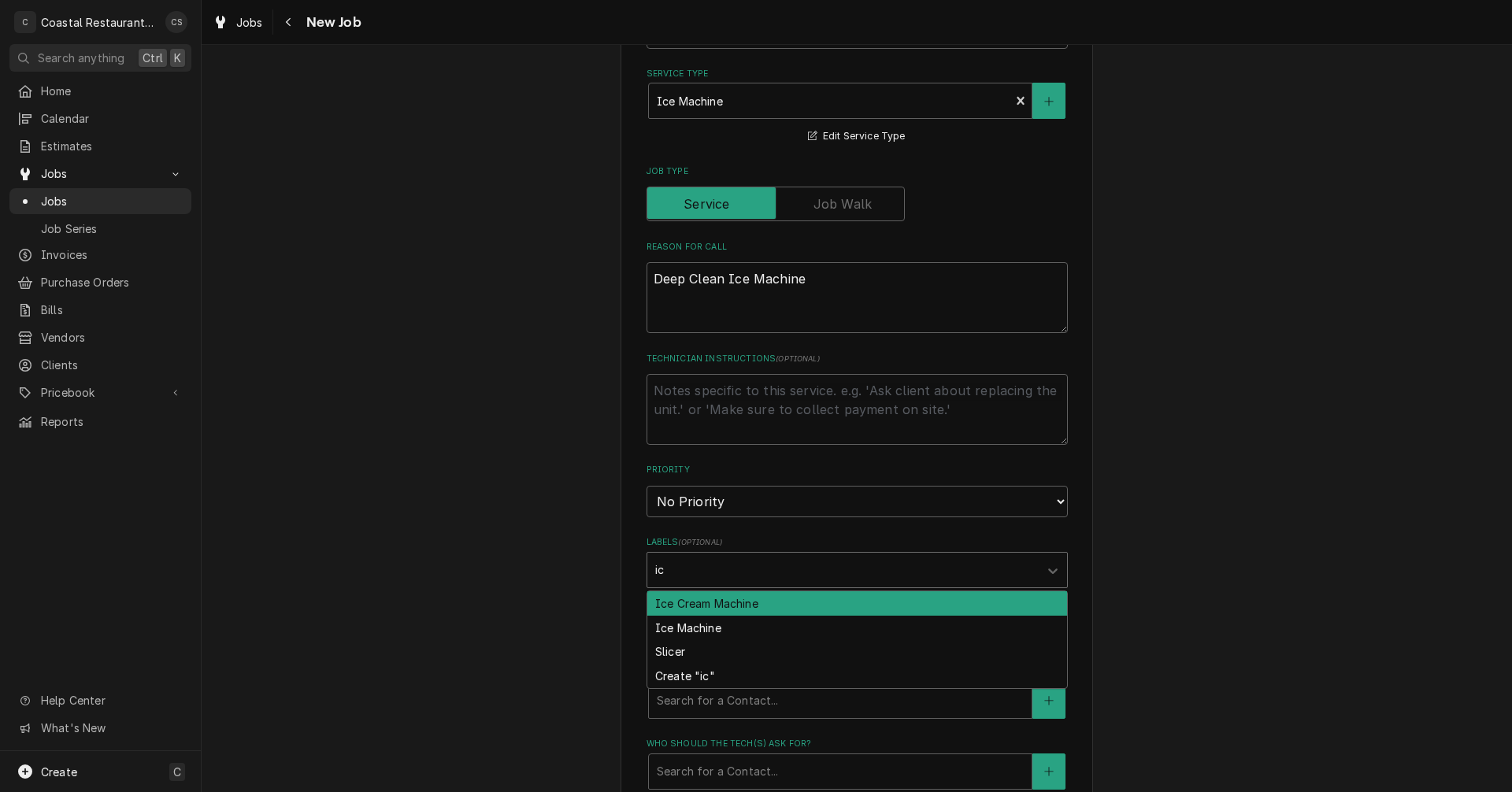
type input "ice"
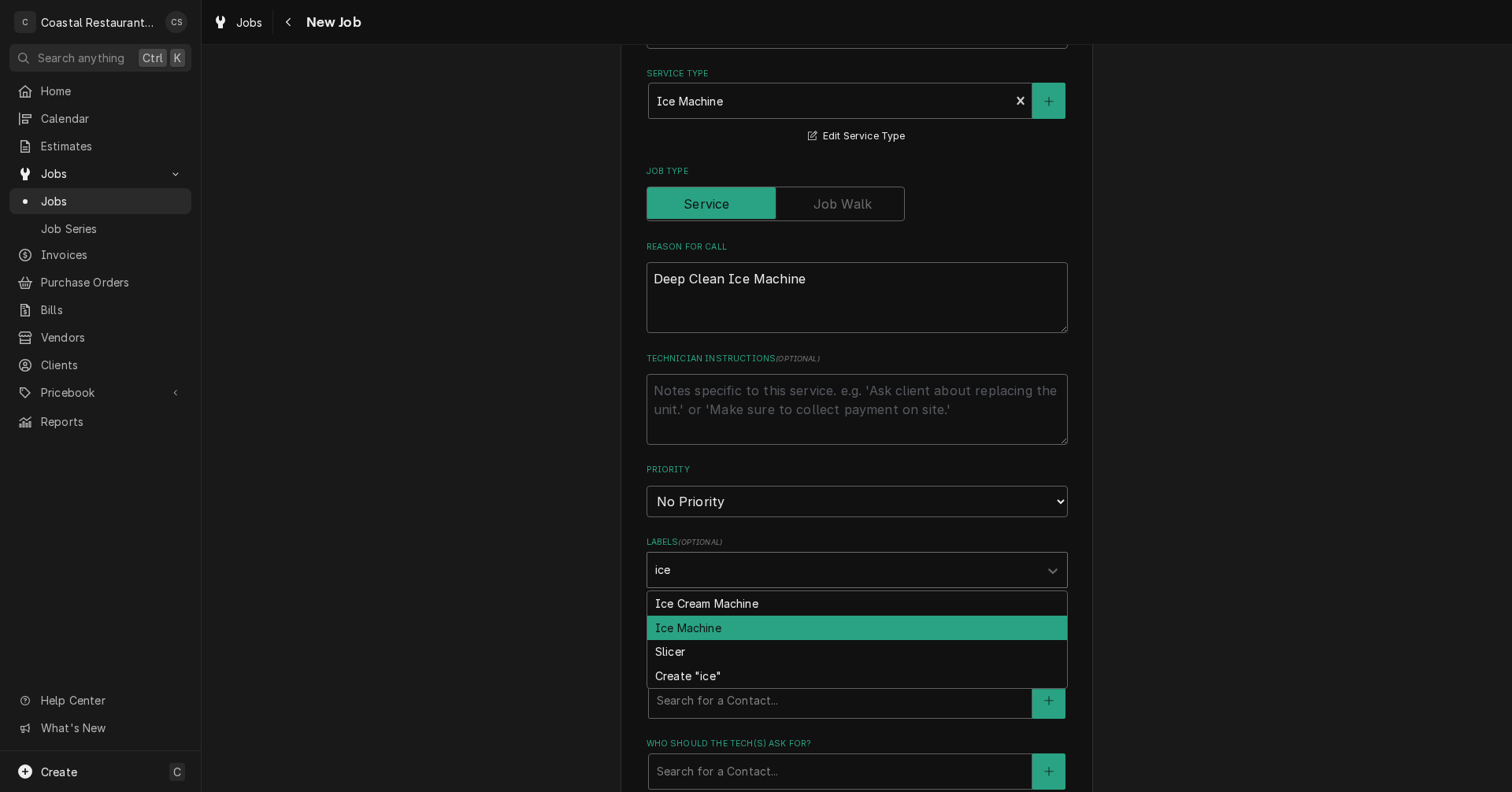
click at [701, 624] on div "Ice Machine" at bounding box center [857, 628] width 420 height 25
type textarea "x"
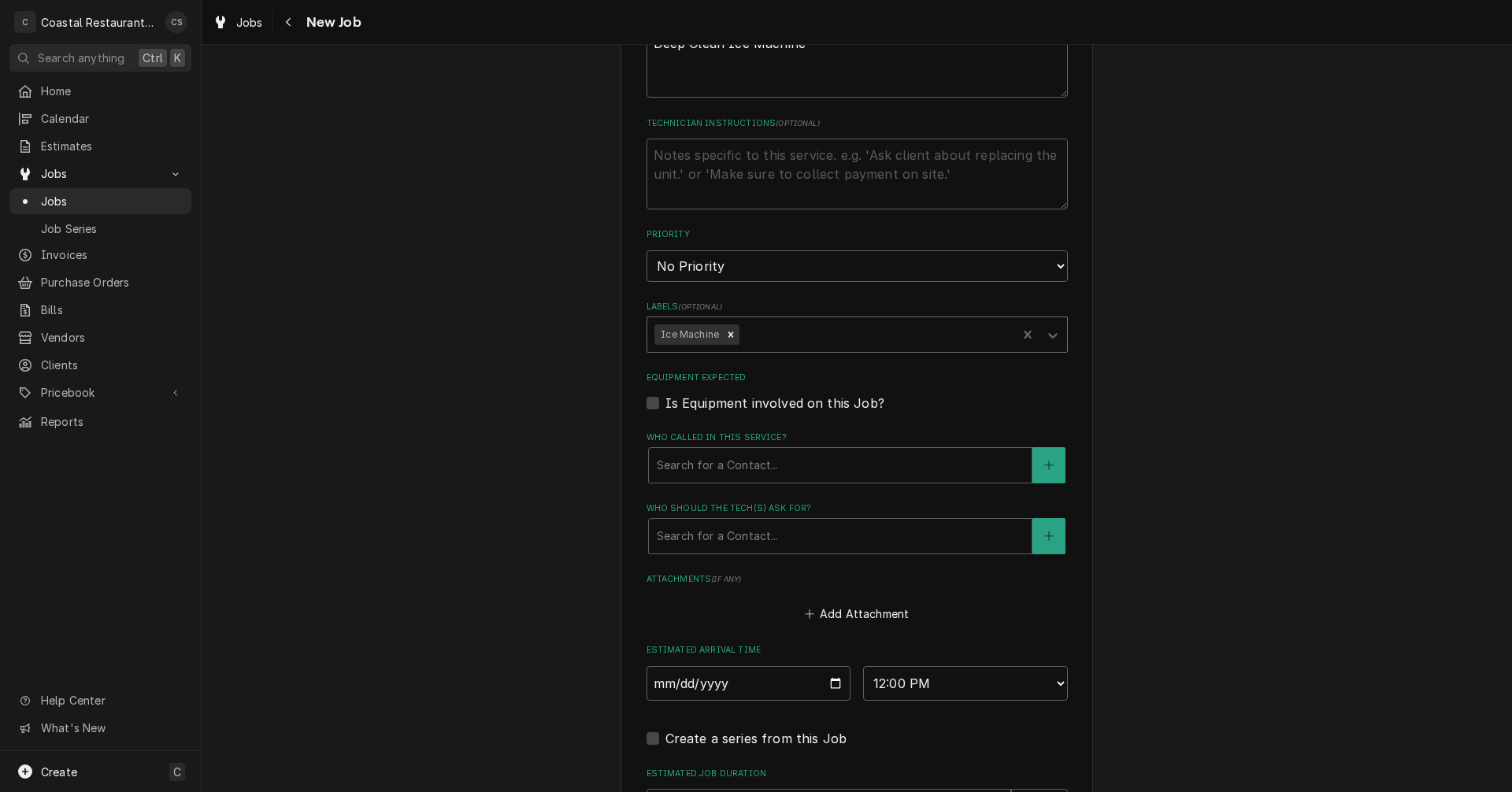
scroll to position [709, 0]
click at [706, 467] on div "Who called in this service?" at bounding box center [840, 464] width 367 height 28
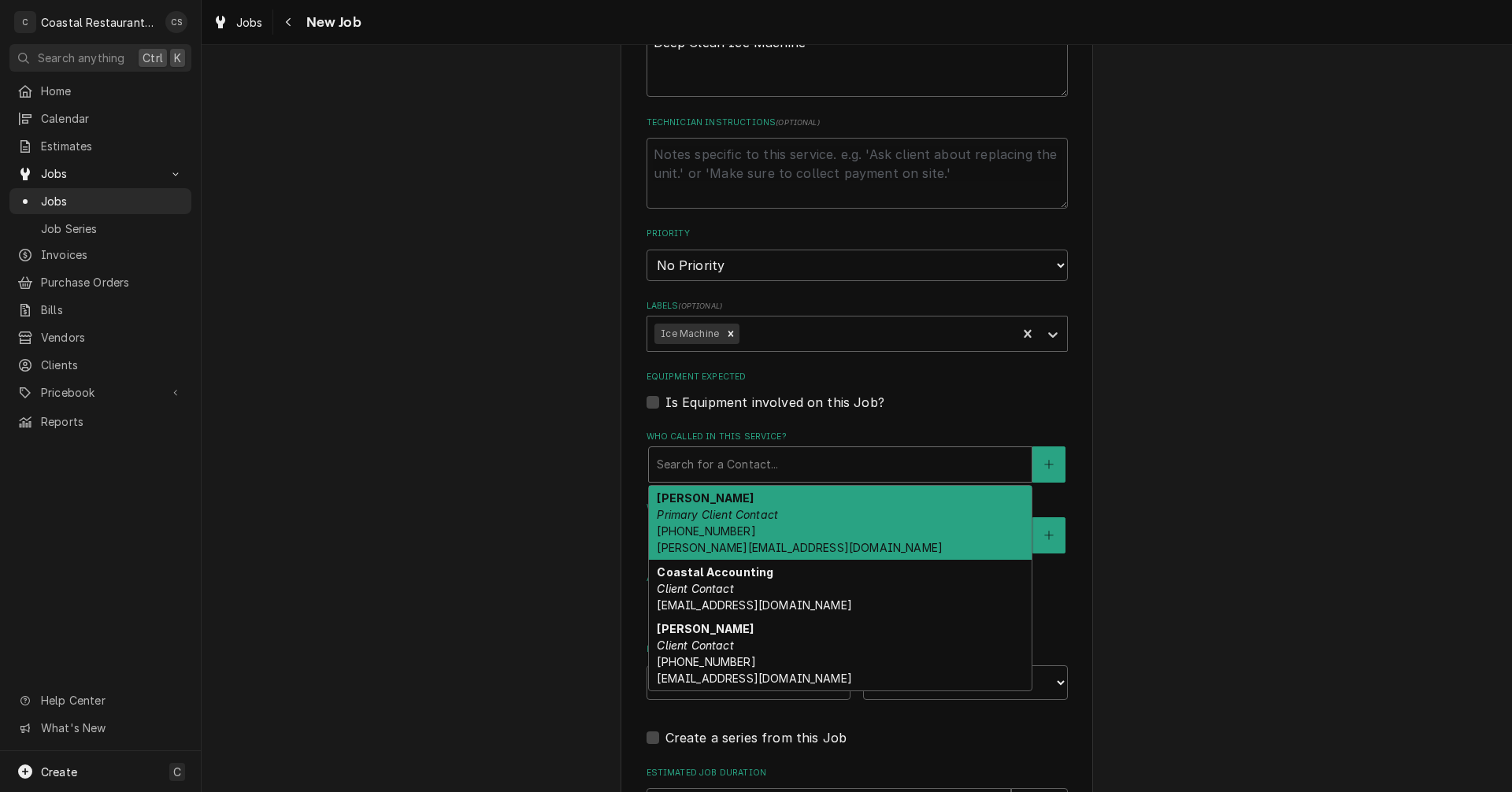
click at [706, 527] on span "(302) 381-0571 Andrew@sodelconcepts.com" at bounding box center [800, 539] width 286 height 30
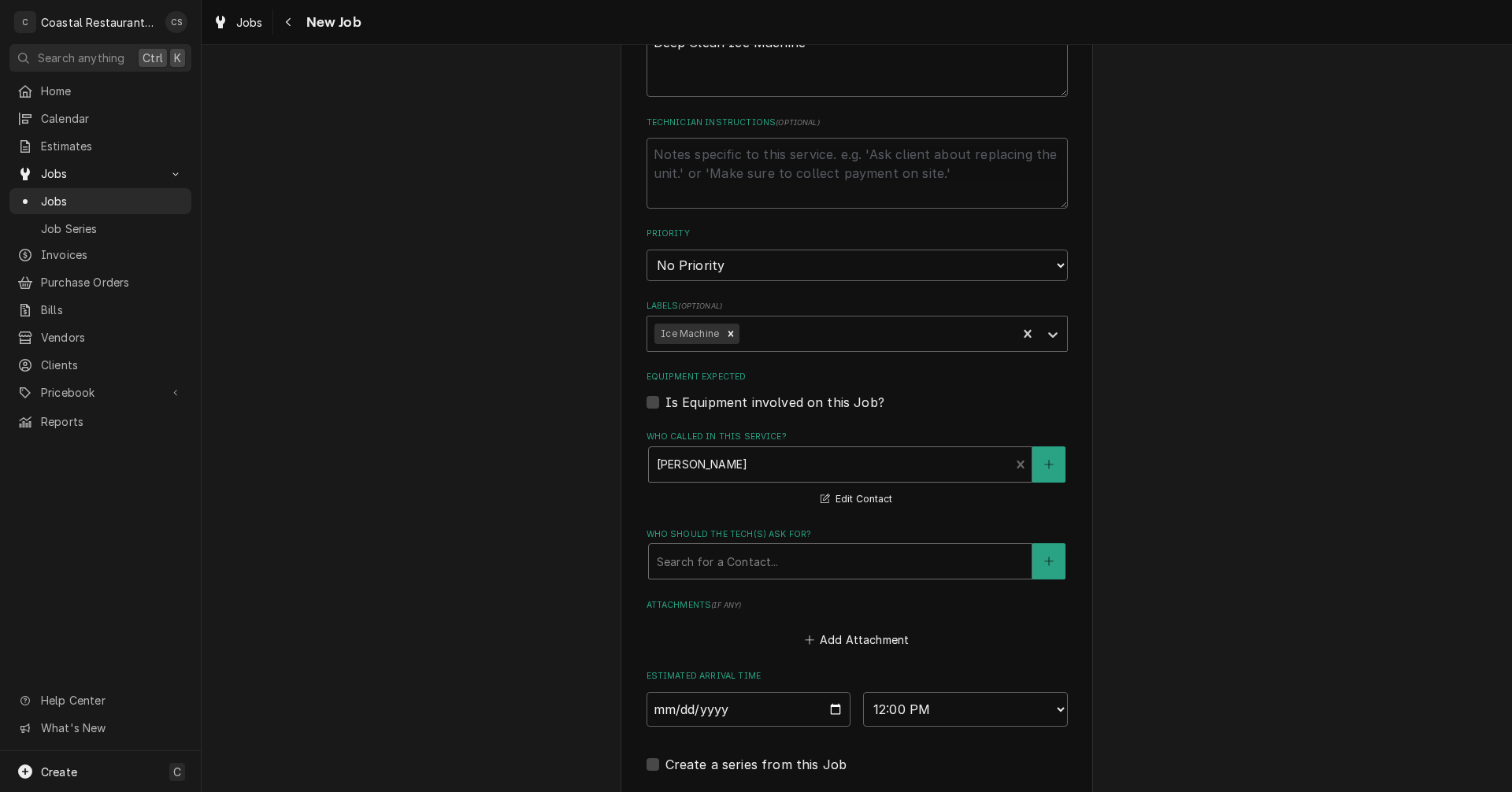
click at [712, 565] on div "Who should the tech(s) ask for?" at bounding box center [840, 561] width 367 height 28
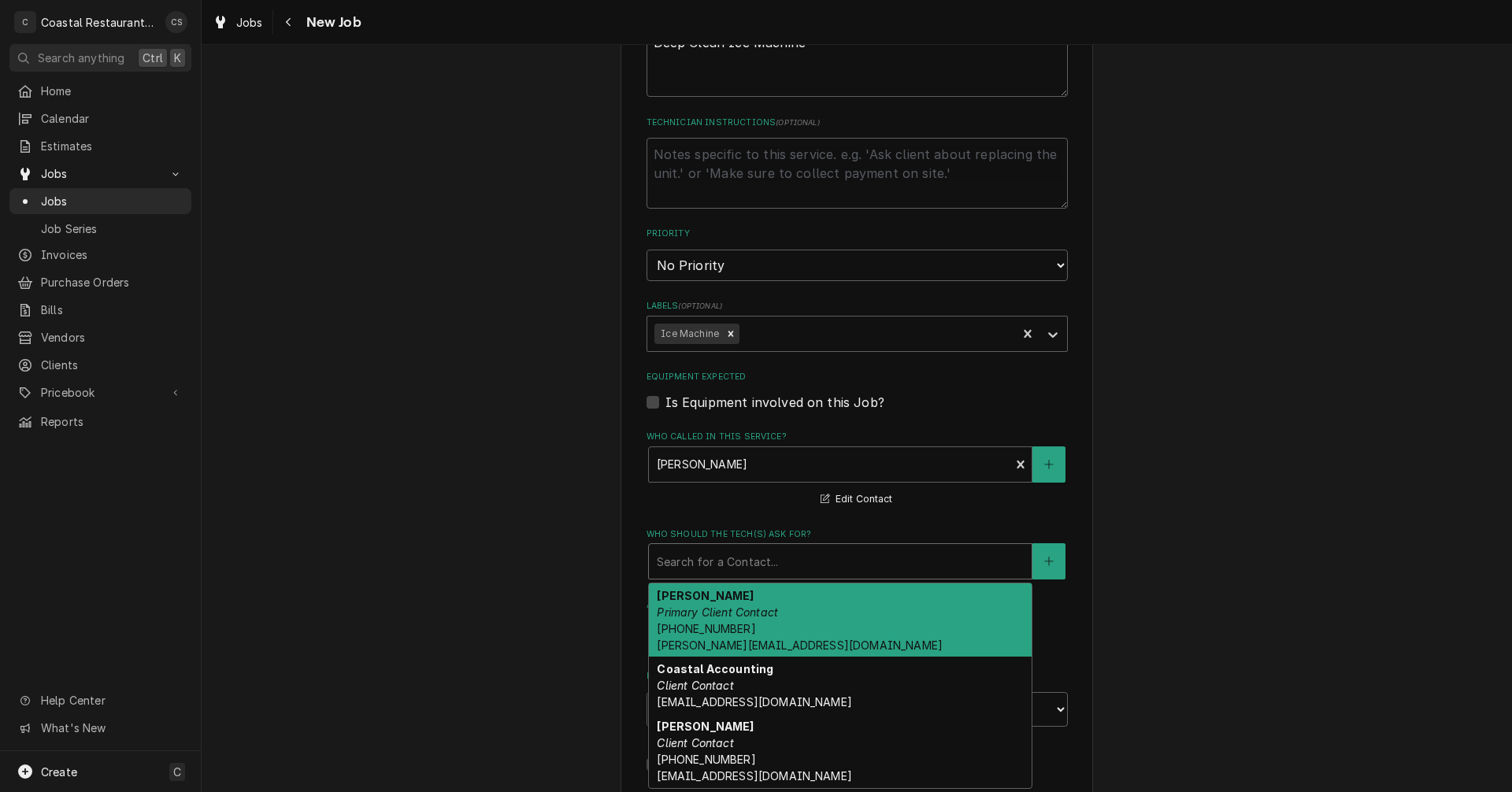
click at [713, 611] on em "Primary Client Contact" at bounding box center [717, 612] width 121 height 13
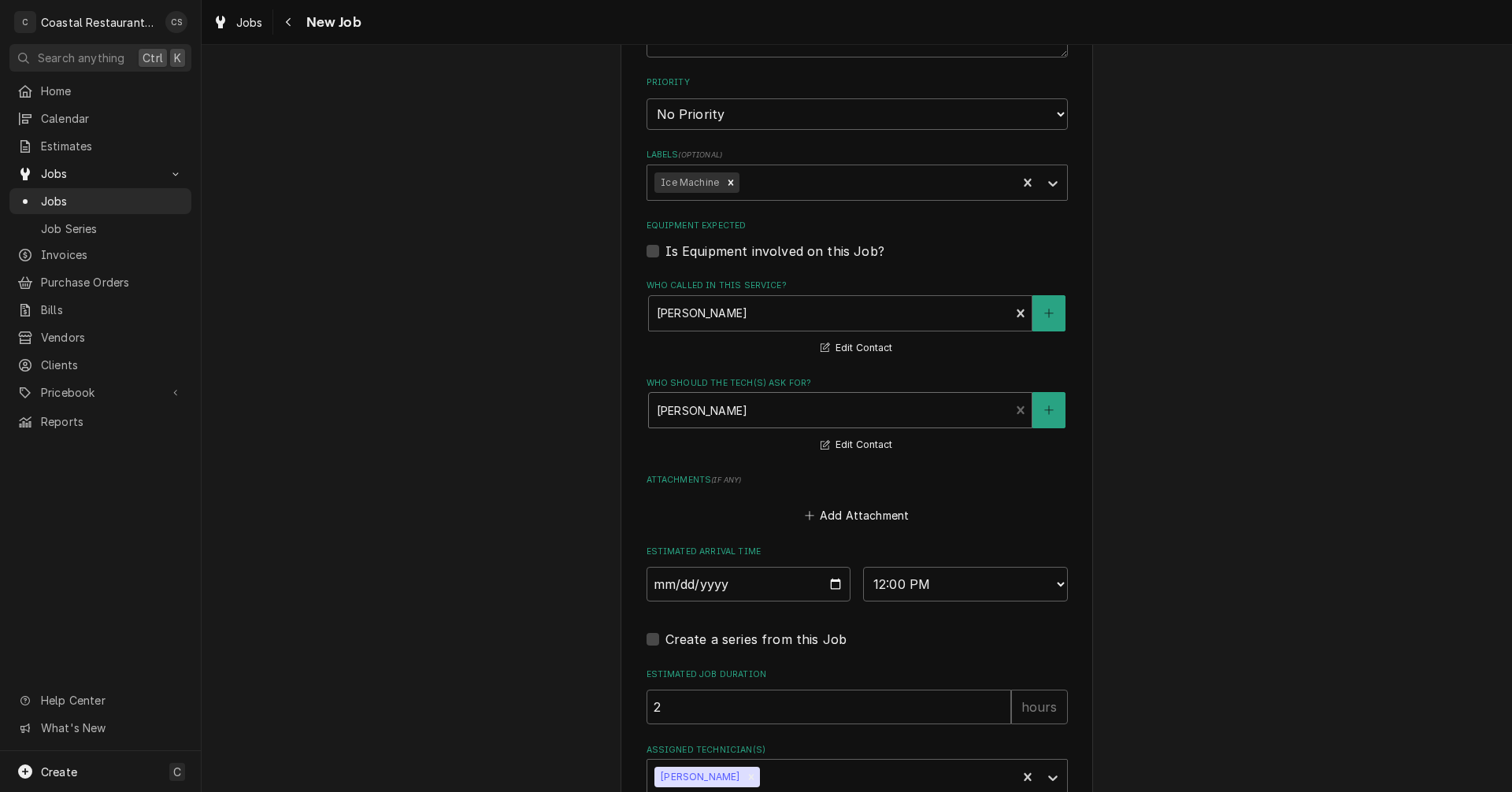
scroll to position [998, 0]
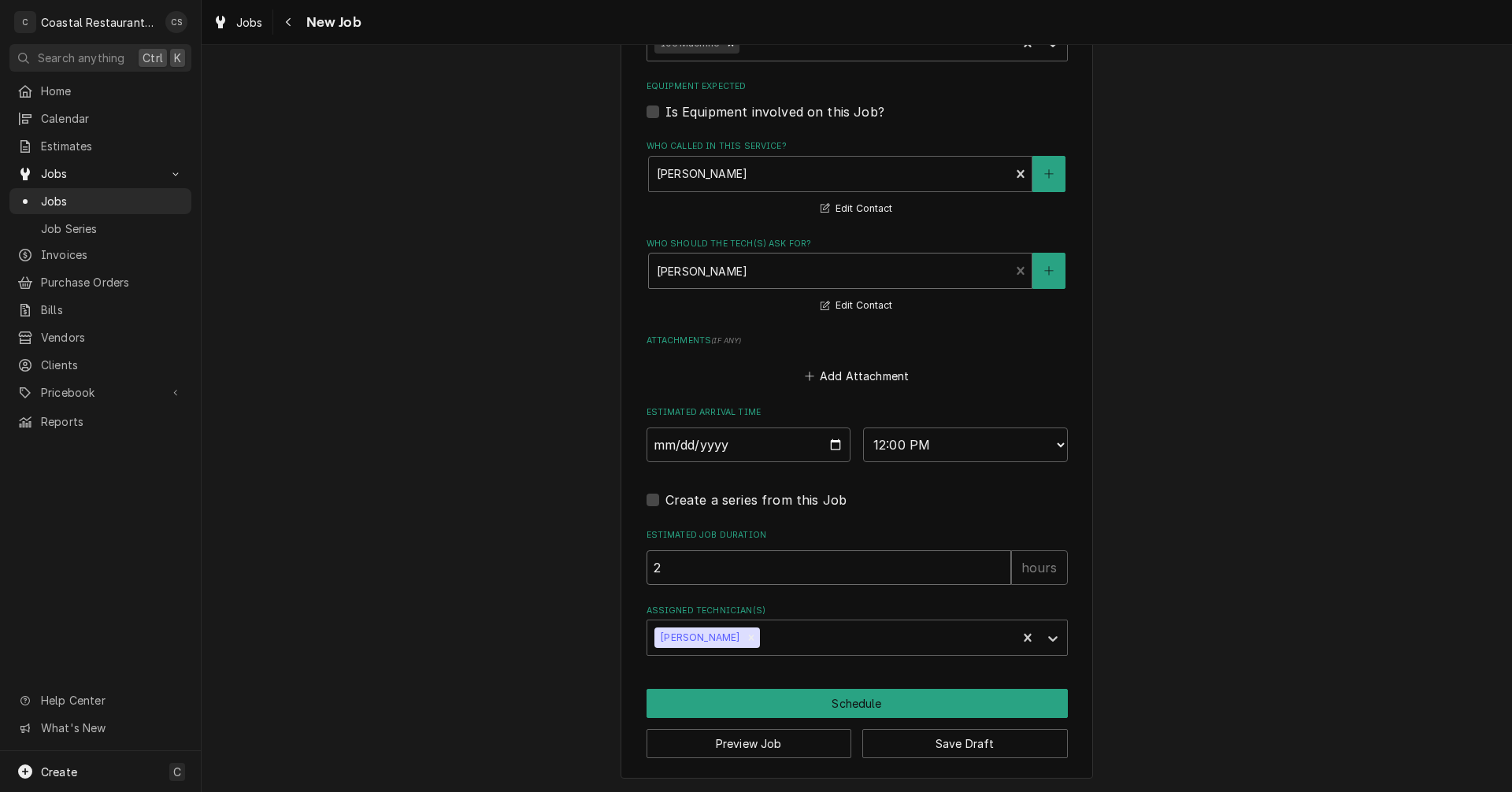
click at [768, 563] on input "2" at bounding box center [828, 567] width 364 height 35
type textarea "x"
type input "3"
type textarea "x"
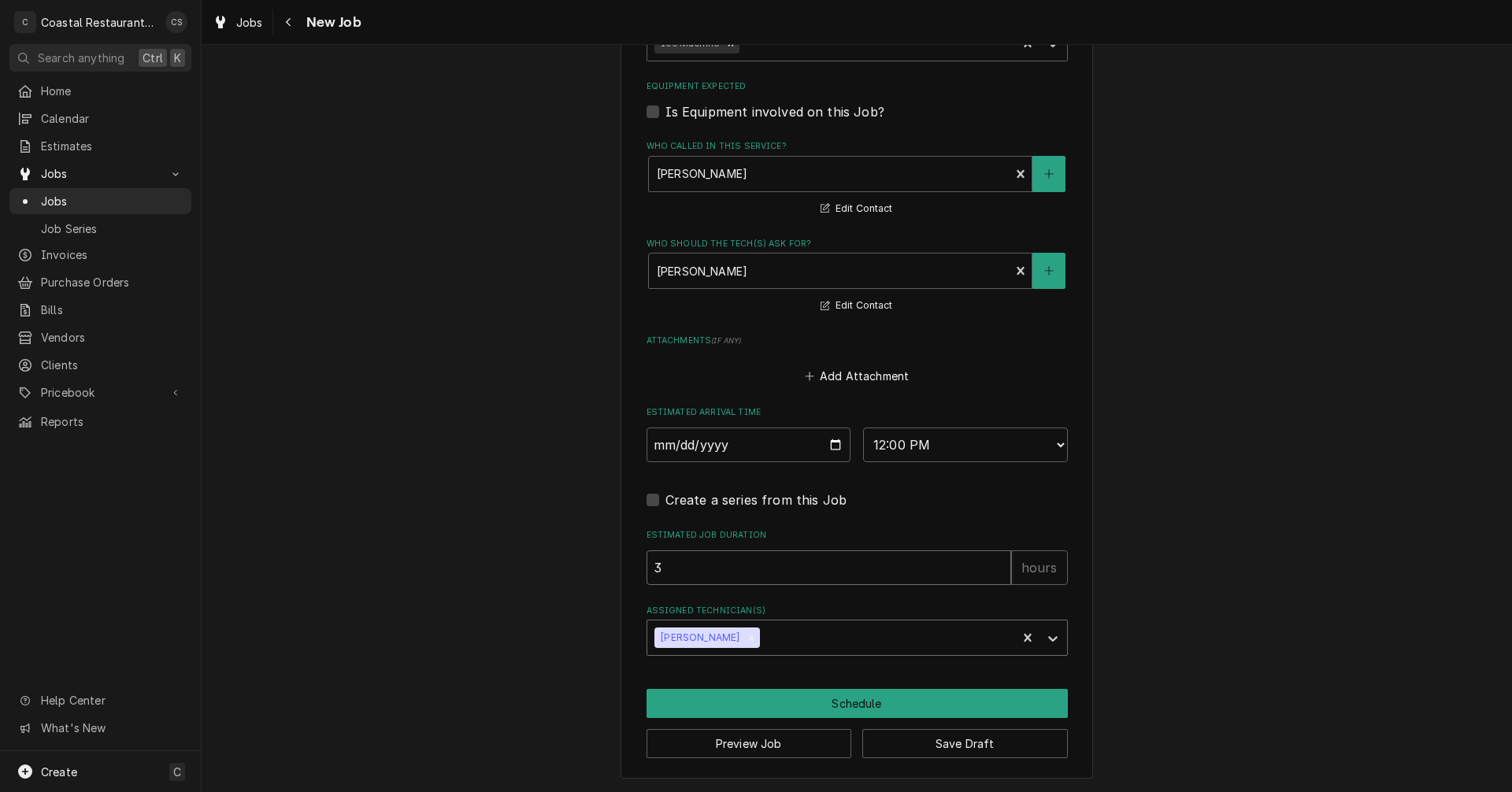
type input "3"
click at [763, 642] on div "Assigned Technician(s)" at bounding box center [885, 638] width 245 height 28
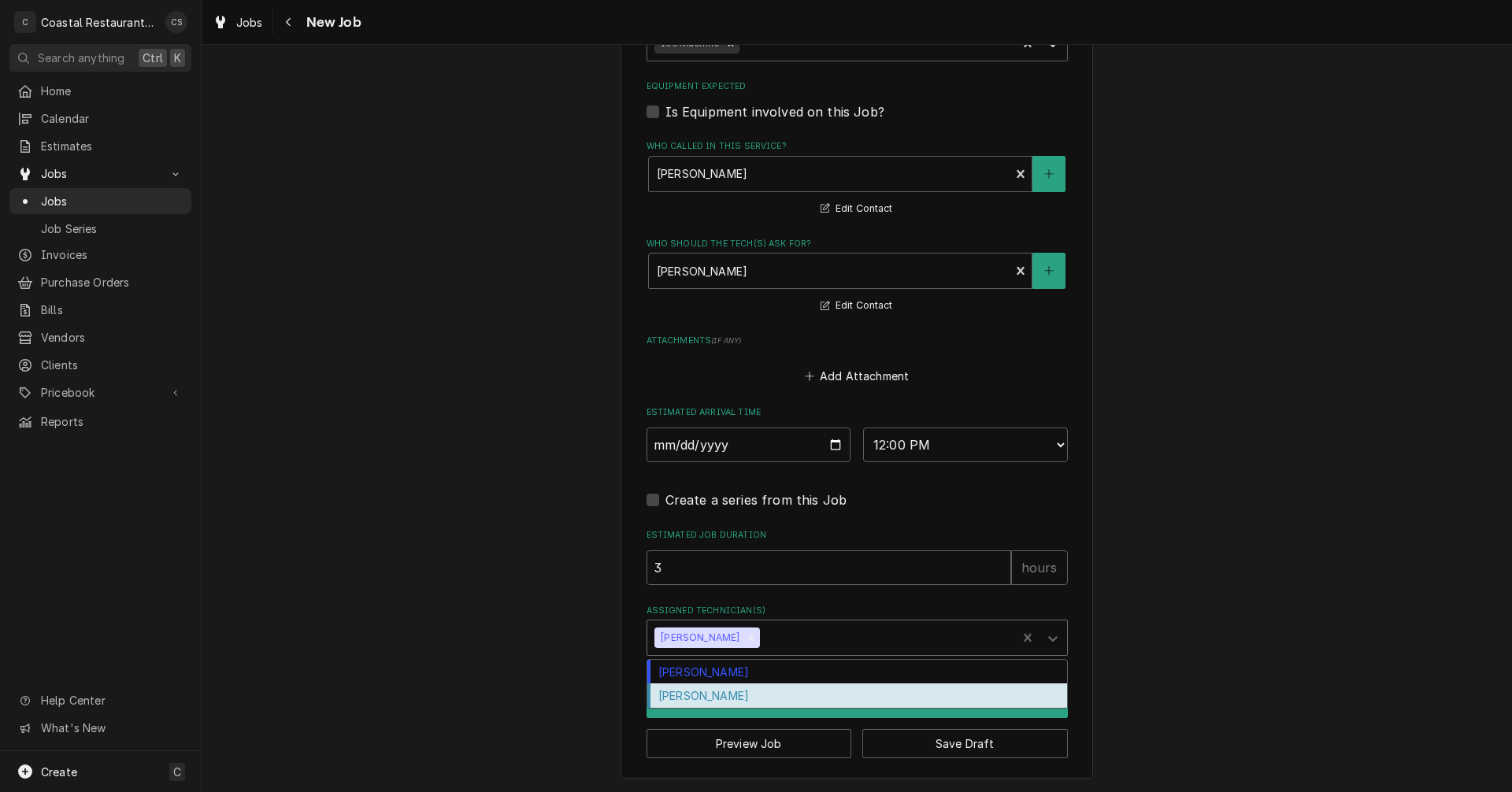
click at [757, 696] on div "[PERSON_NAME]" at bounding box center [857, 695] width 420 height 25
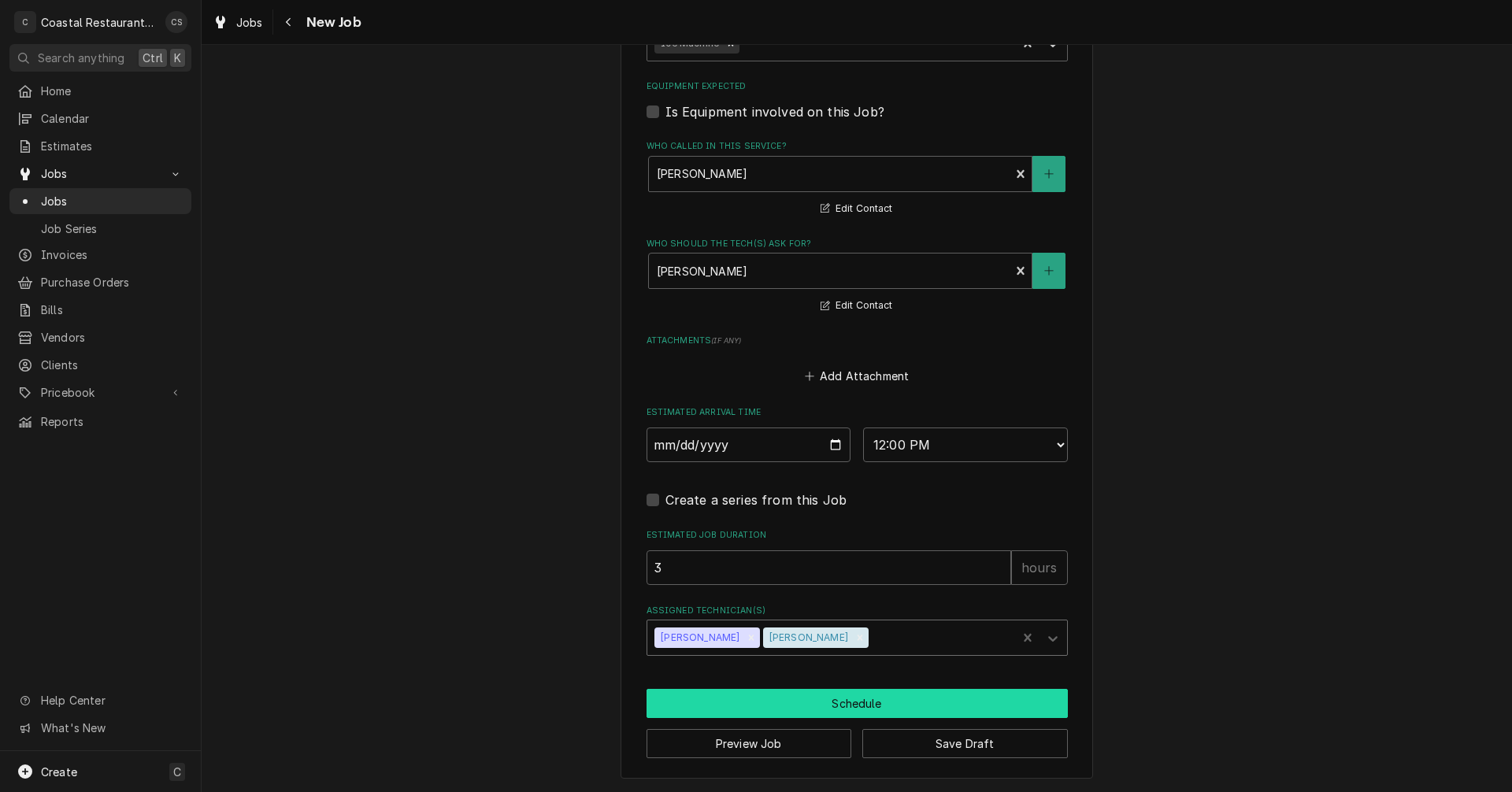
click at [776, 701] on button "Schedule" at bounding box center [857, 703] width 421 height 29
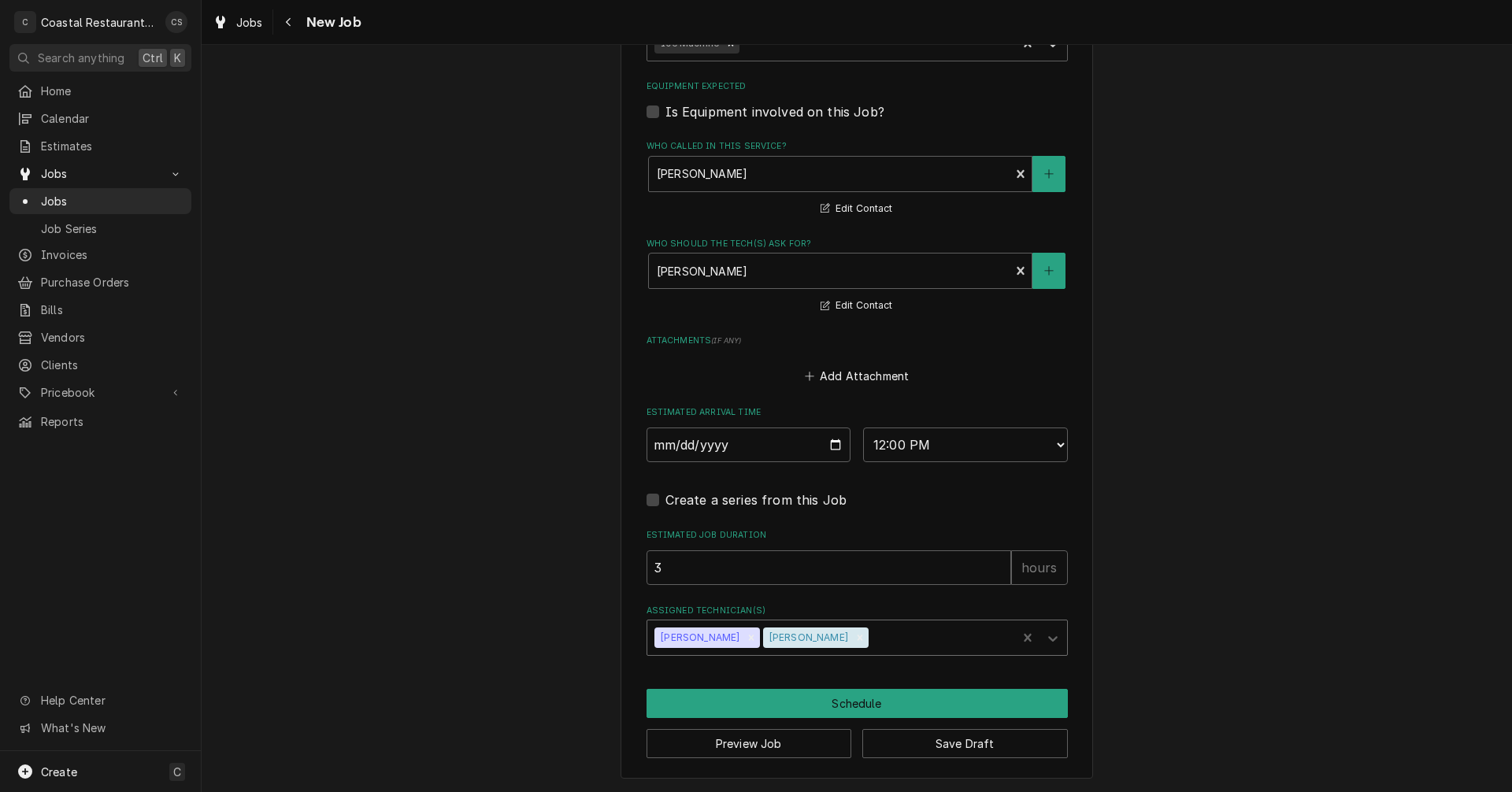
scroll to position [984, 0]
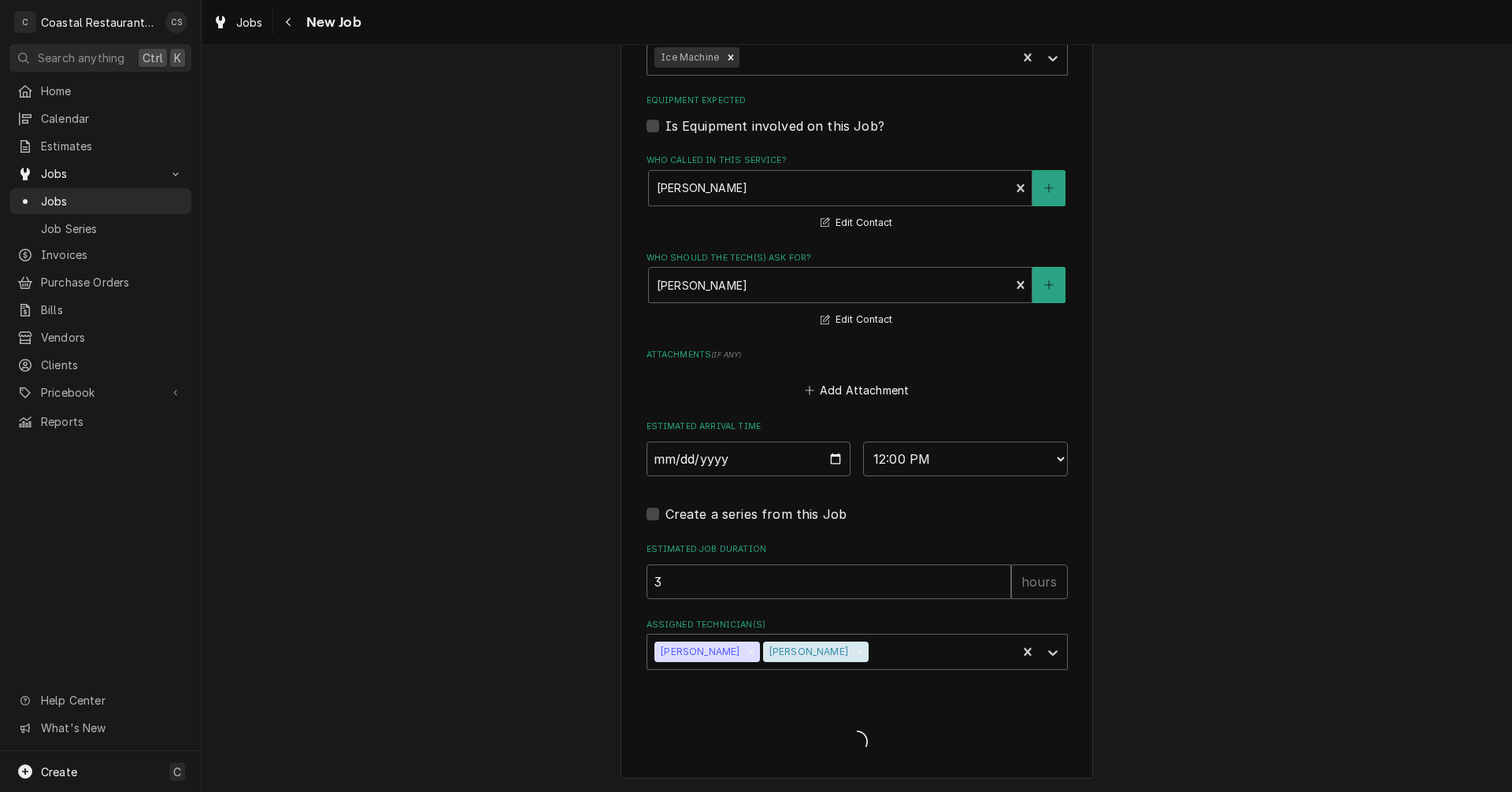
type textarea "x"
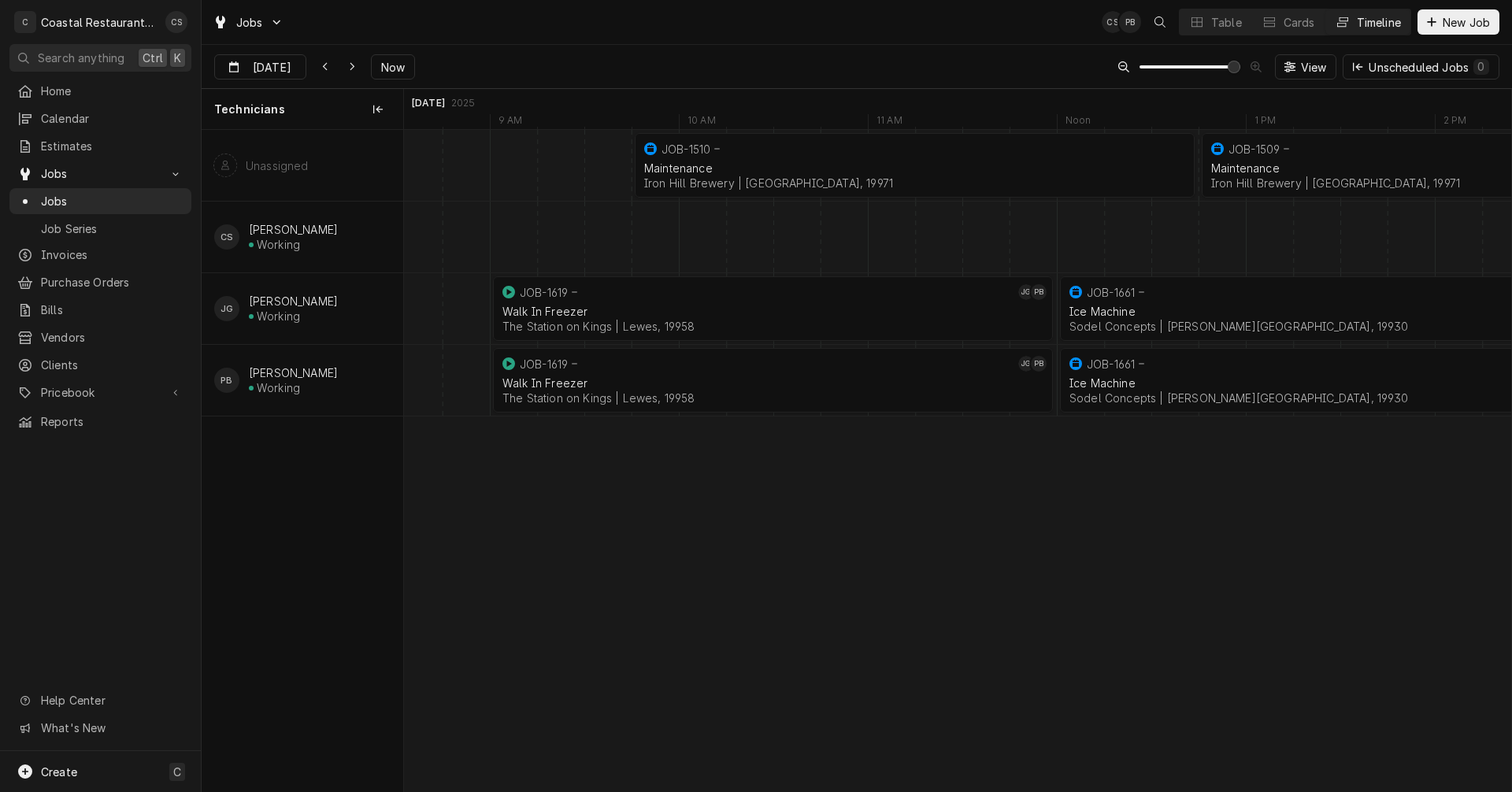
scroll to position [0, 21944]
